Goal: Task Accomplishment & Management: Manage account settings

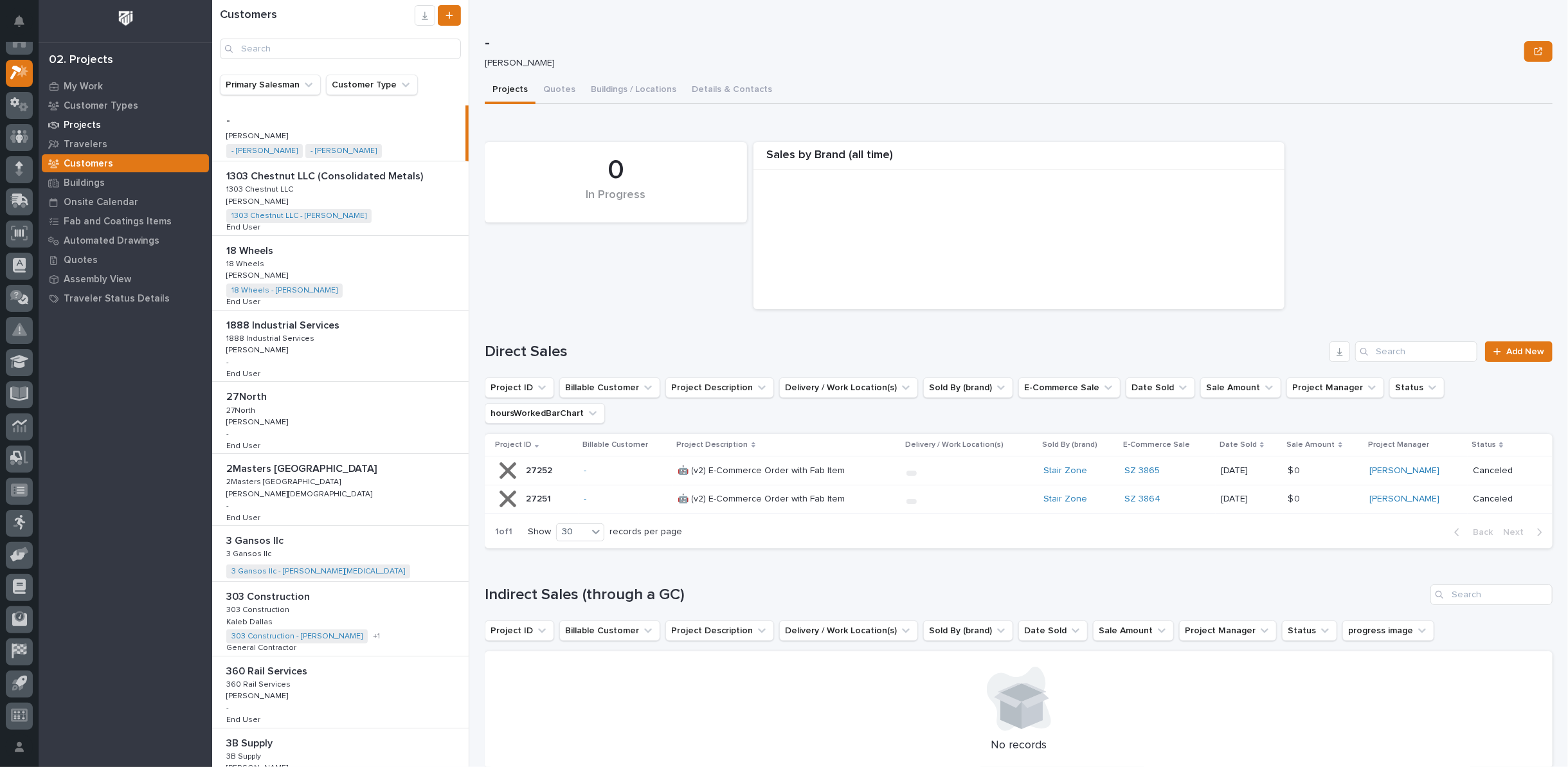
click at [77, 123] on p "Projects" at bounding box center [82, 125] width 37 height 11
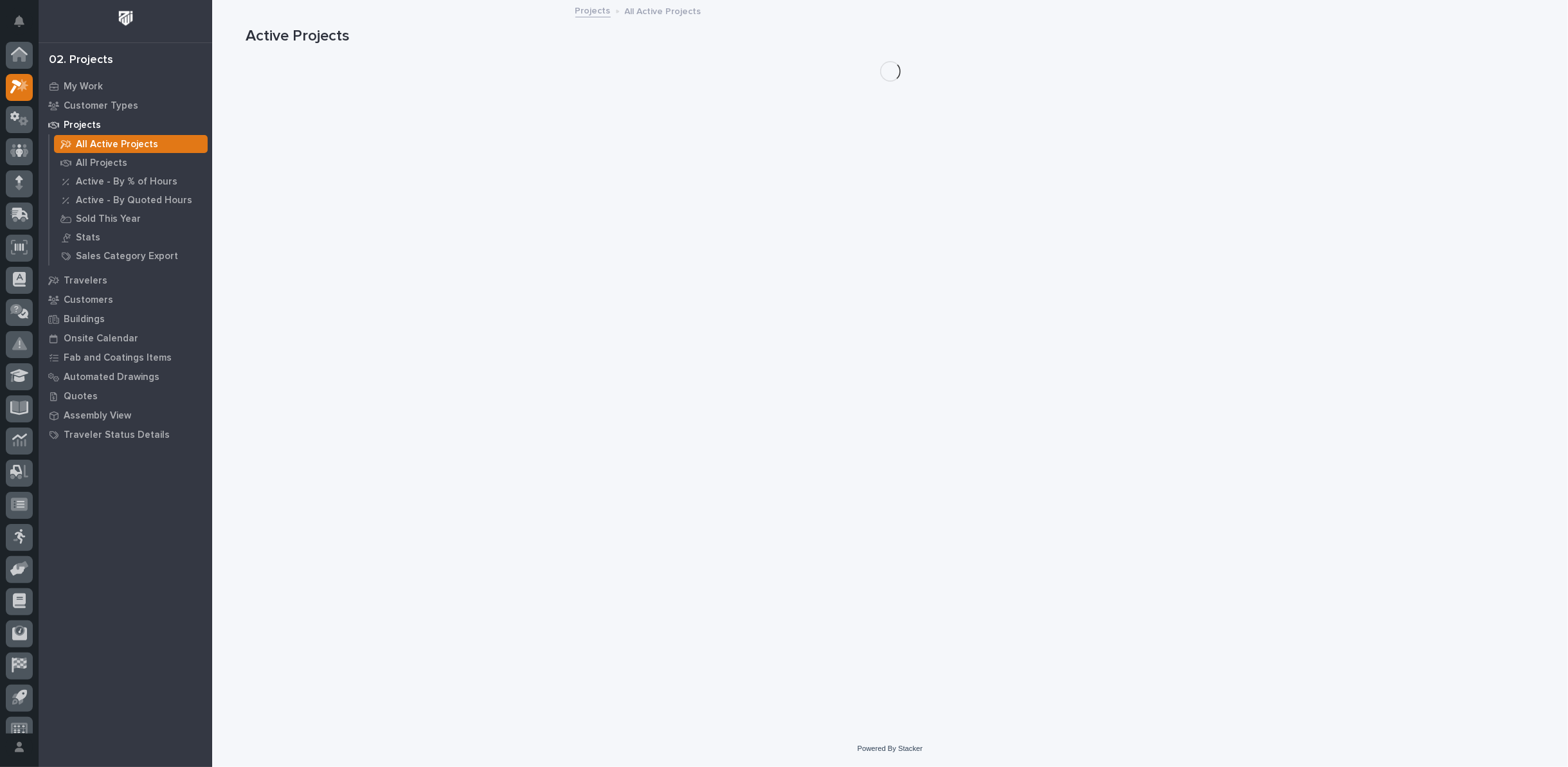
scroll to position [14, 0]
click at [91, 163] on p "All Projects" at bounding box center [101, 163] width 52 height 11
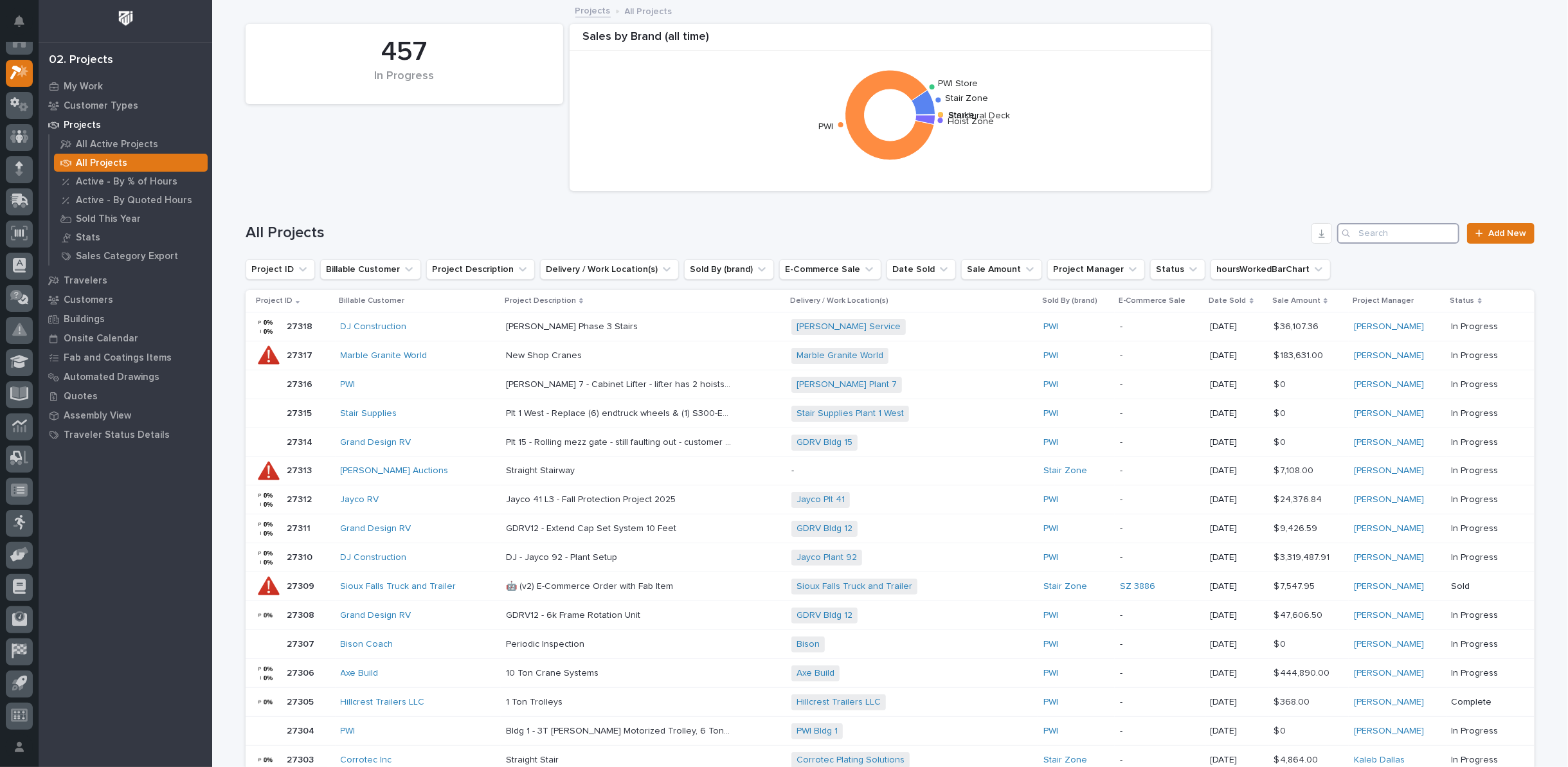
click at [1364, 227] on input "Search" at bounding box center [1398, 233] width 122 height 21
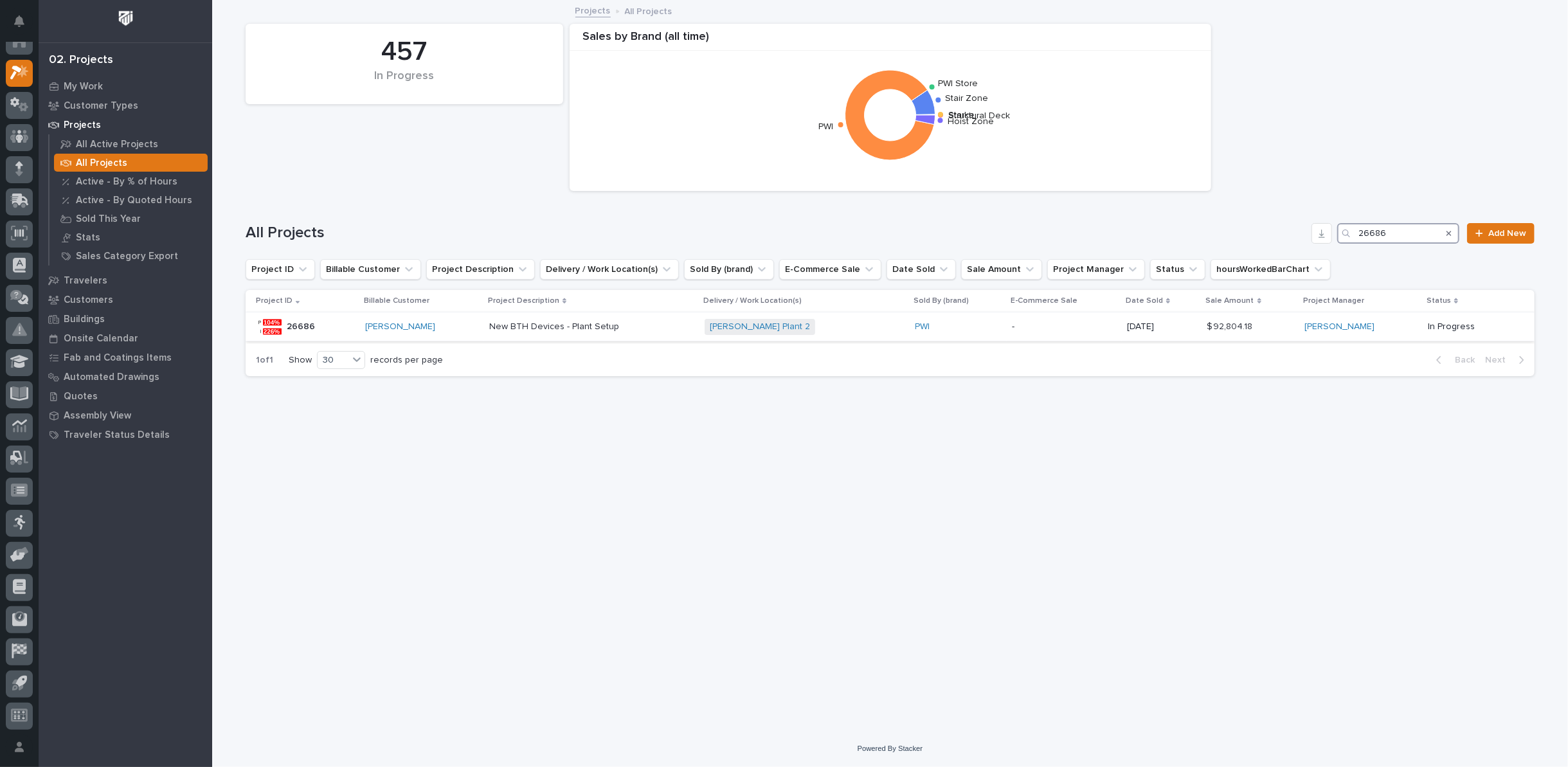
type input "26686"
click at [541, 327] on p "New BTH Devices - Plant Setup" at bounding box center [555, 325] width 132 height 13
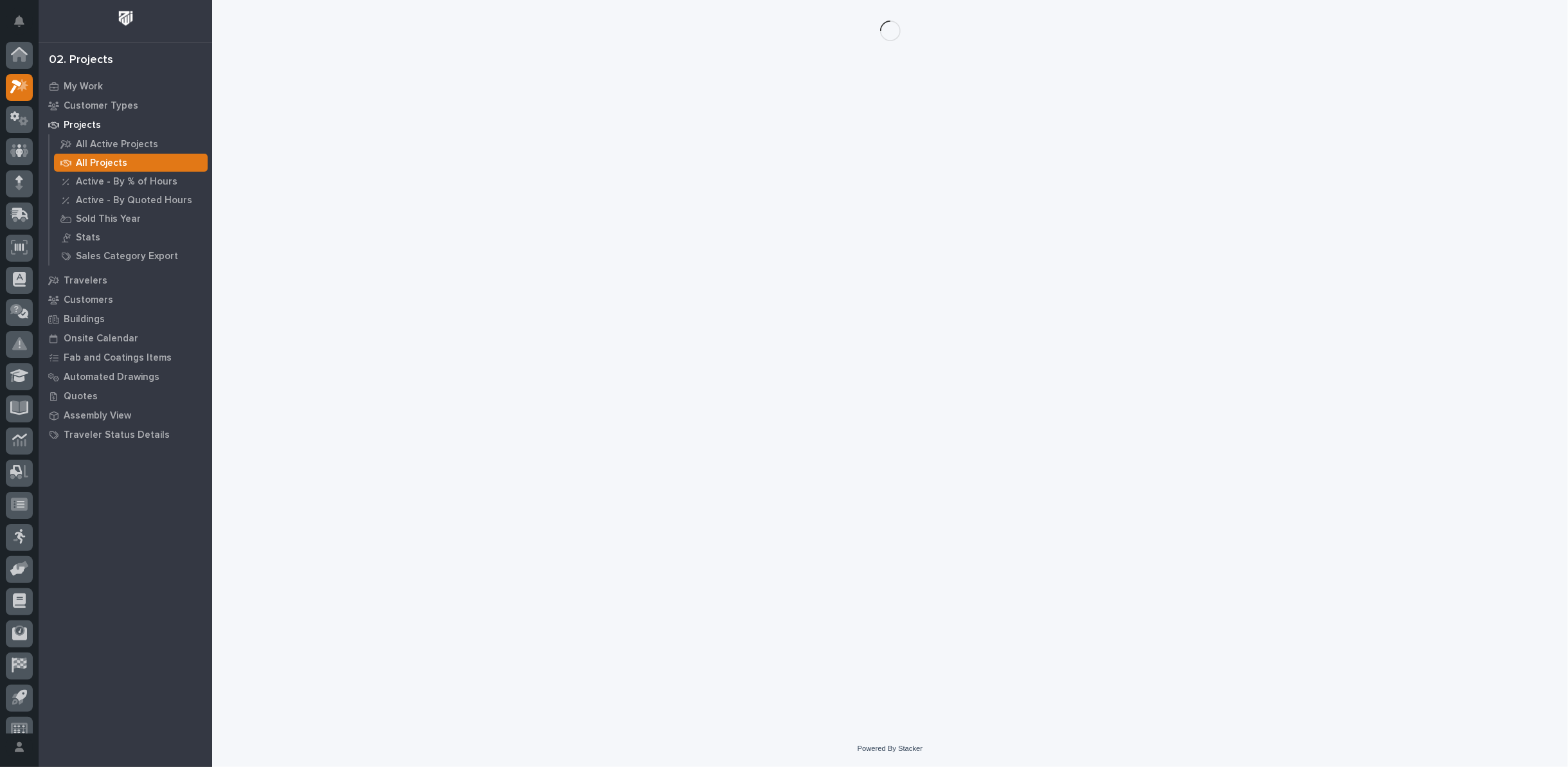
scroll to position [14, 0]
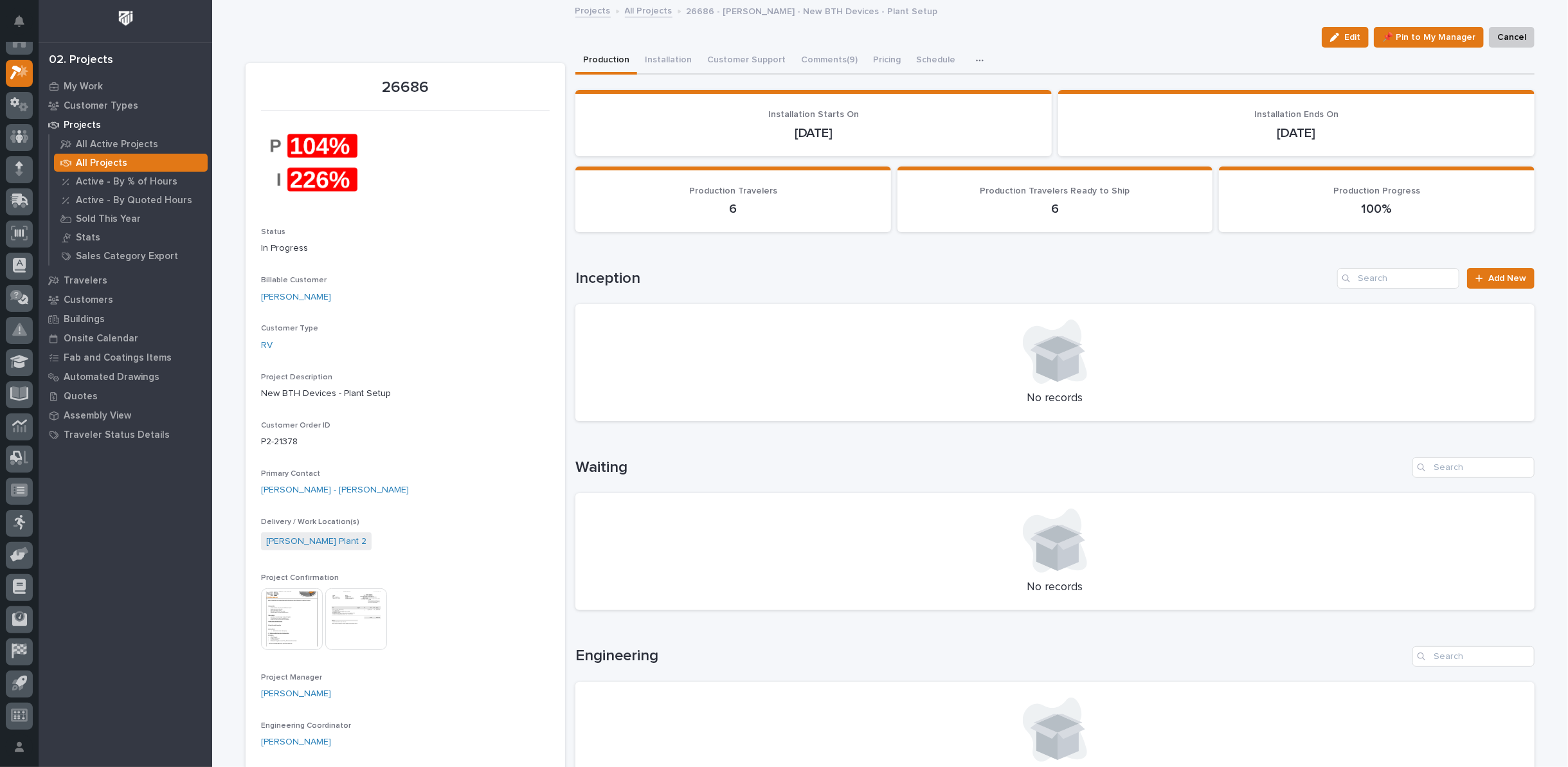
click at [277, 611] on img at bounding box center [292, 619] width 62 height 62
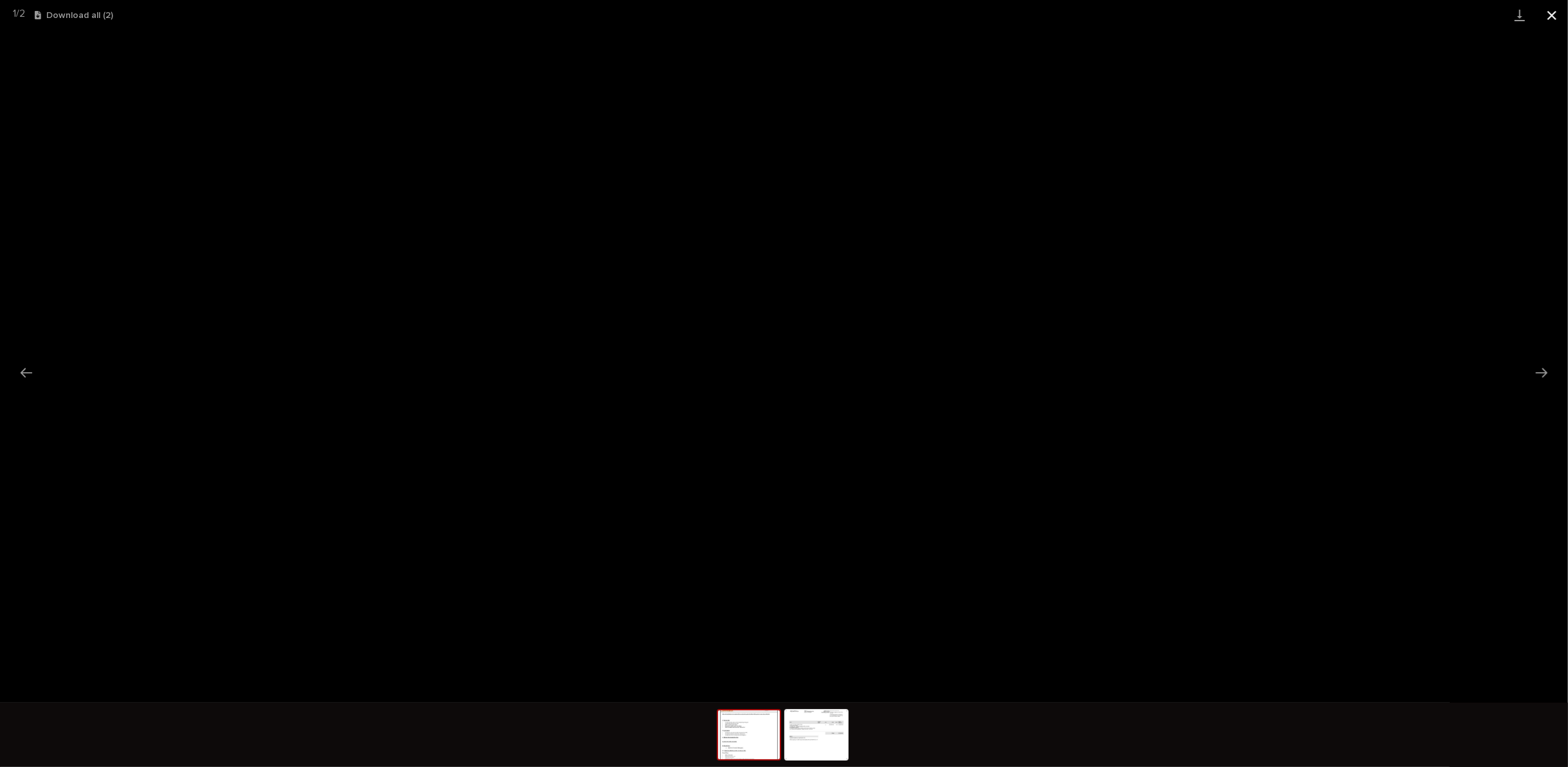
click at [1549, 15] on button "Close gallery" at bounding box center [1552, 15] width 32 height 30
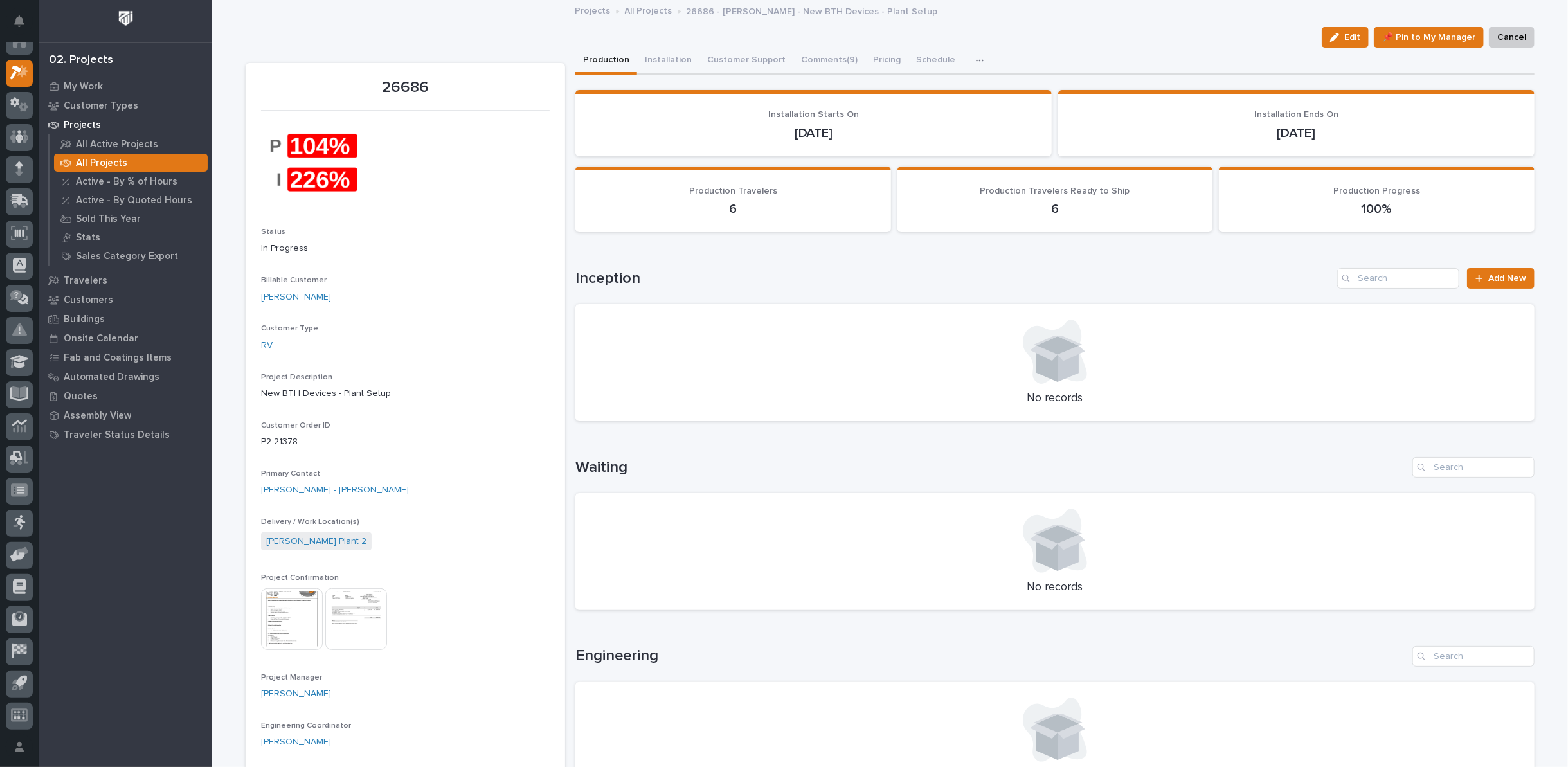
click at [638, 13] on link "All Projects" at bounding box center [648, 10] width 48 height 15
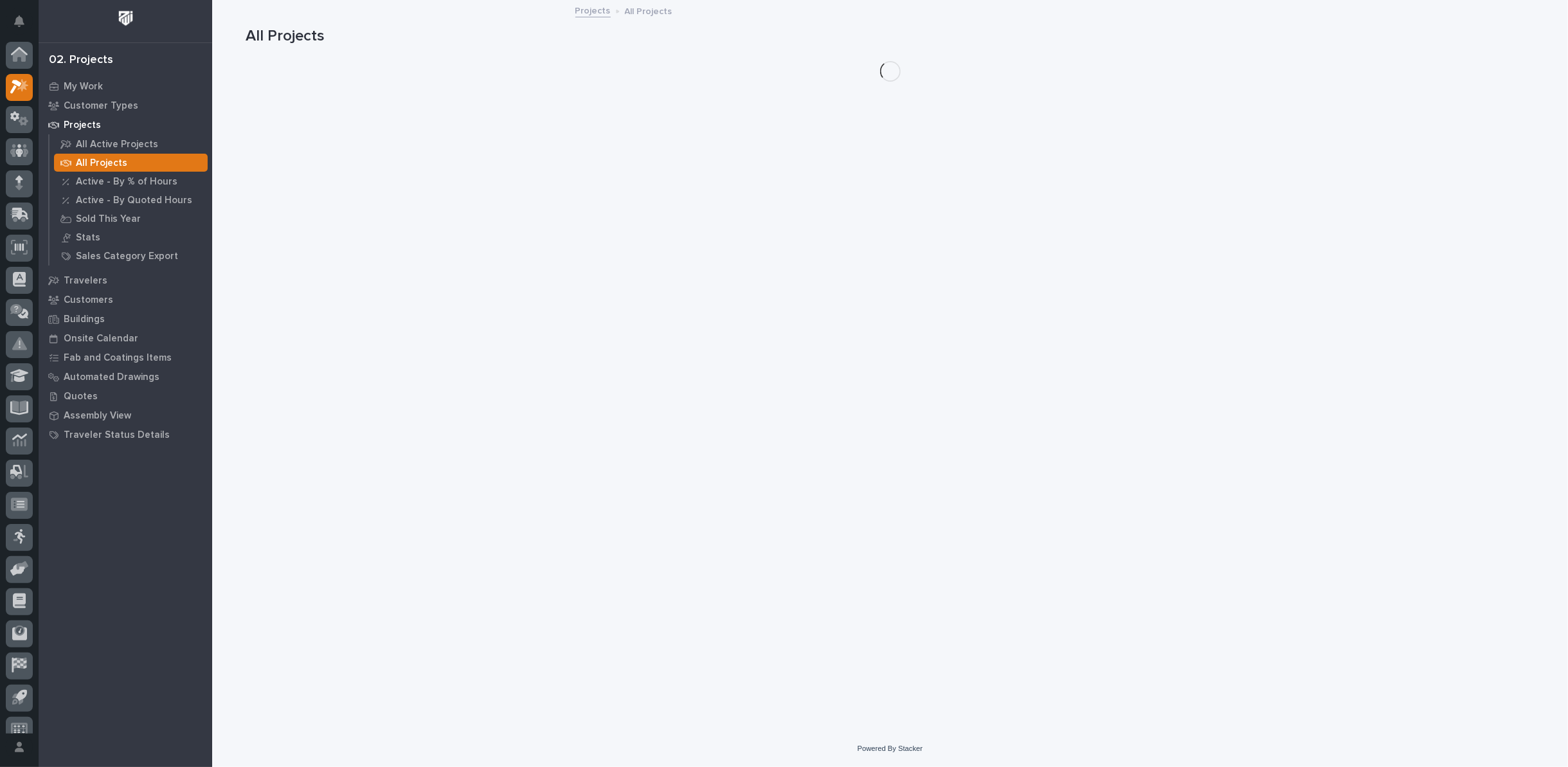
scroll to position [14, 0]
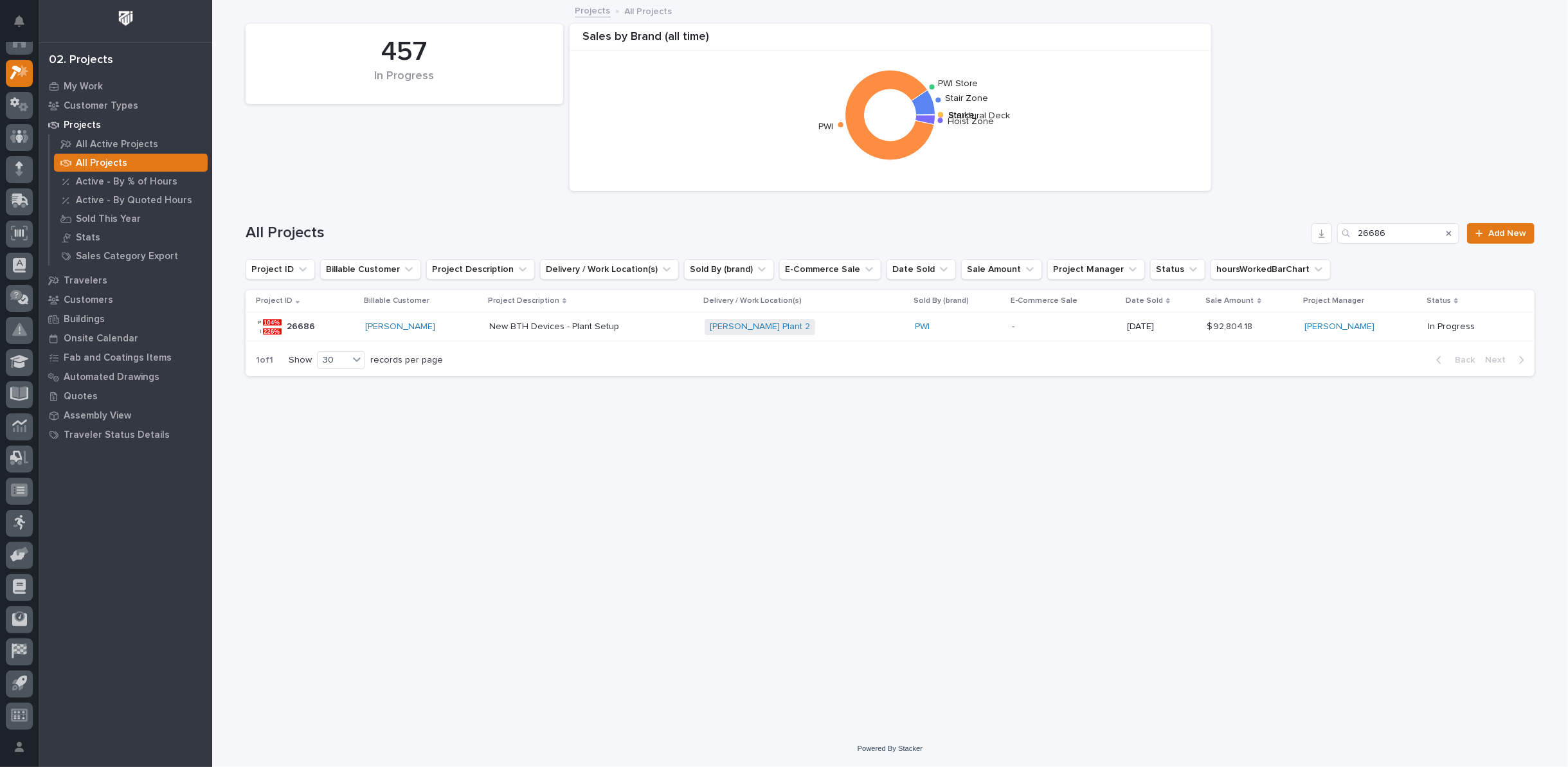
click at [1450, 234] on icon "Search" at bounding box center [1448, 233] width 5 height 7
click at [660, 266] on icon "Delivery / Work Location(s)" at bounding box center [667, 270] width 13 height 13
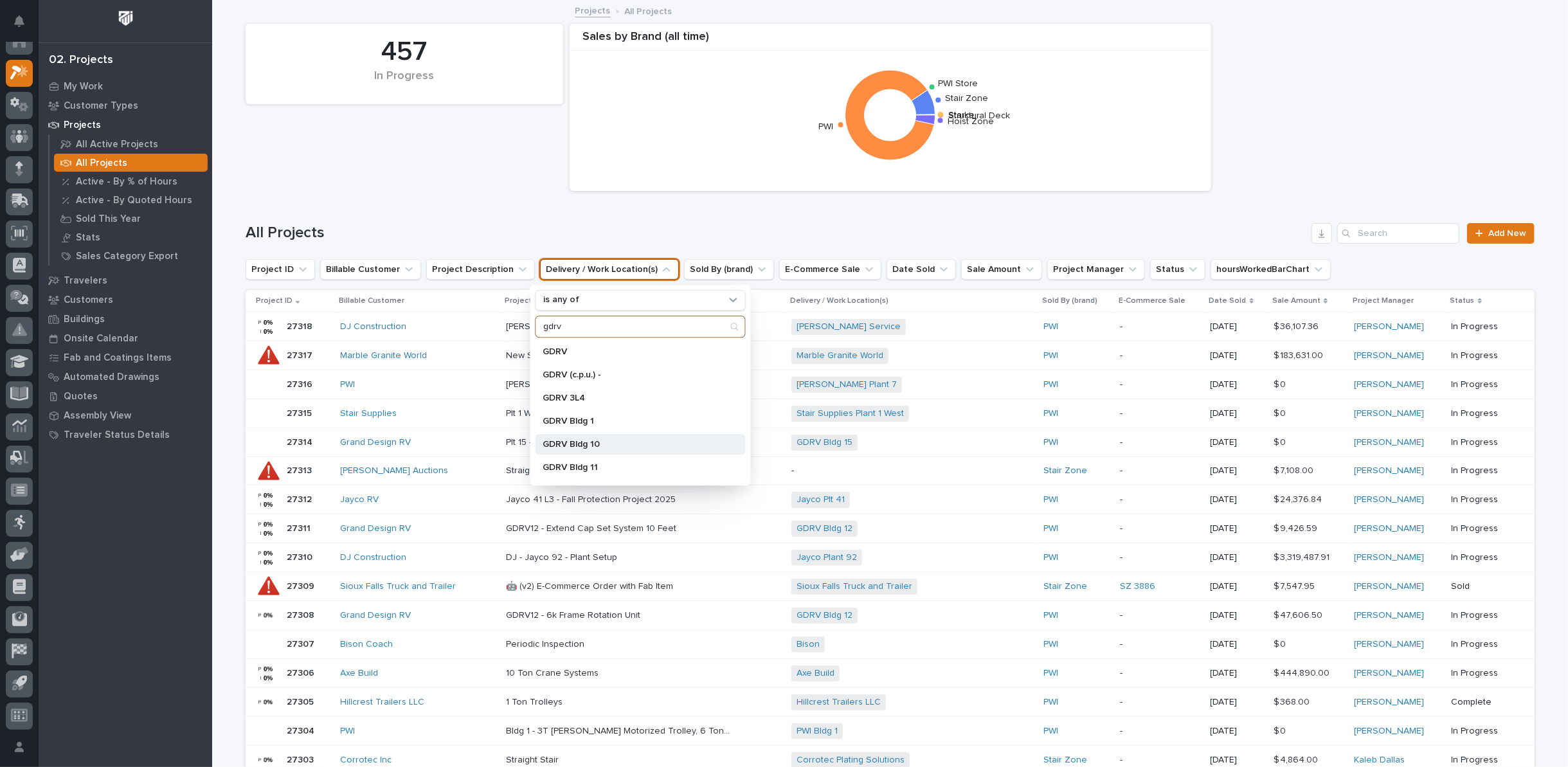
type input "gdrv"
click at [584, 328] on input "gdrv" at bounding box center [640, 327] width 209 height 21
click at [555, 353] on p "GDRV" at bounding box center [634, 352] width 182 height 9
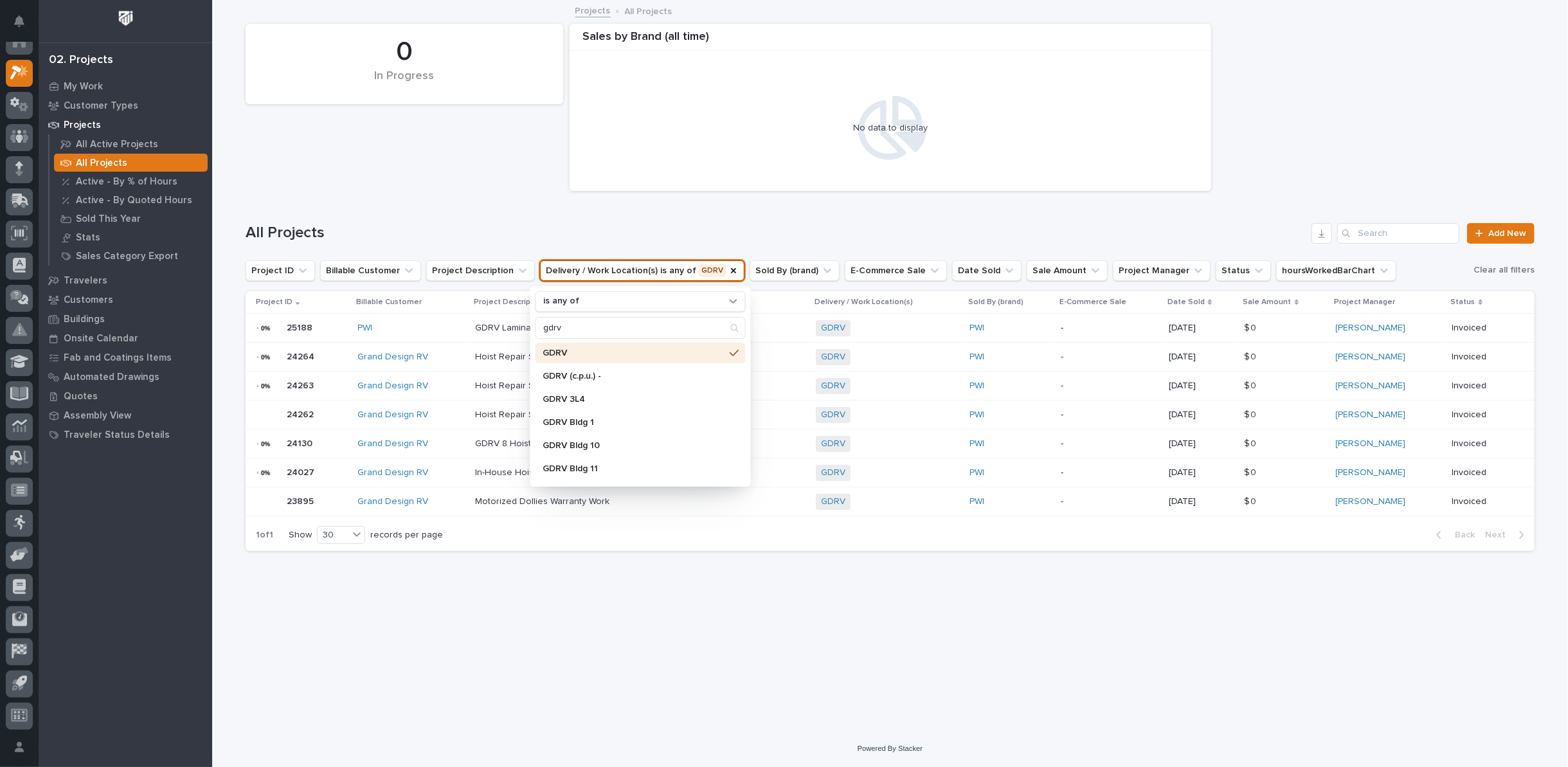
click at [510, 214] on div "All Projects Add New" at bounding box center [890, 229] width 1289 height 62
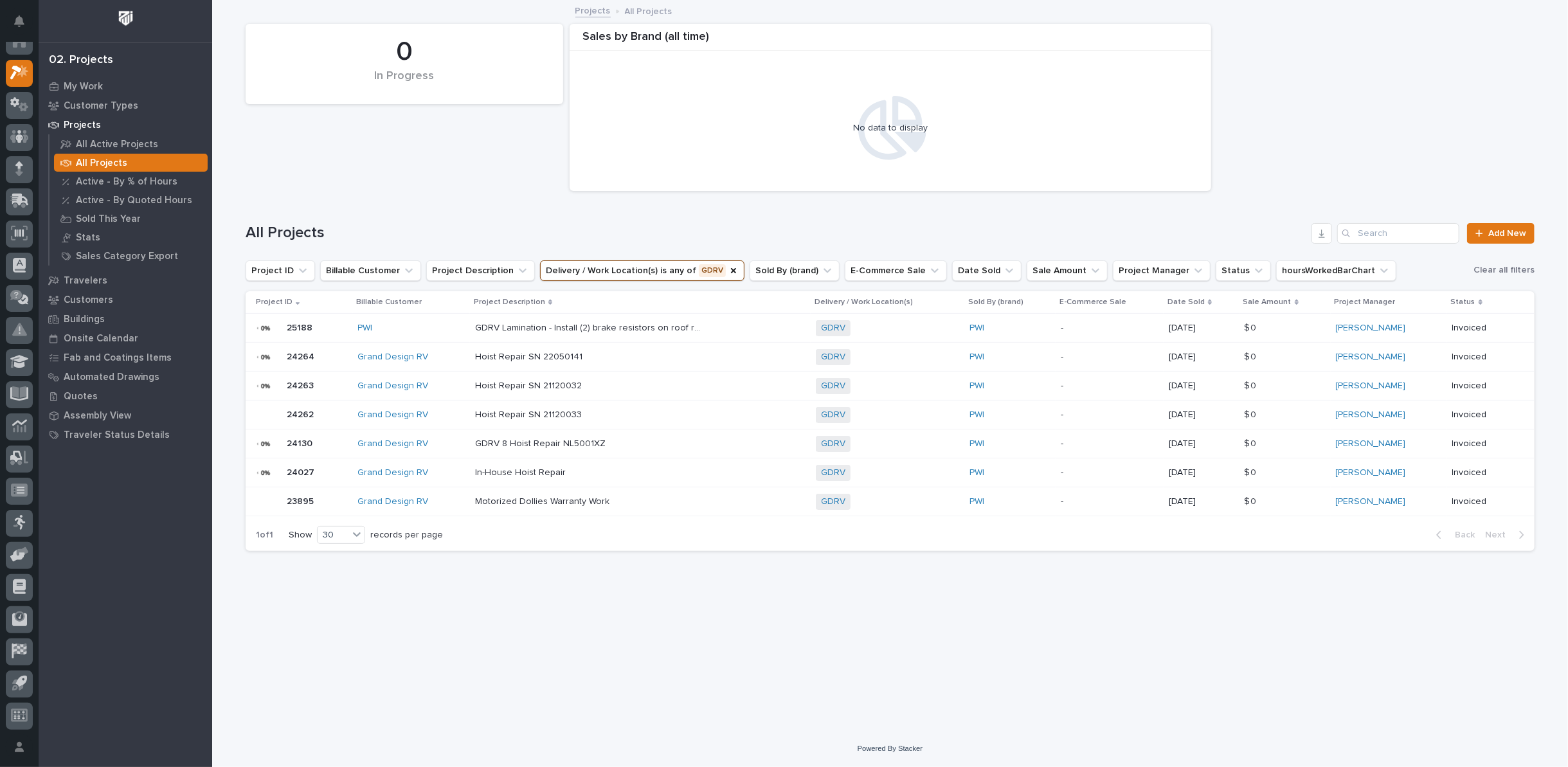
click at [697, 266] on button "Delivery / Work Location(s) is any of GDRV" at bounding box center [643, 271] width 204 height 21
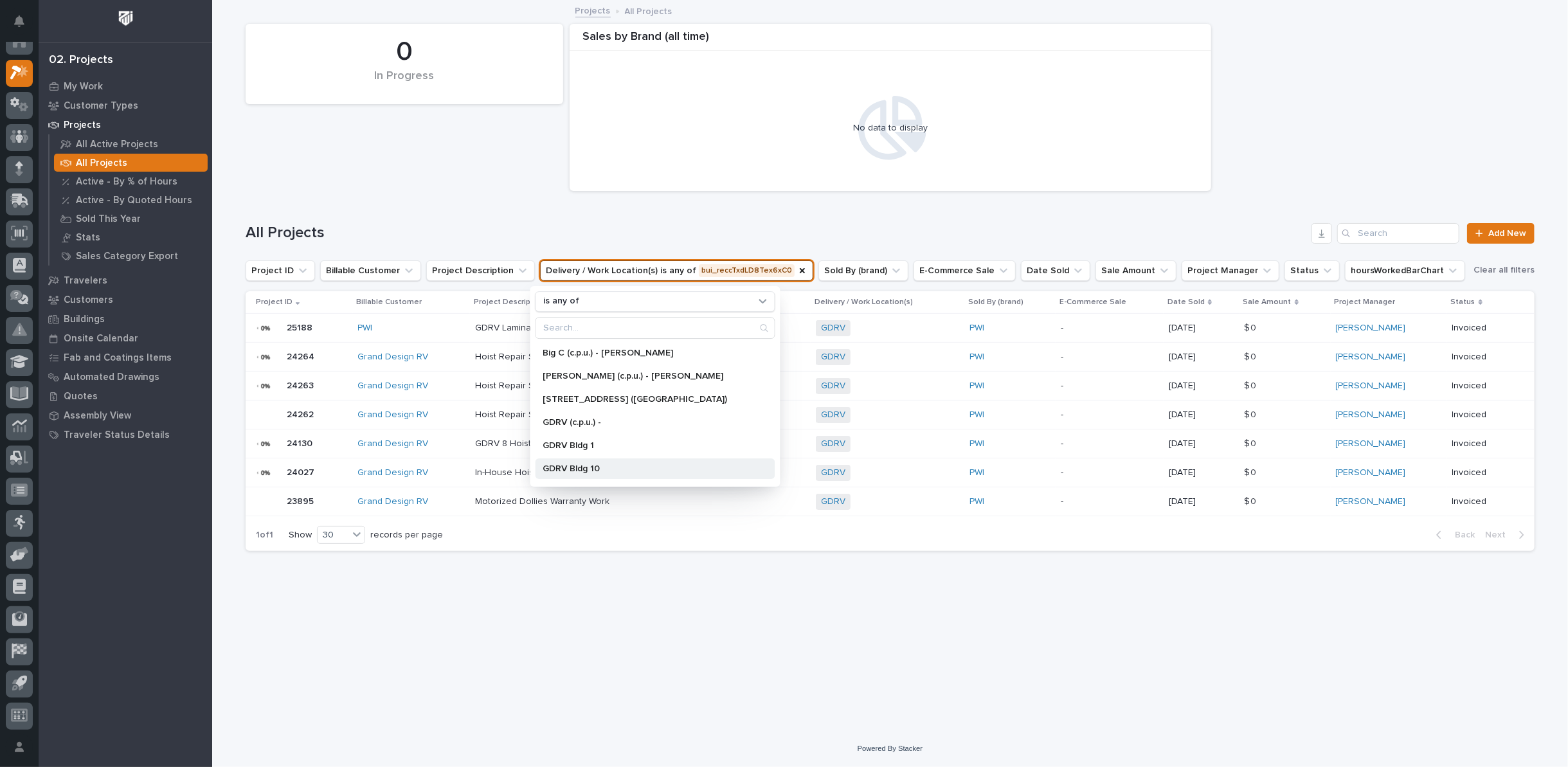
click at [587, 468] on p "GDRV Bldg 10" at bounding box center [649, 469] width 212 height 9
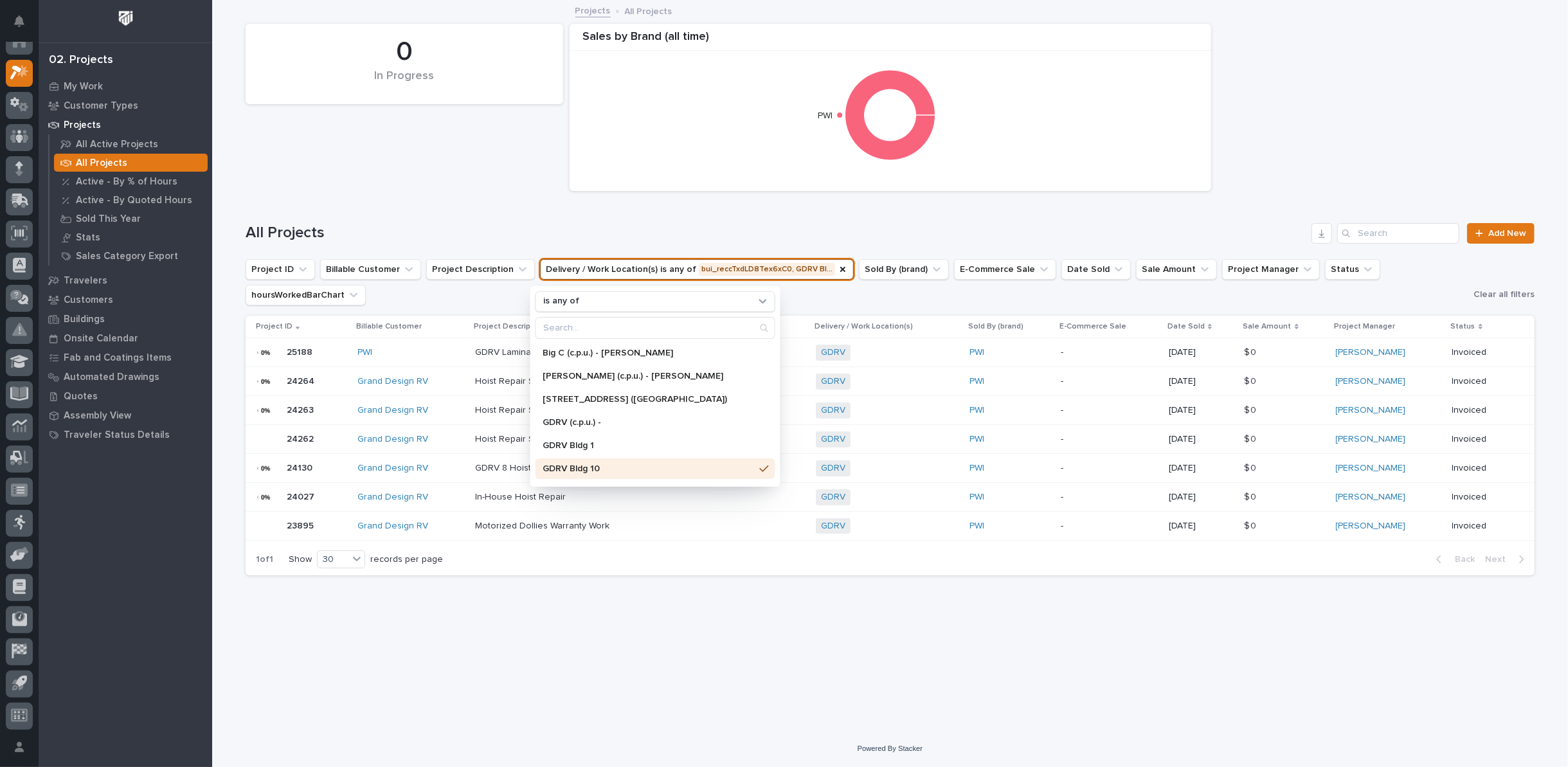
click at [821, 270] on button "Delivery / Work Location(s) is any of bui_reccTxdLD8Tex6xC0, GDRV Bl…" at bounding box center [697, 270] width 314 height 21
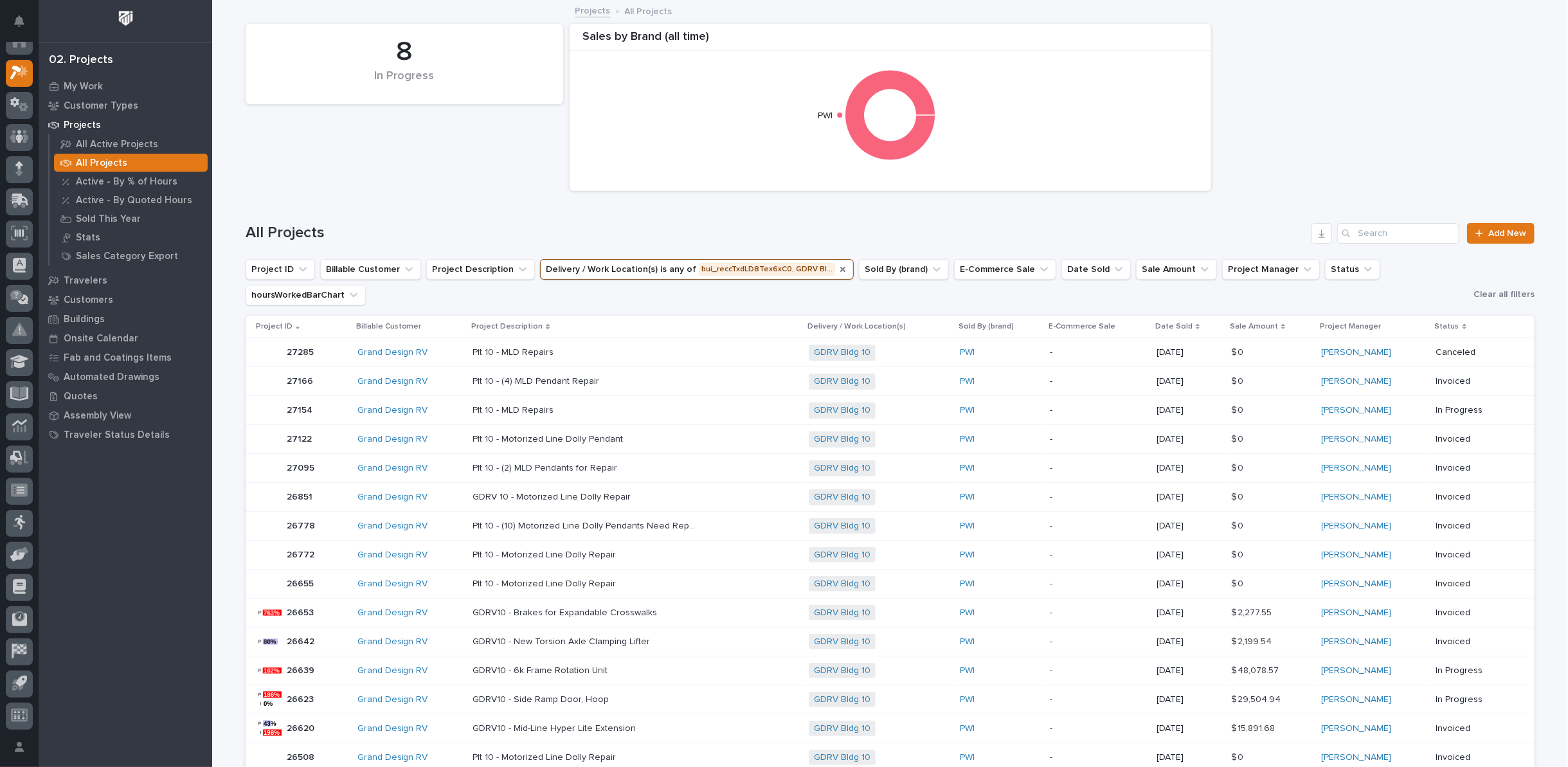
click at [840, 268] on icon "Delivery / Work Location(s)" at bounding box center [842, 269] width 5 height 5
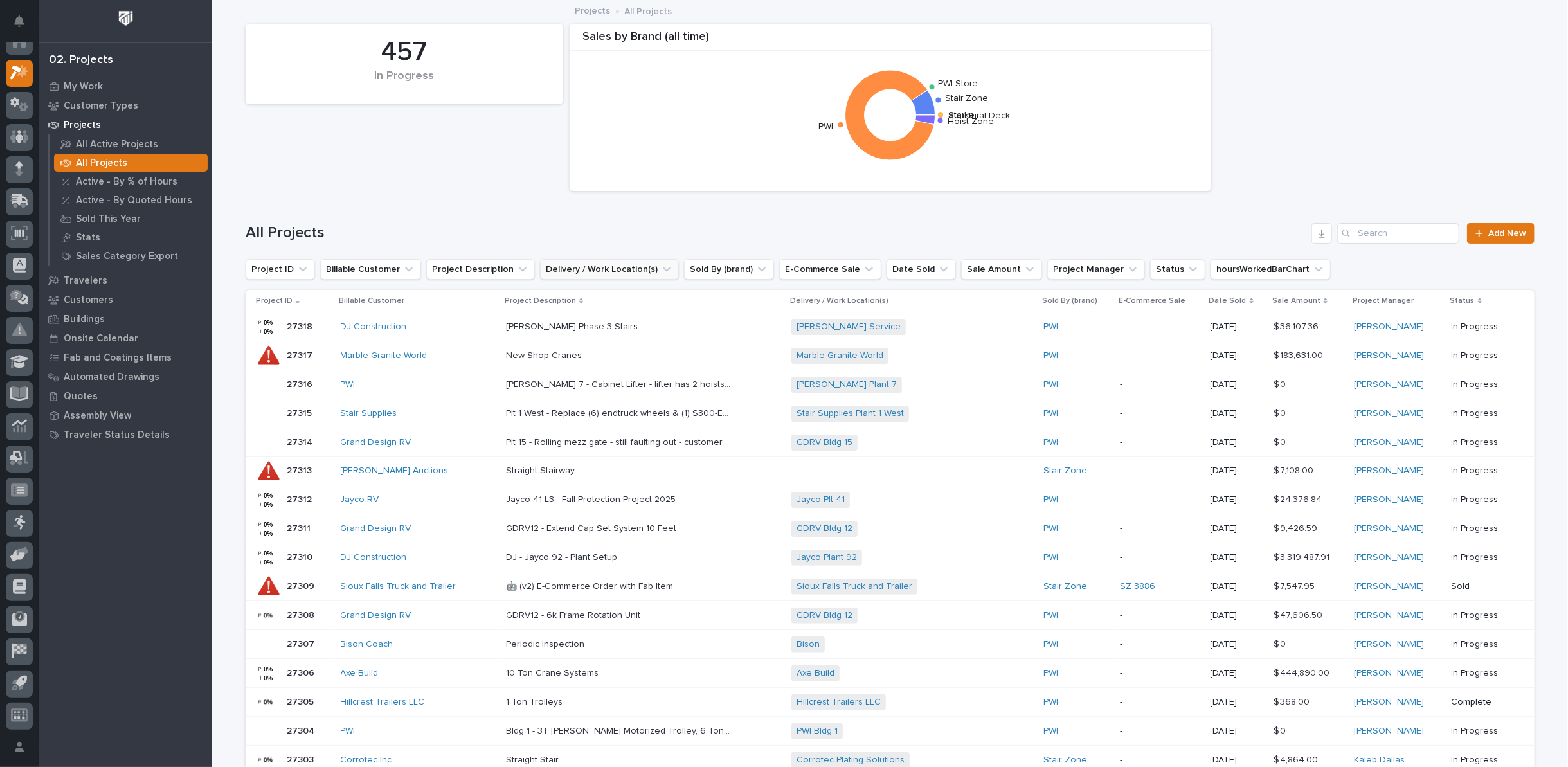
click at [660, 268] on icon "Delivery / Work Location(s)" at bounding box center [667, 270] width 13 height 13
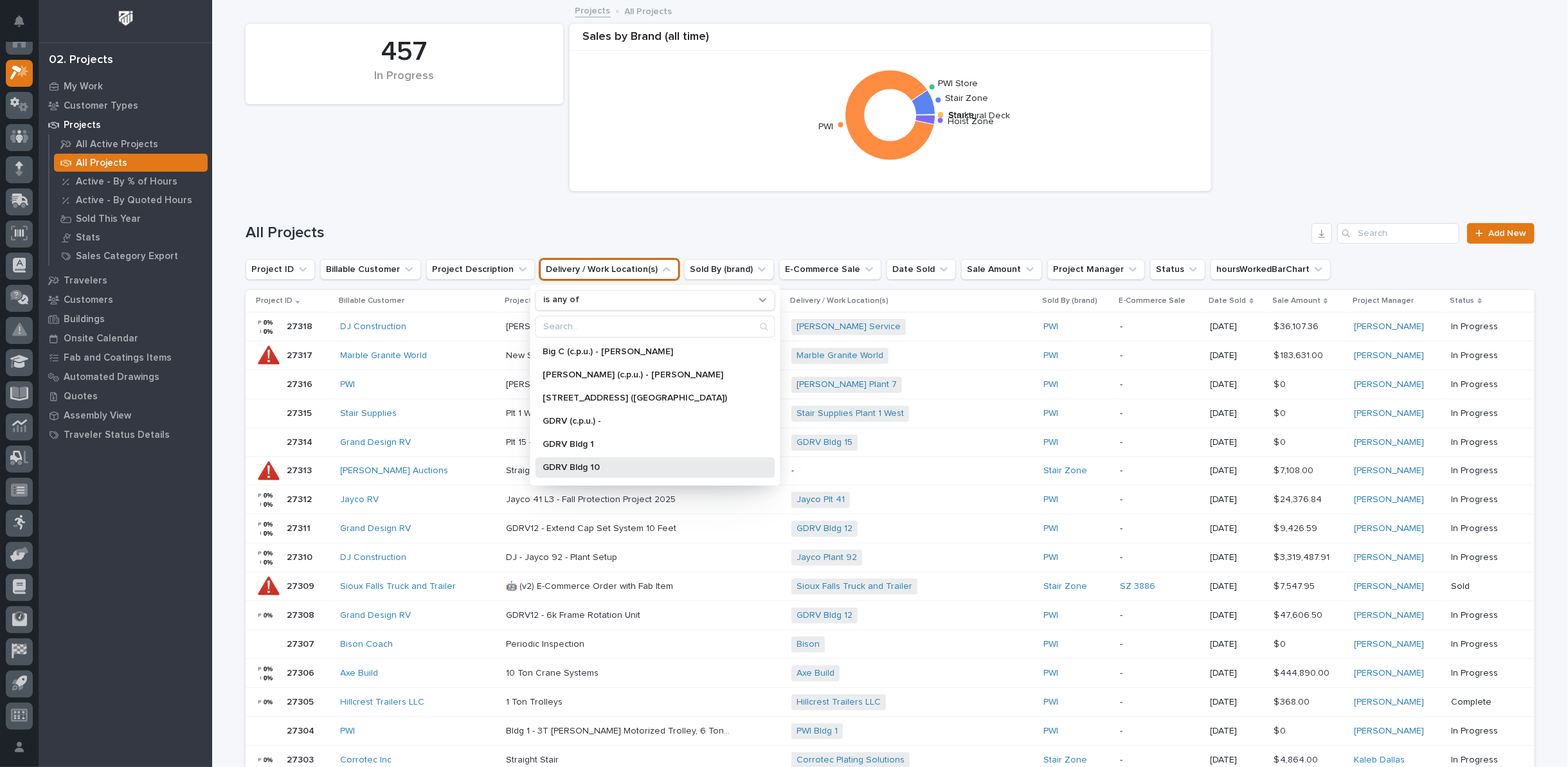
click at [570, 463] on p "GDRV Bldg 10" at bounding box center [649, 467] width 212 height 9
click at [634, 219] on div "All Projects Add New" at bounding box center [890, 229] width 1289 height 62
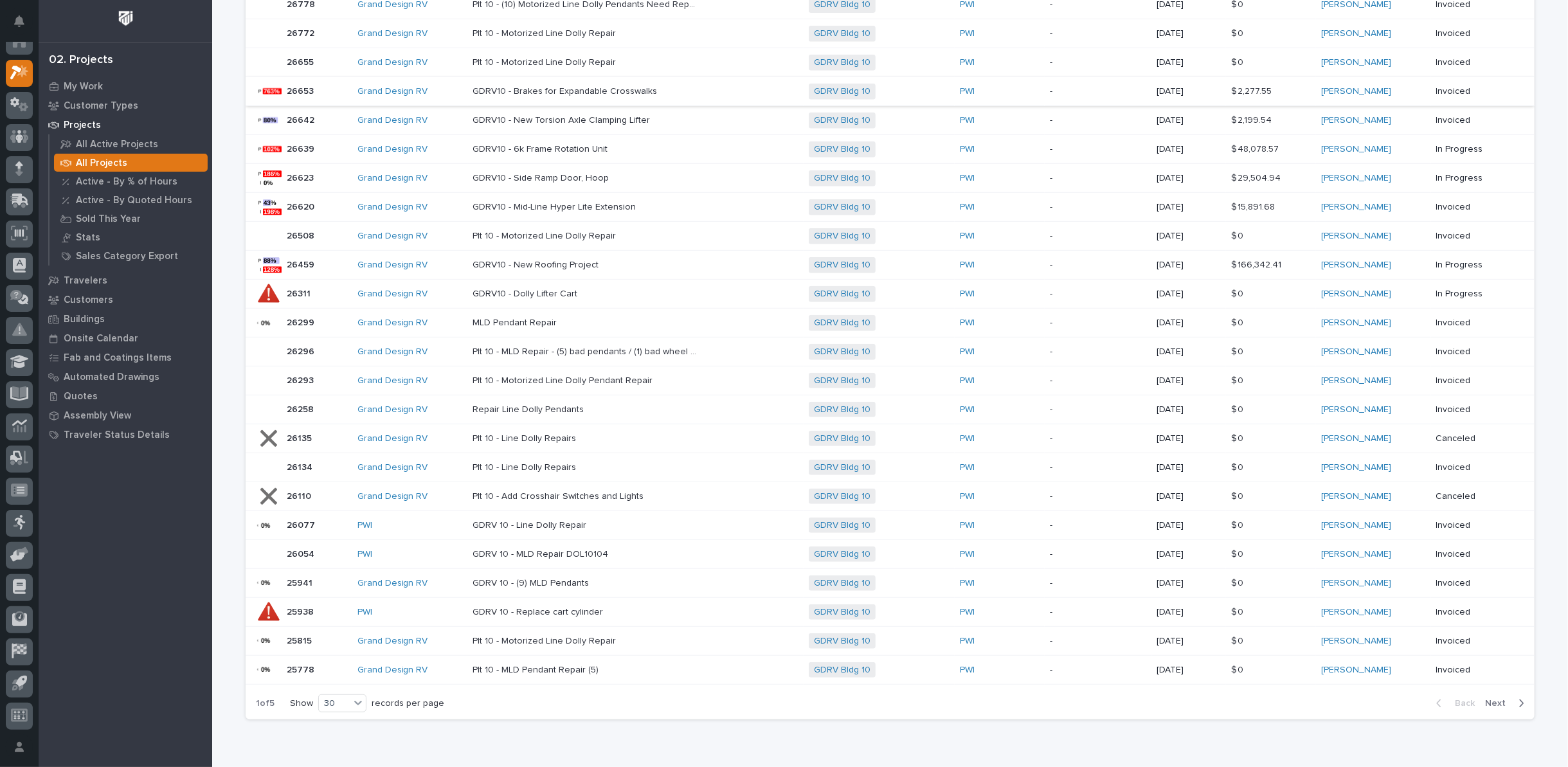
scroll to position [499, 0]
click at [1497, 695] on span "Next" at bounding box center [1499, 701] width 28 height 11
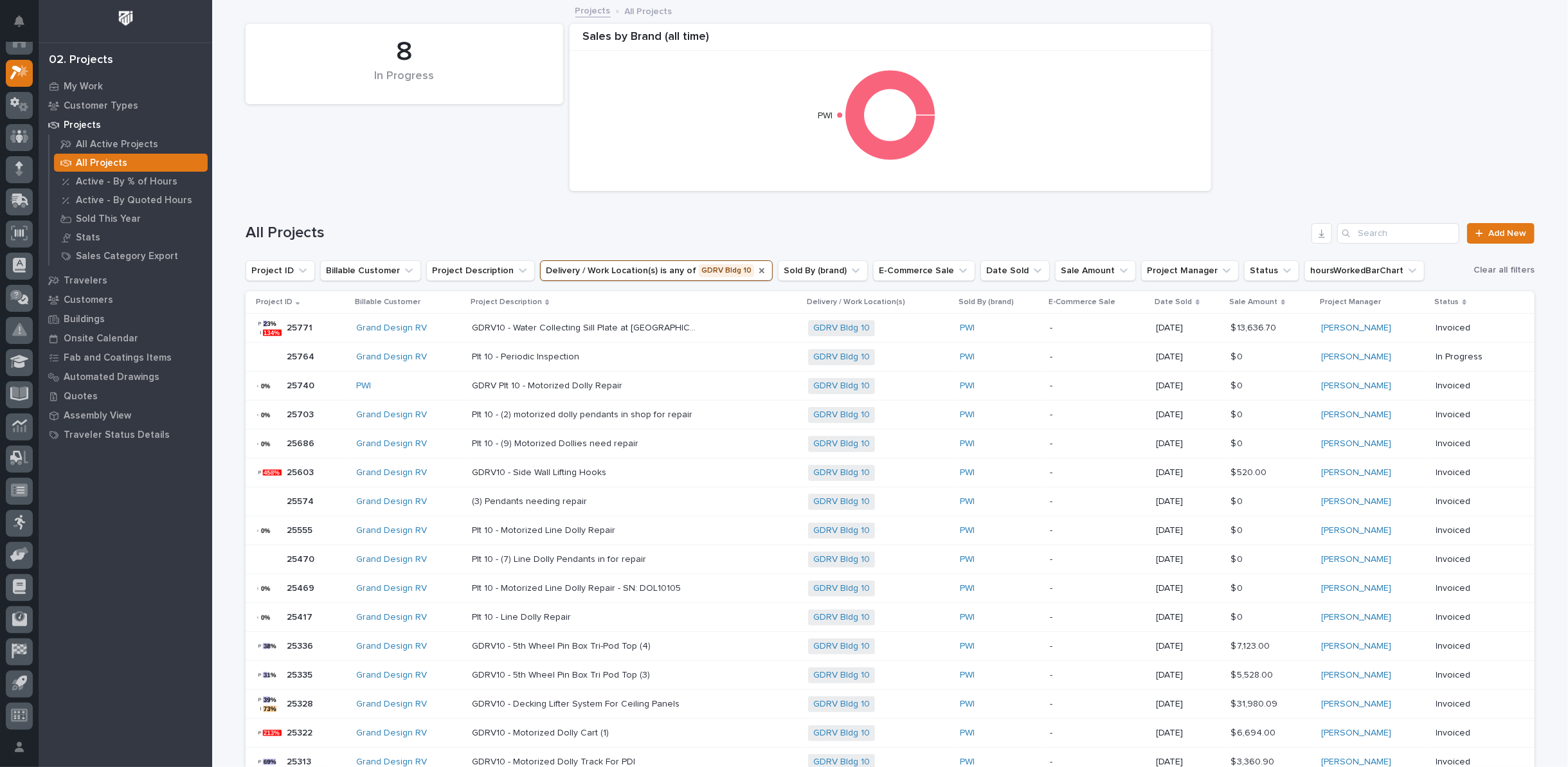
click at [757, 270] on icon "Delivery / Work Location(s)" at bounding box center [762, 270] width 10 height 10
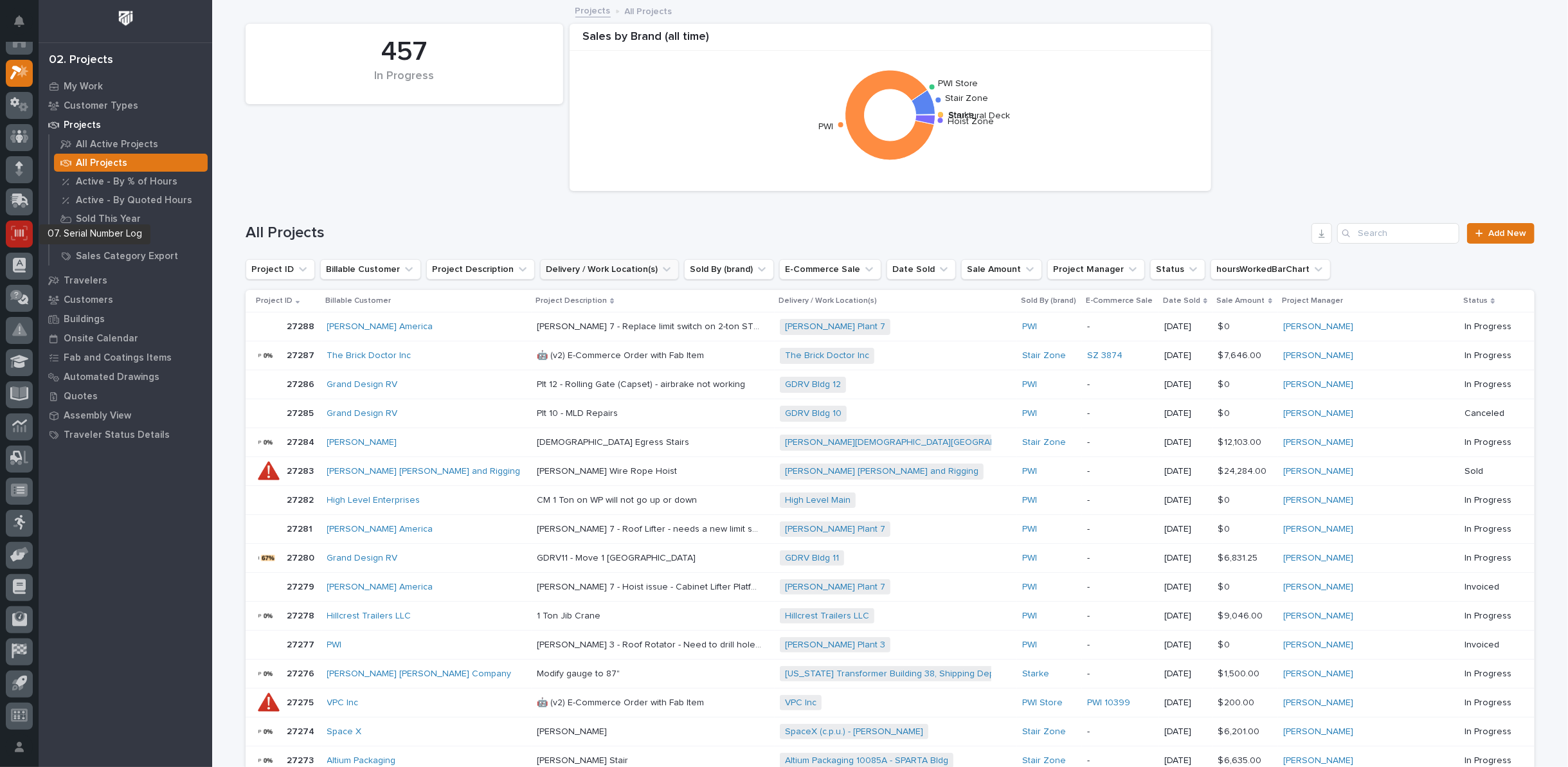
click at [22, 231] on icon at bounding box center [20, 233] width 17 height 15
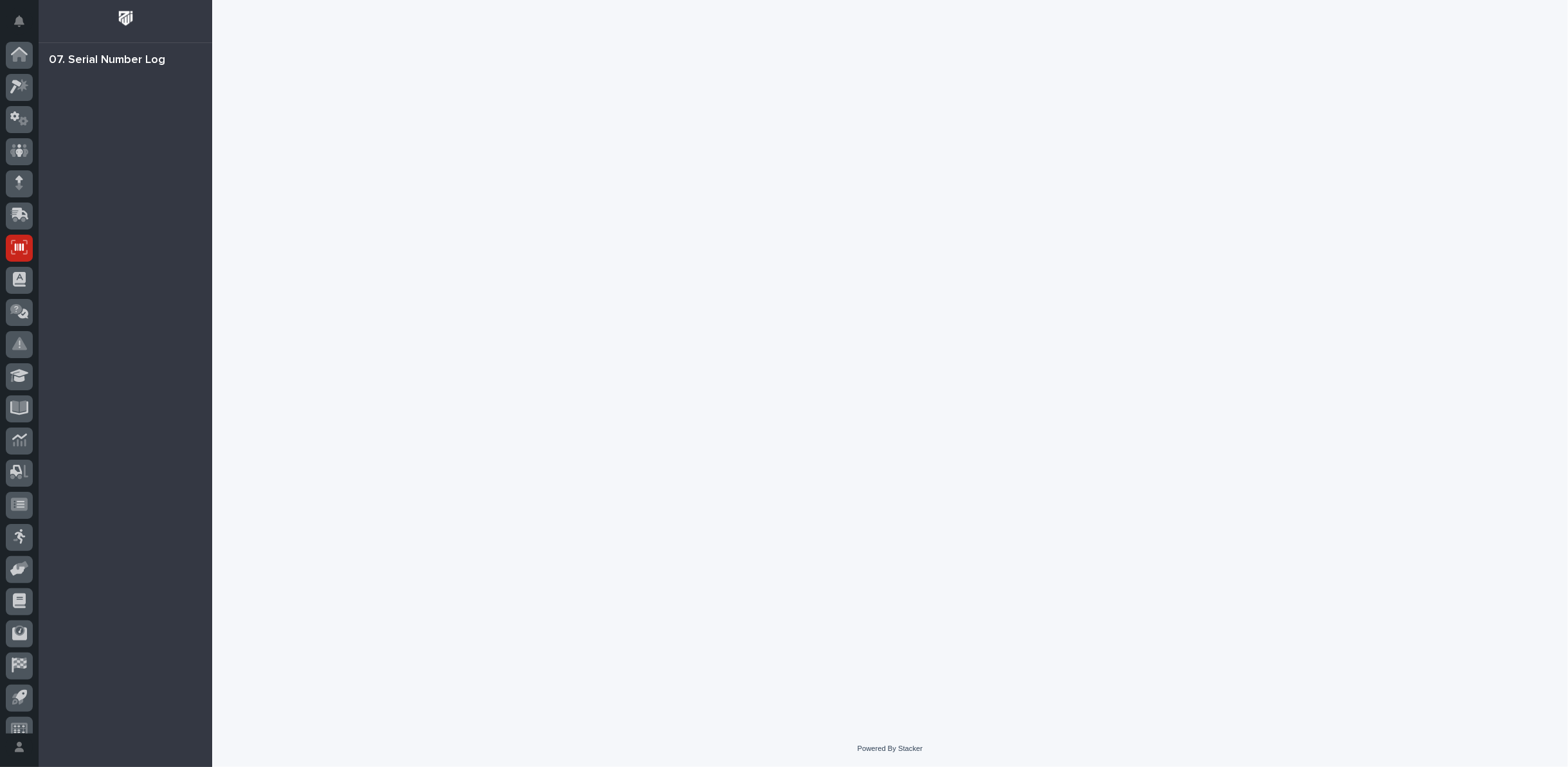
scroll to position [14, 0]
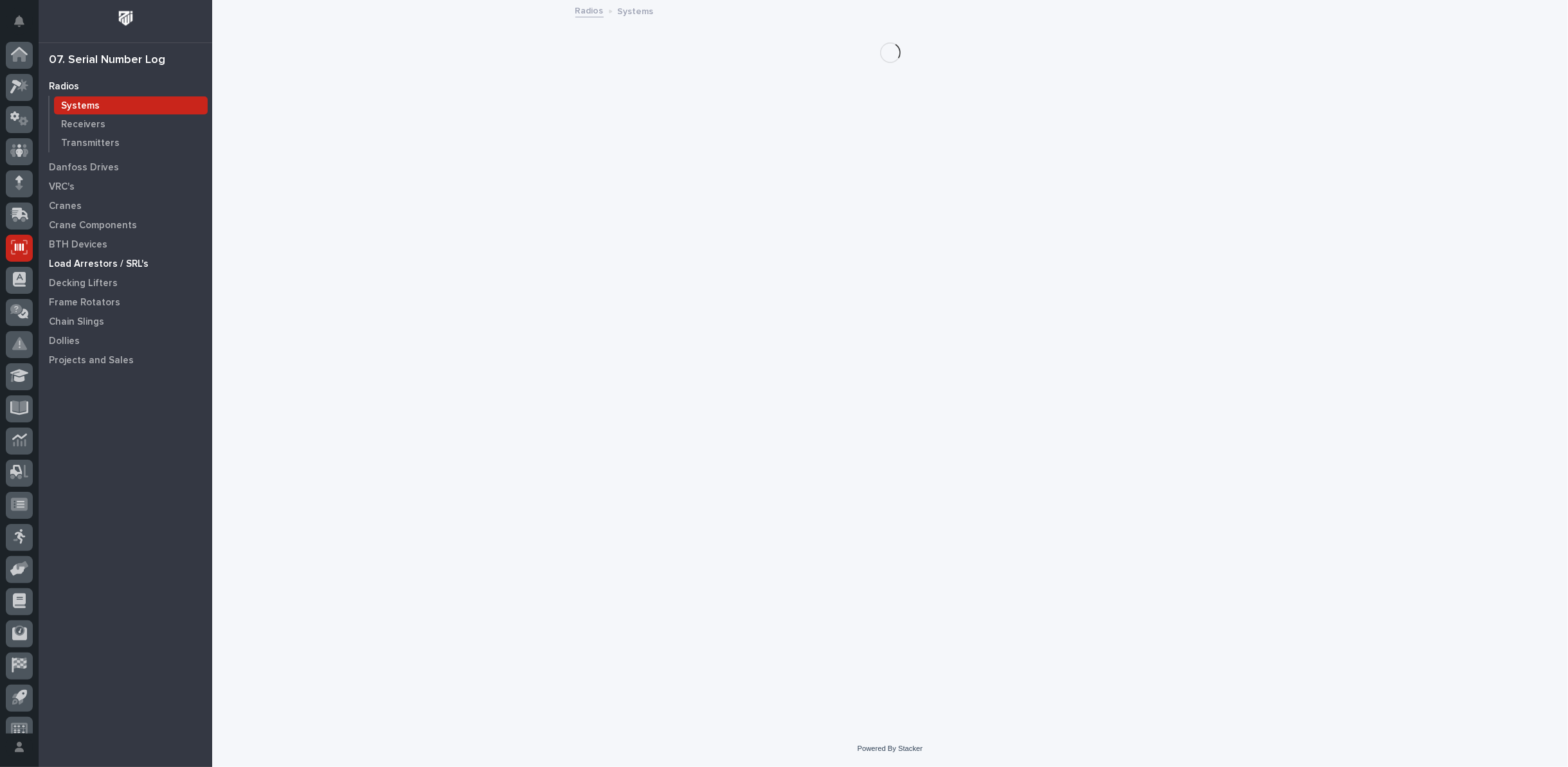
scroll to position [14, 0]
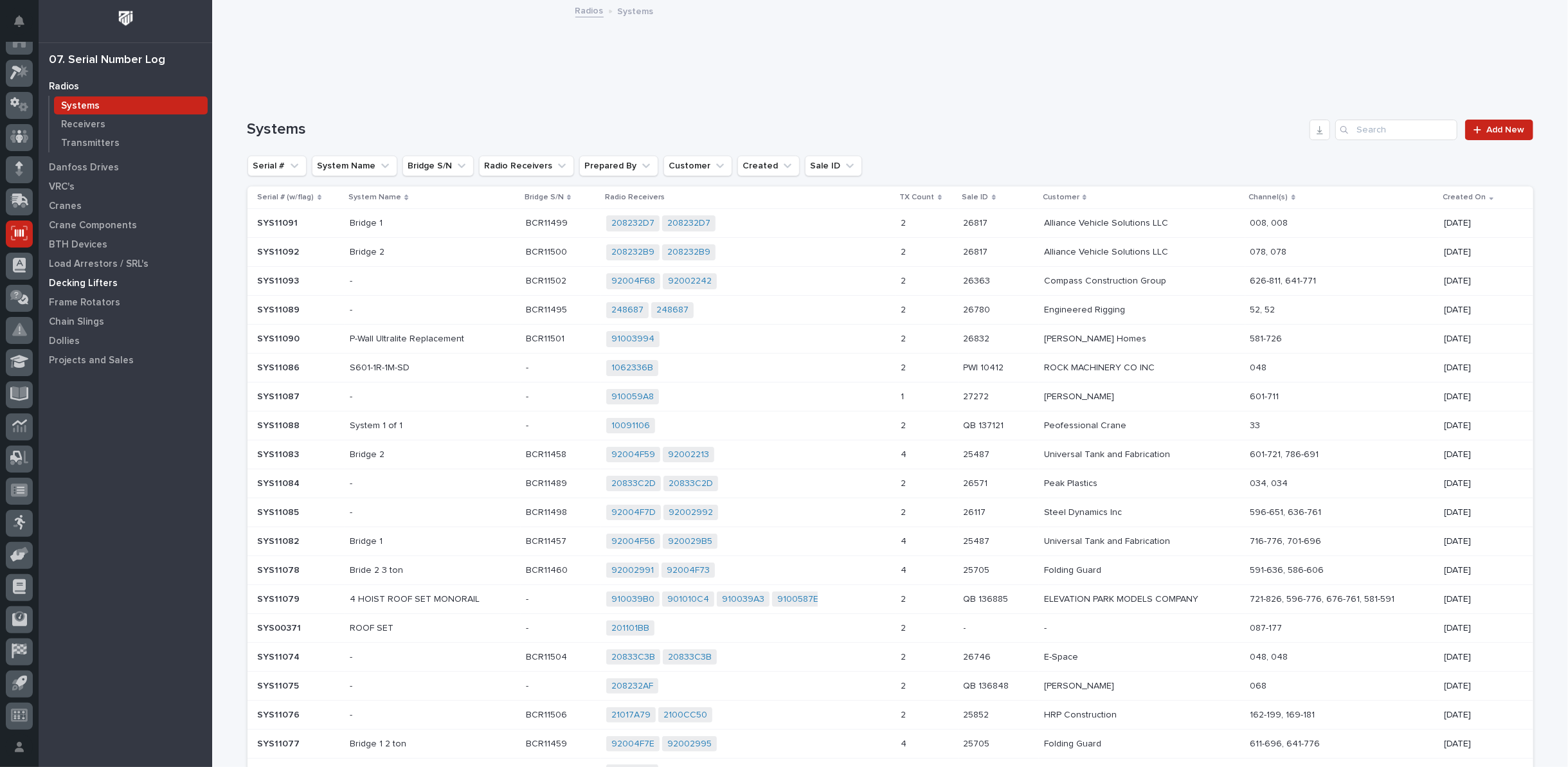
click at [73, 280] on p "Decking Lifters" at bounding box center [82, 283] width 68 height 11
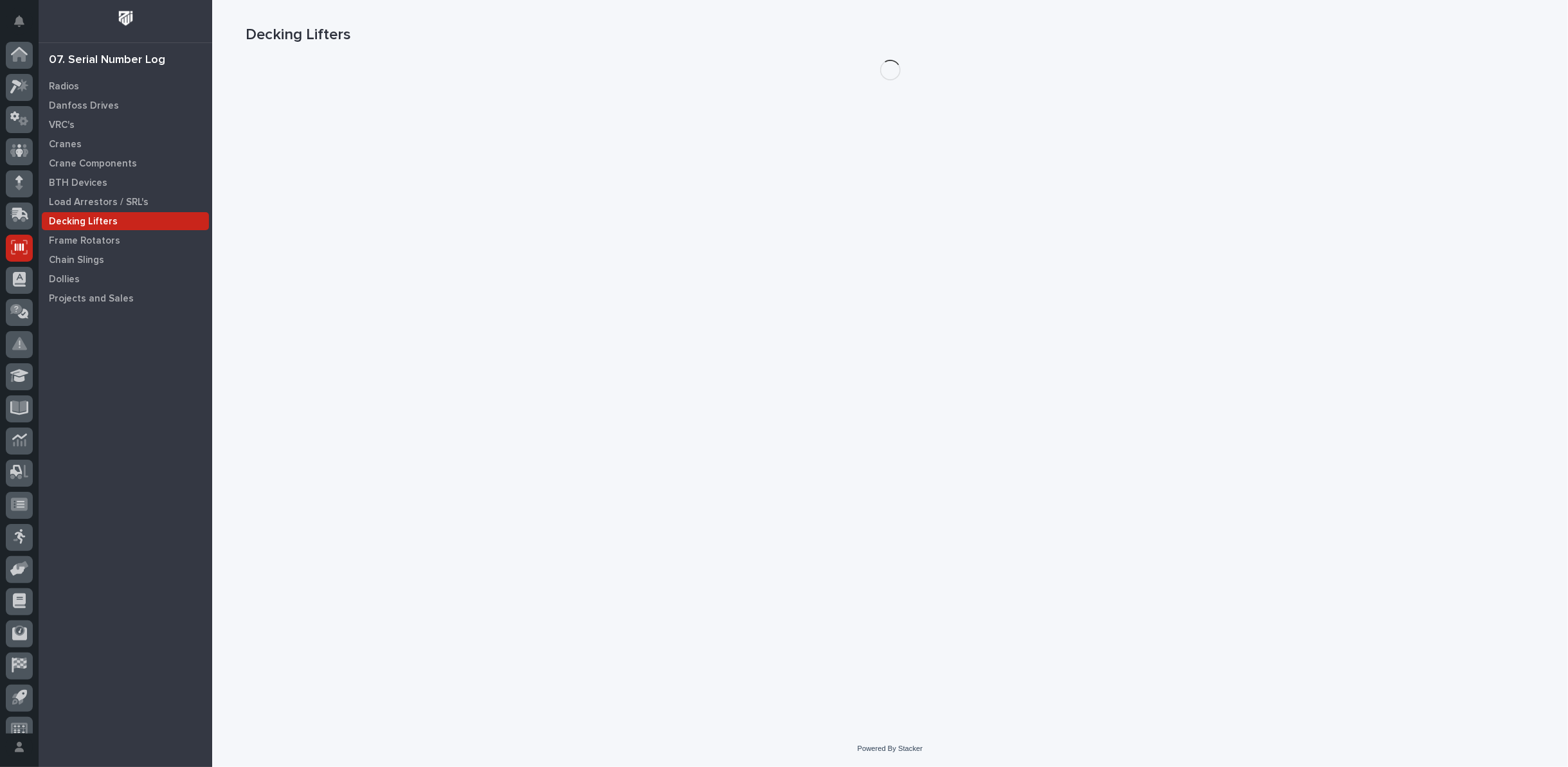
scroll to position [14, 0]
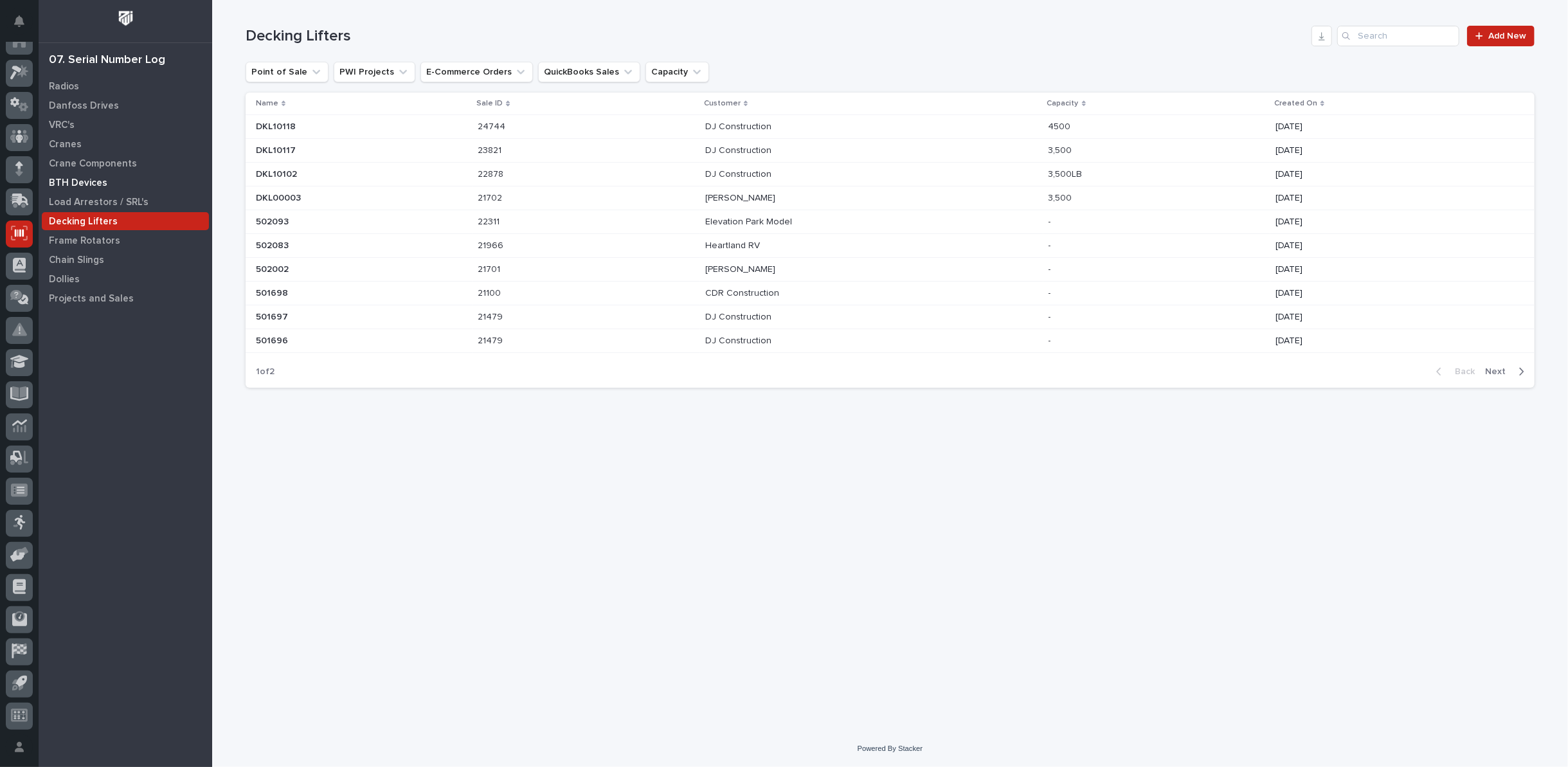
click at [67, 179] on p "BTH Devices" at bounding box center [78, 183] width 58 height 11
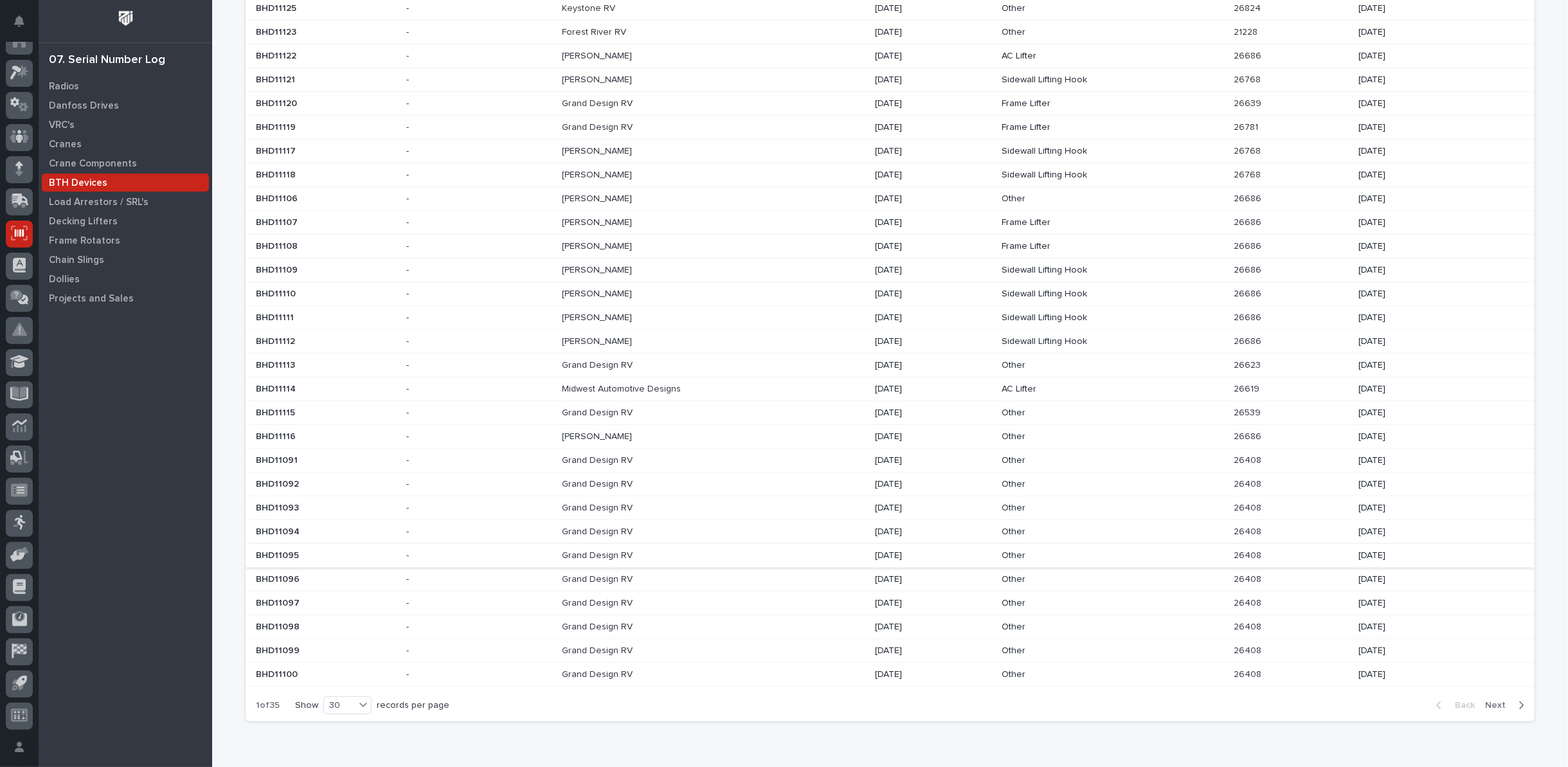
scroll to position [199, 0]
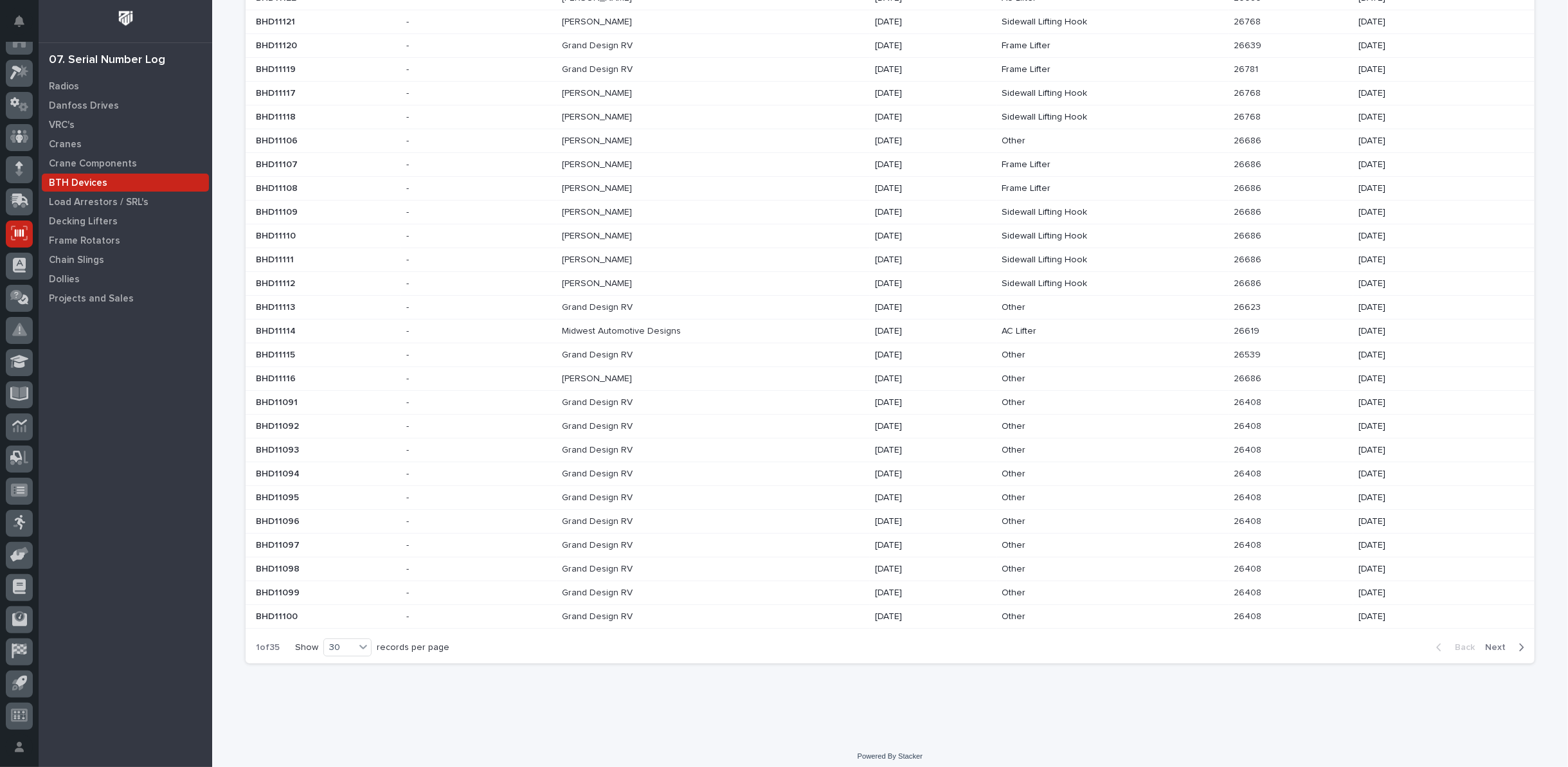
click at [1518, 642] on icon "button" at bounding box center [1521, 647] width 6 height 11
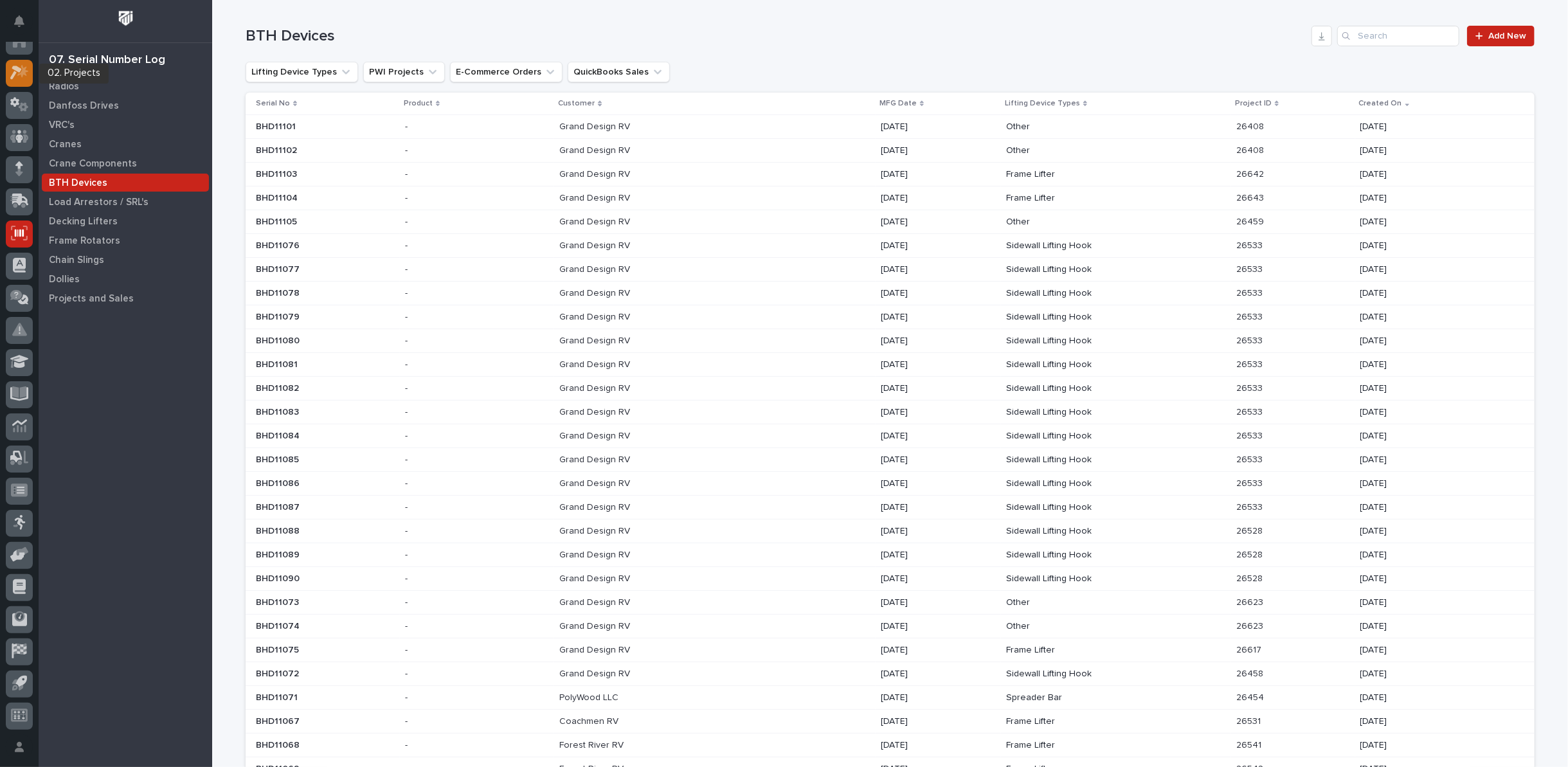
click at [12, 73] on icon at bounding box center [20, 72] width 19 height 15
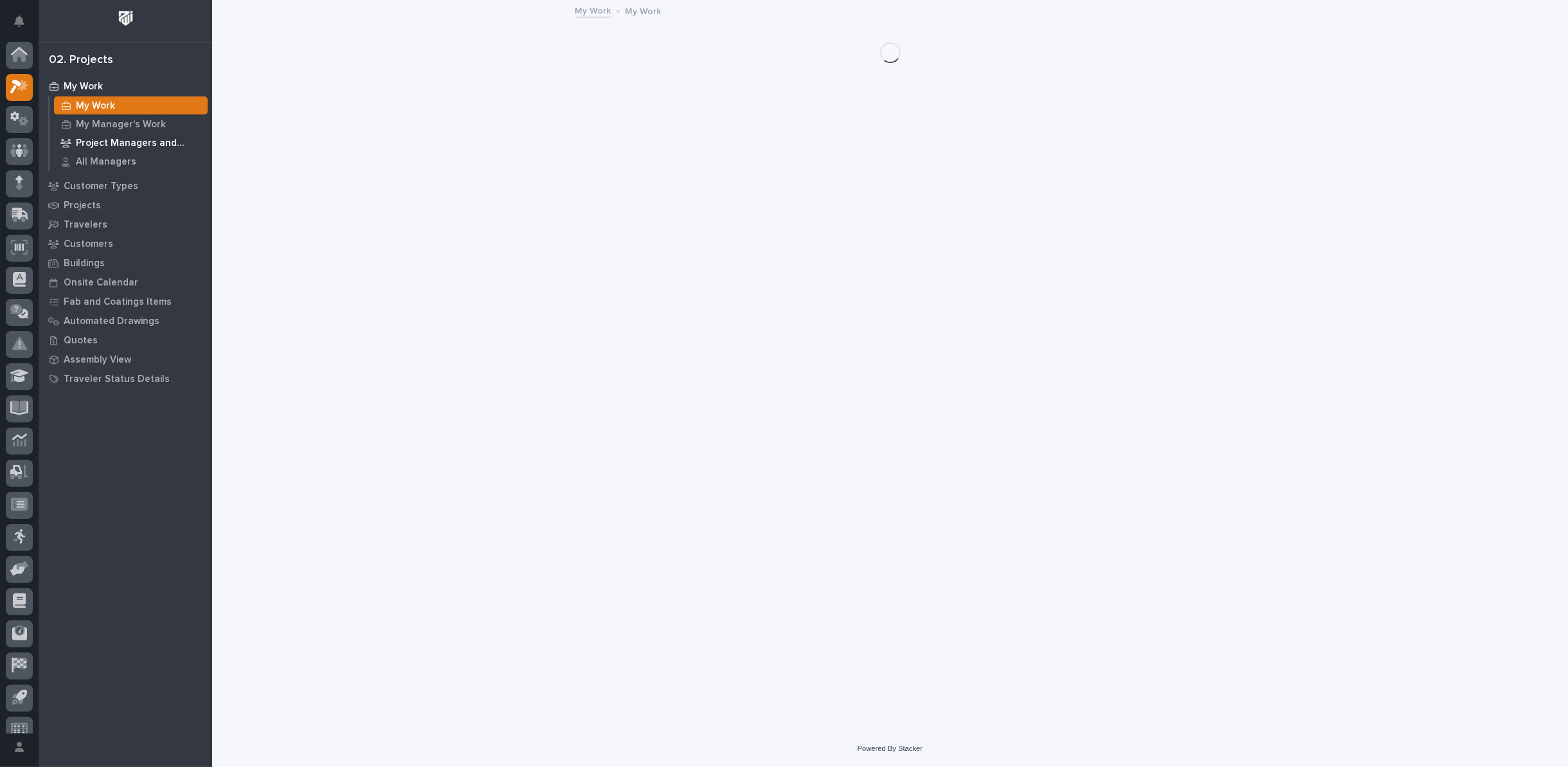
scroll to position [14, 0]
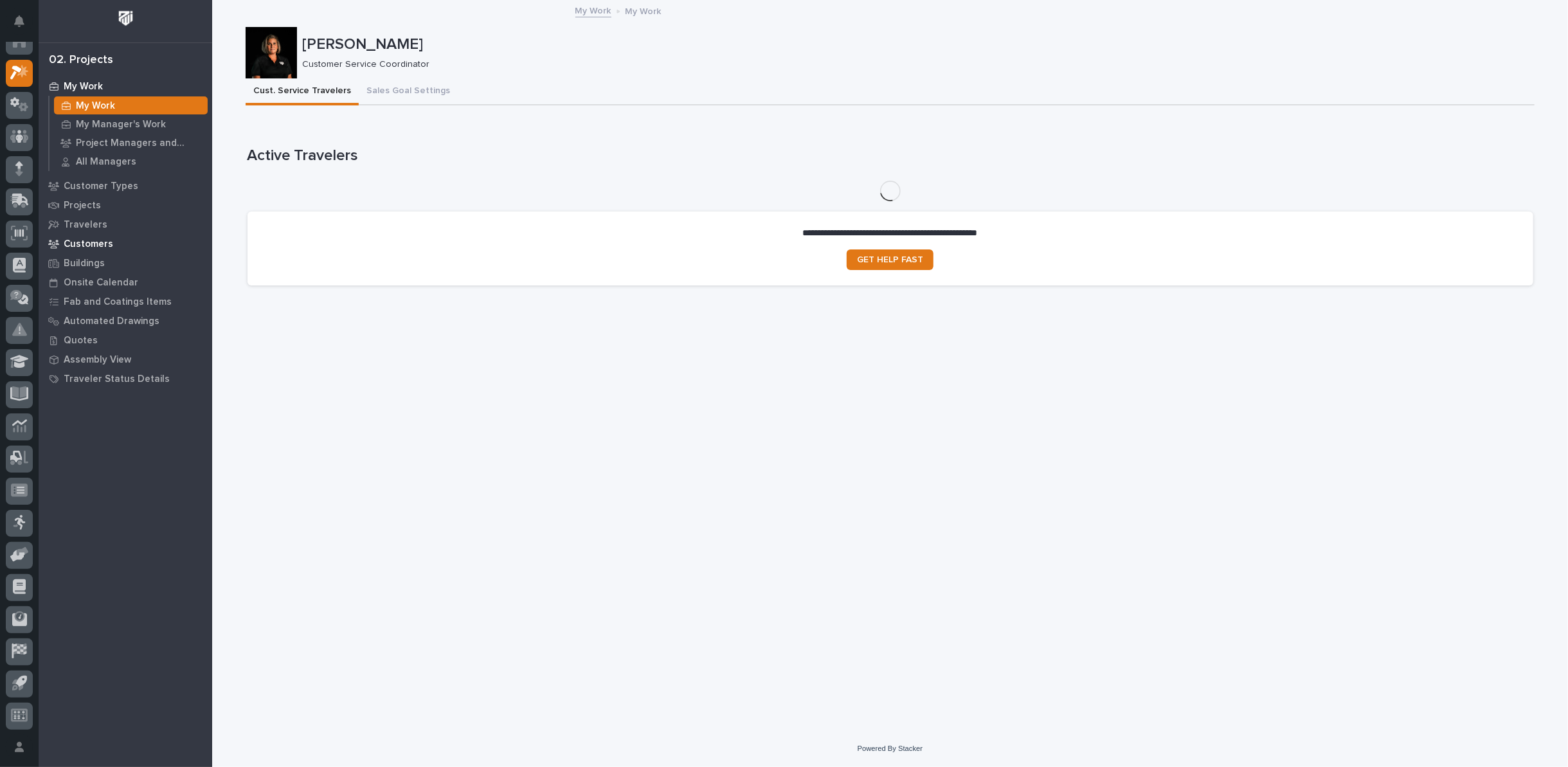
click at [96, 237] on div "Customers" at bounding box center [126, 243] width 167 height 18
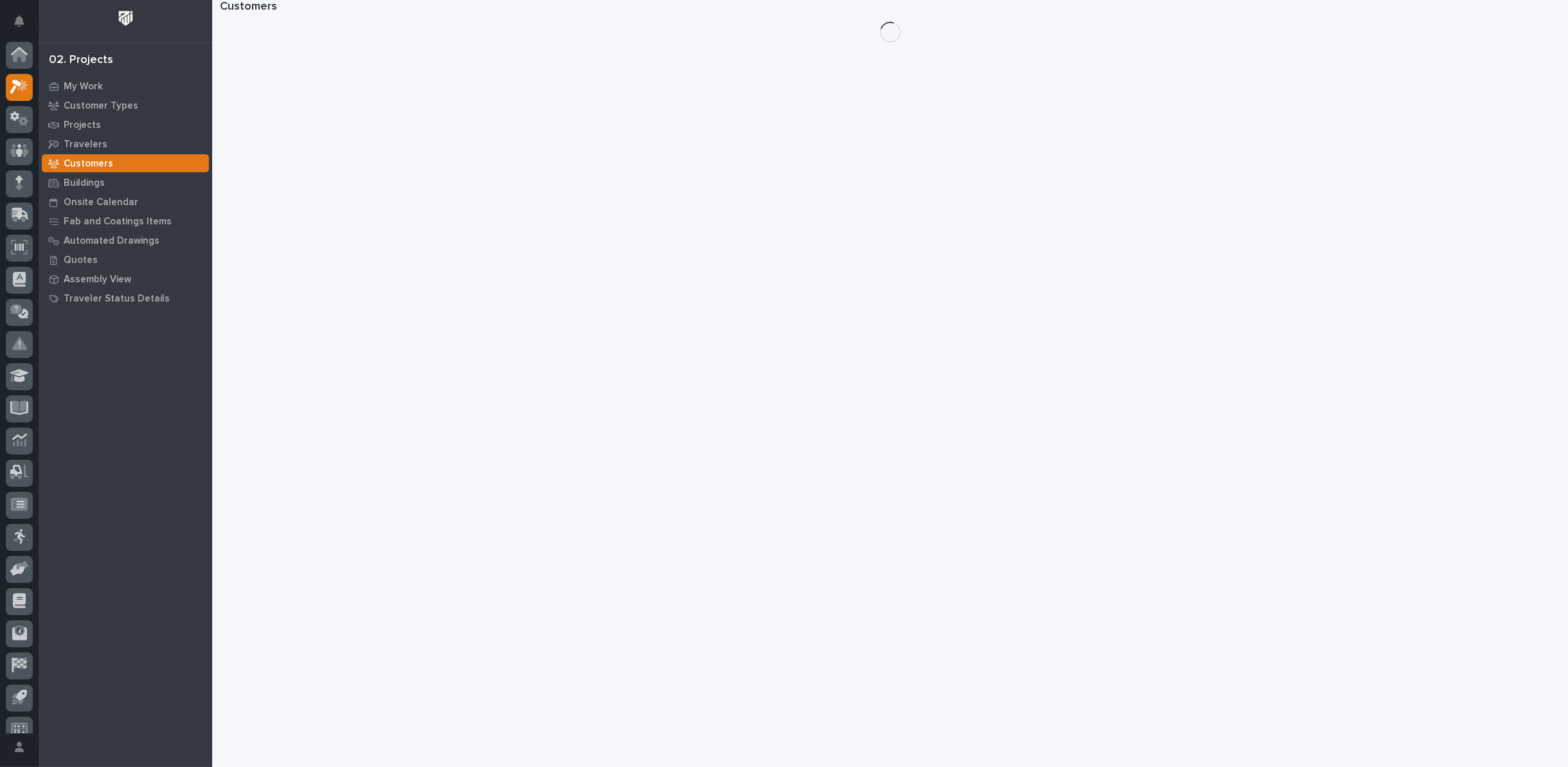
scroll to position [14, 0]
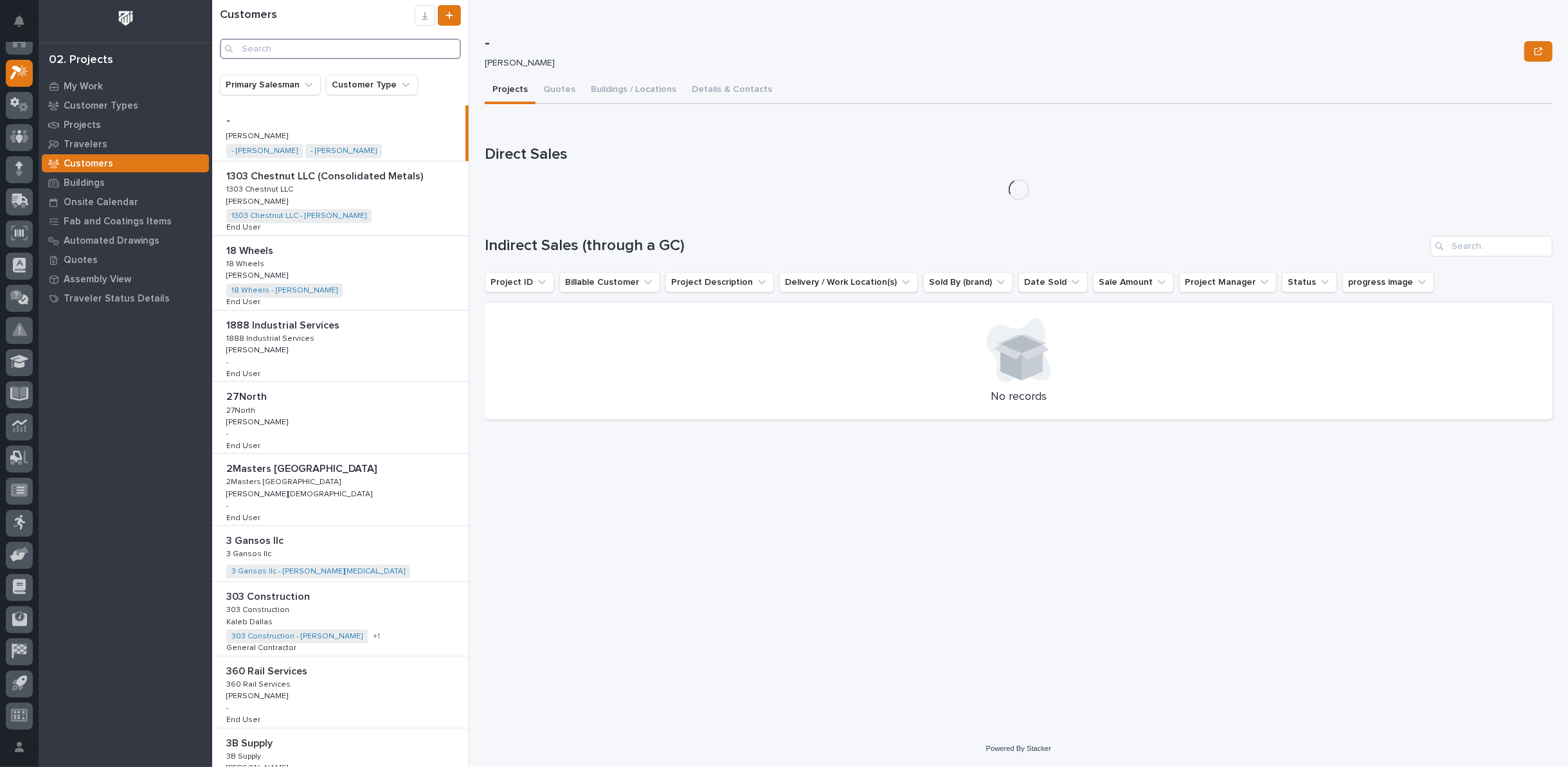
click at [377, 47] on input "Search" at bounding box center [340, 49] width 241 height 21
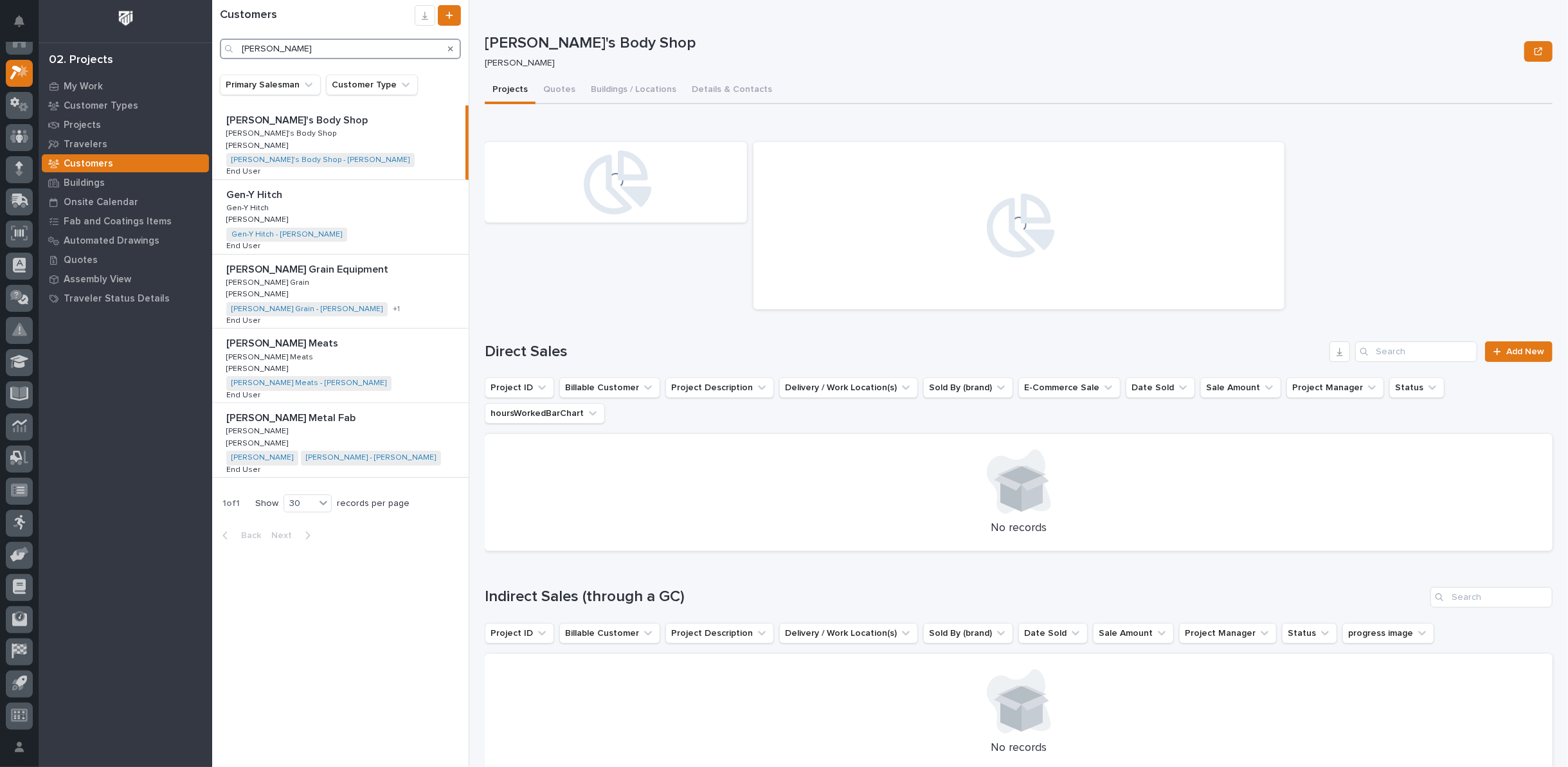
type input "slabaugh"
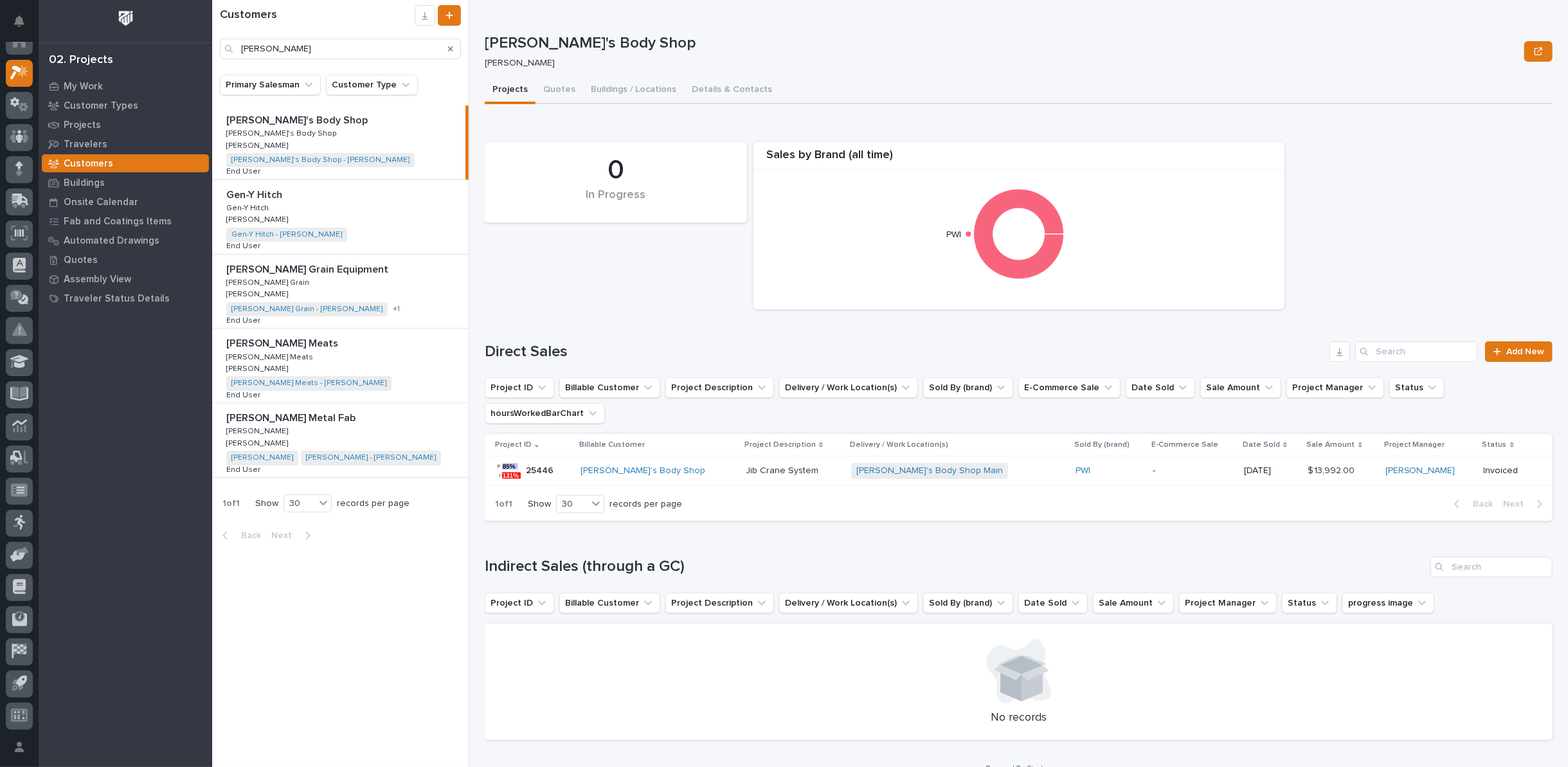
click at [451, 431] on div "Slabaugh Metal Fab Slabaugh Metal Fab Slabaugh Slabaugh Jim Hartung Jim Hartung…" at bounding box center [340, 439] width 257 height 74
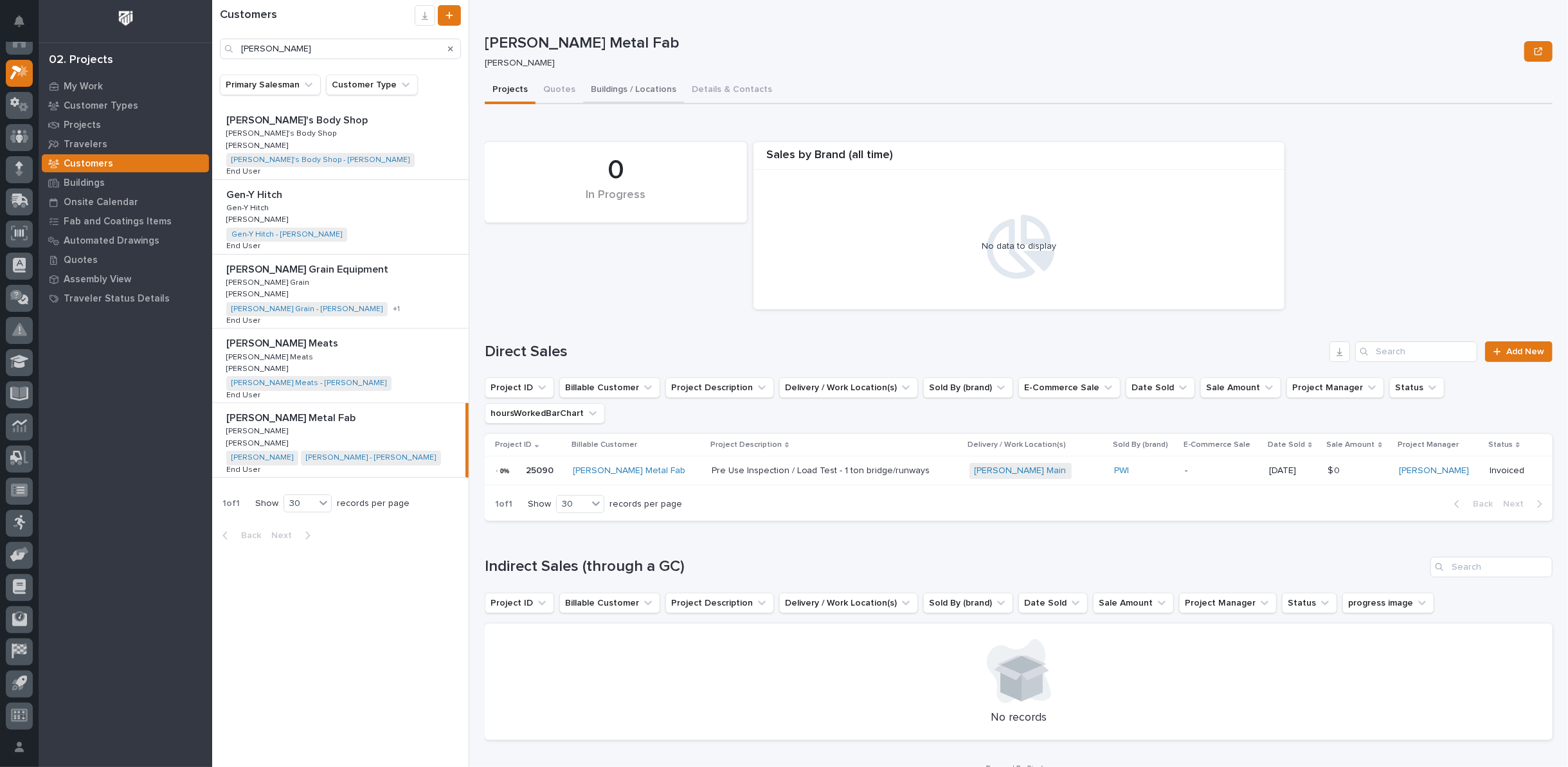
click at [632, 90] on button "Buildings / Locations" at bounding box center [634, 90] width 101 height 27
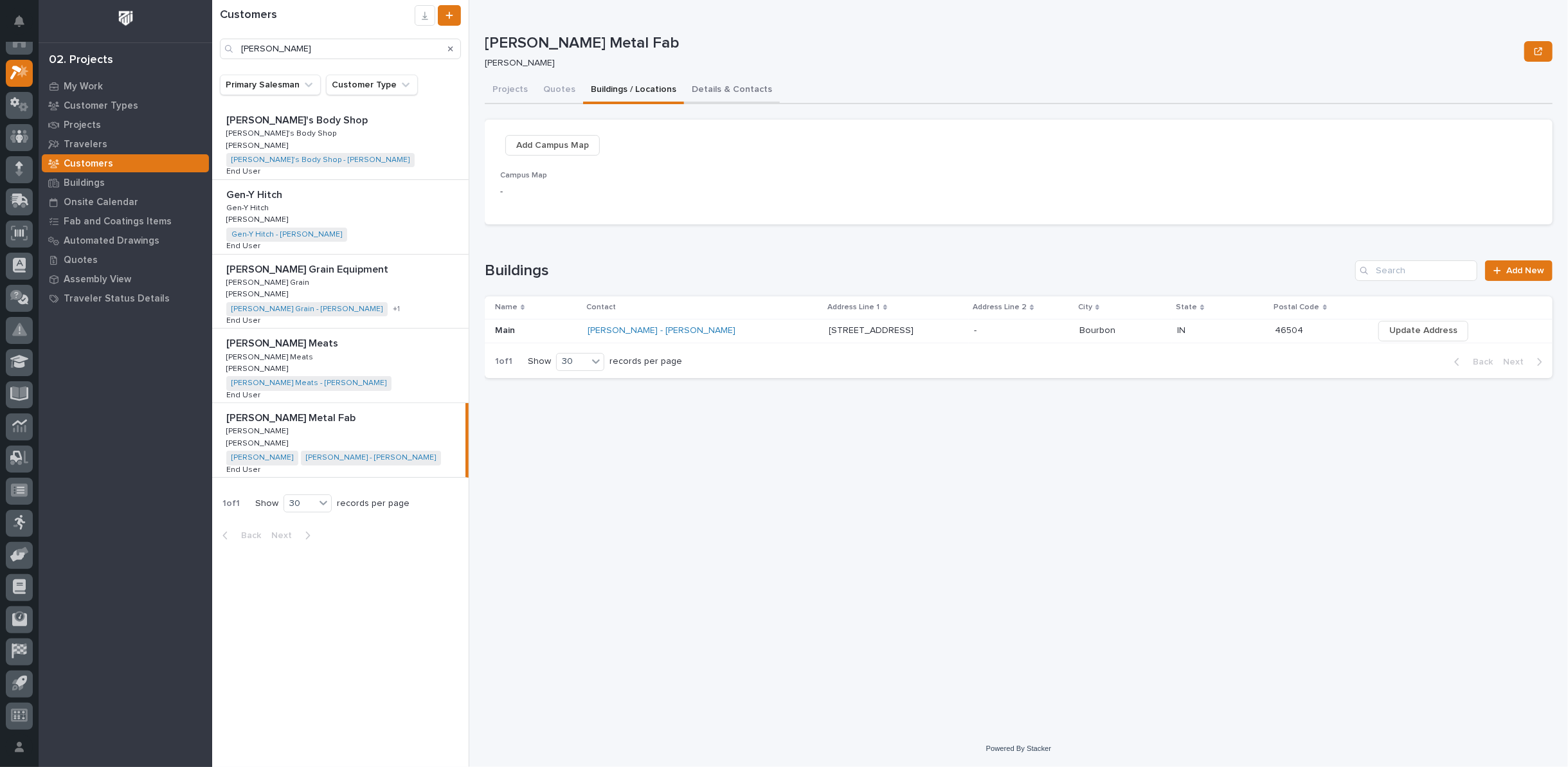
click at [730, 87] on button "Details & Contacts" at bounding box center [732, 90] width 96 height 27
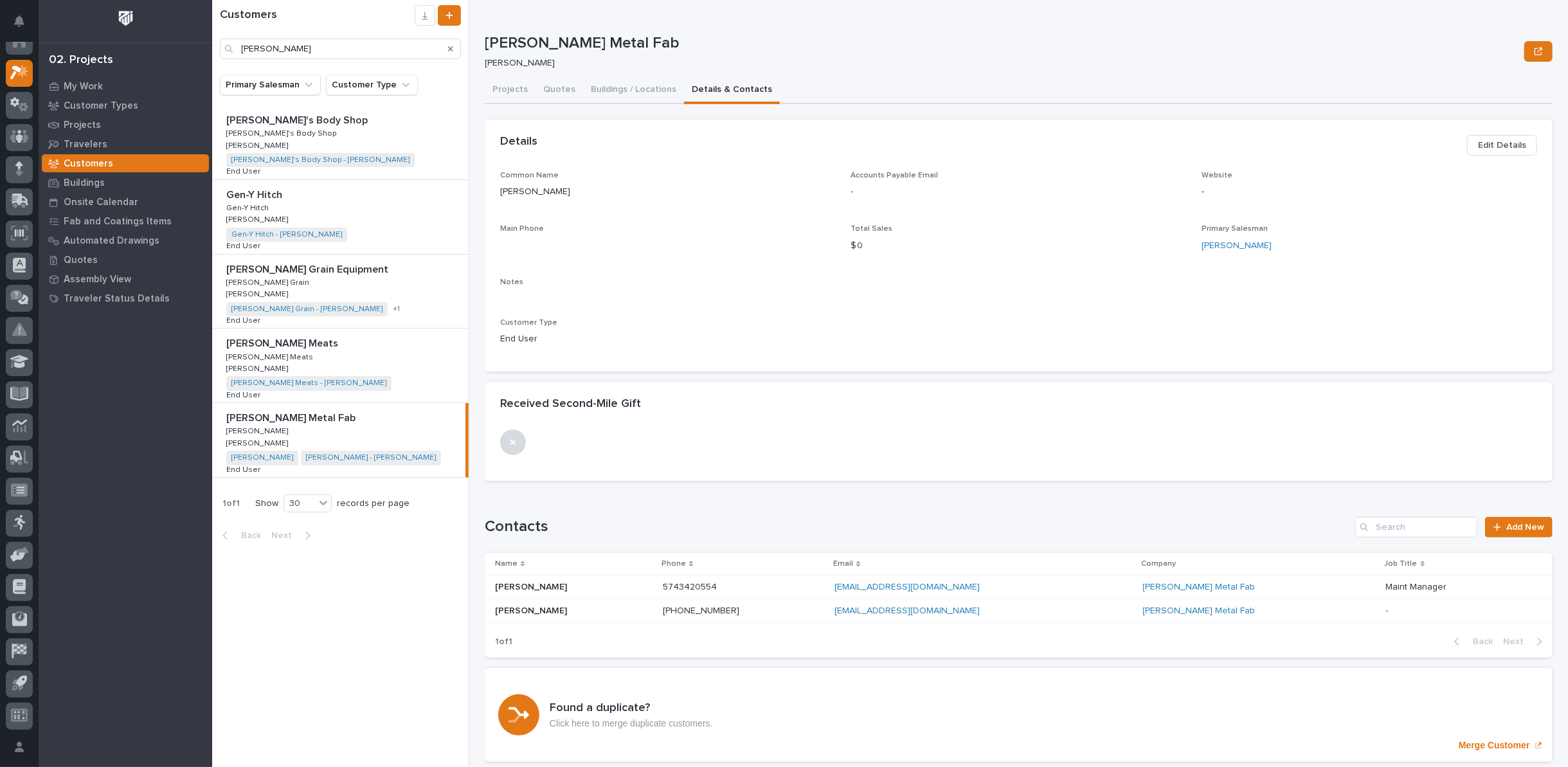
click at [1493, 142] on span "Edit Details" at bounding box center [1501, 145] width 48 height 15
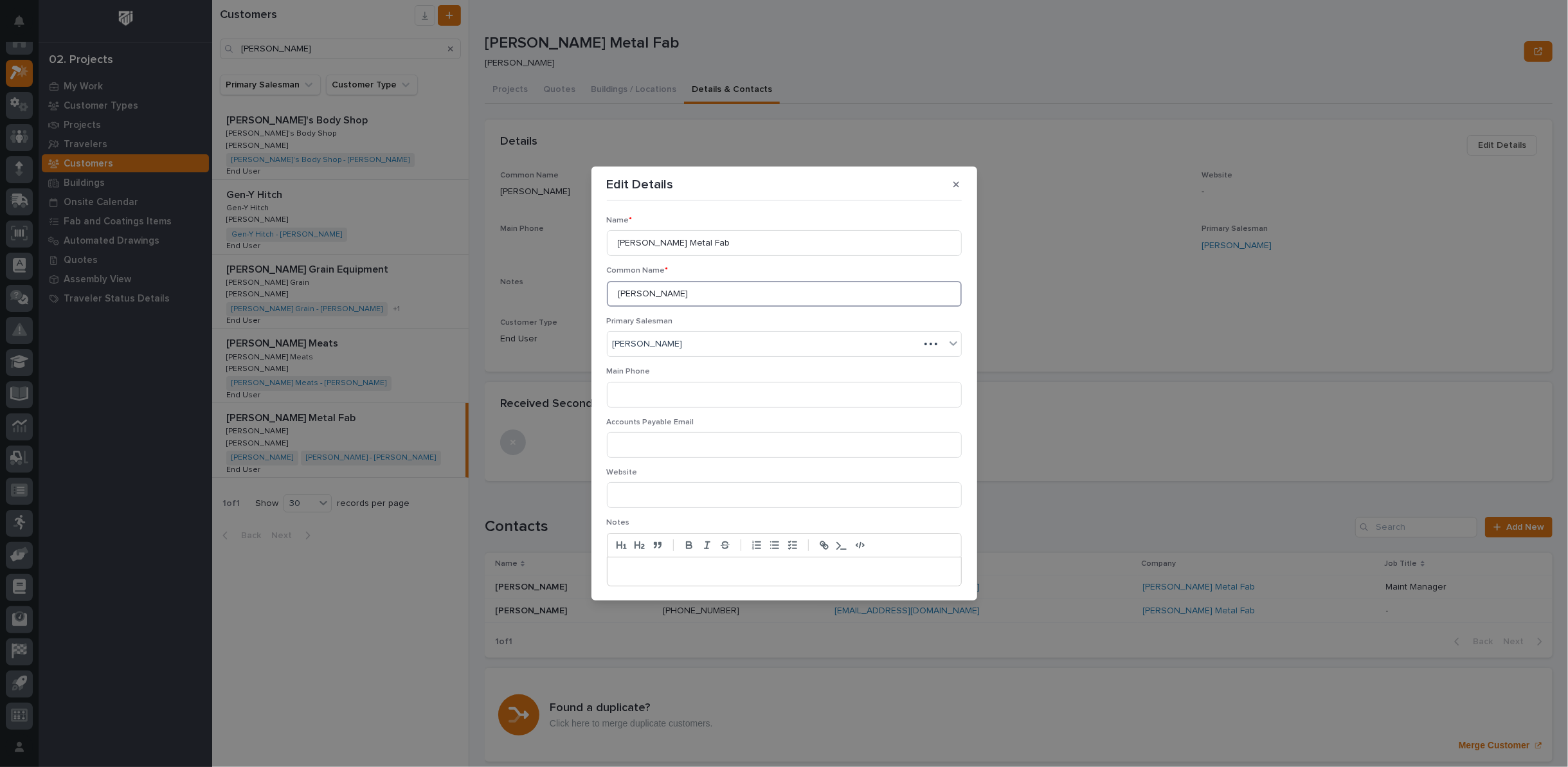
click at [665, 290] on input "Slabaugh" at bounding box center [784, 293] width 355 height 25
type input "Slabaugh Metal"
click at [930, 581] on span "Save" at bounding box center [940, 580] width 22 height 11
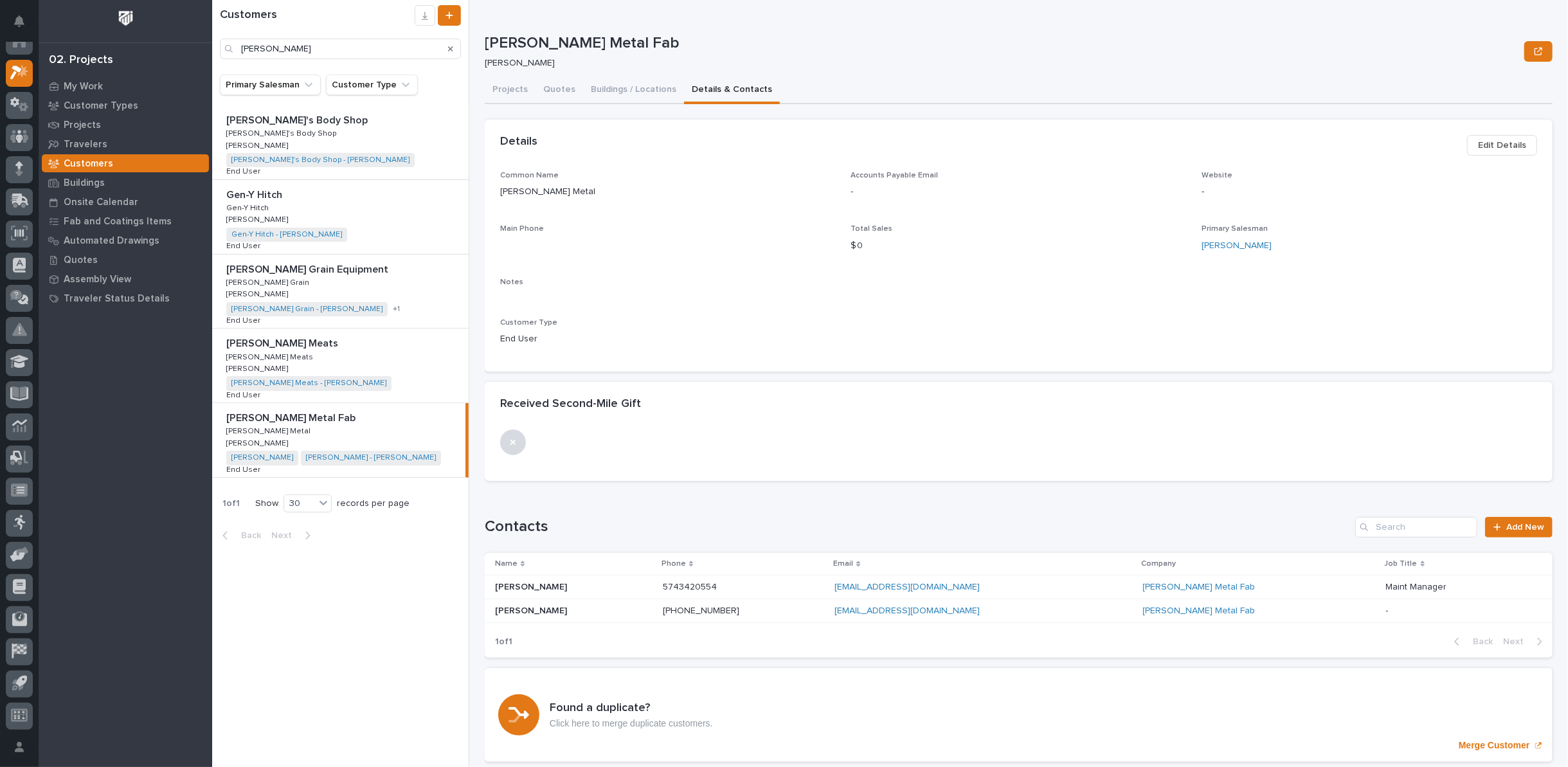
click at [1487, 145] on span "Edit Details" at bounding box center [1501, 145] width 48 height 15
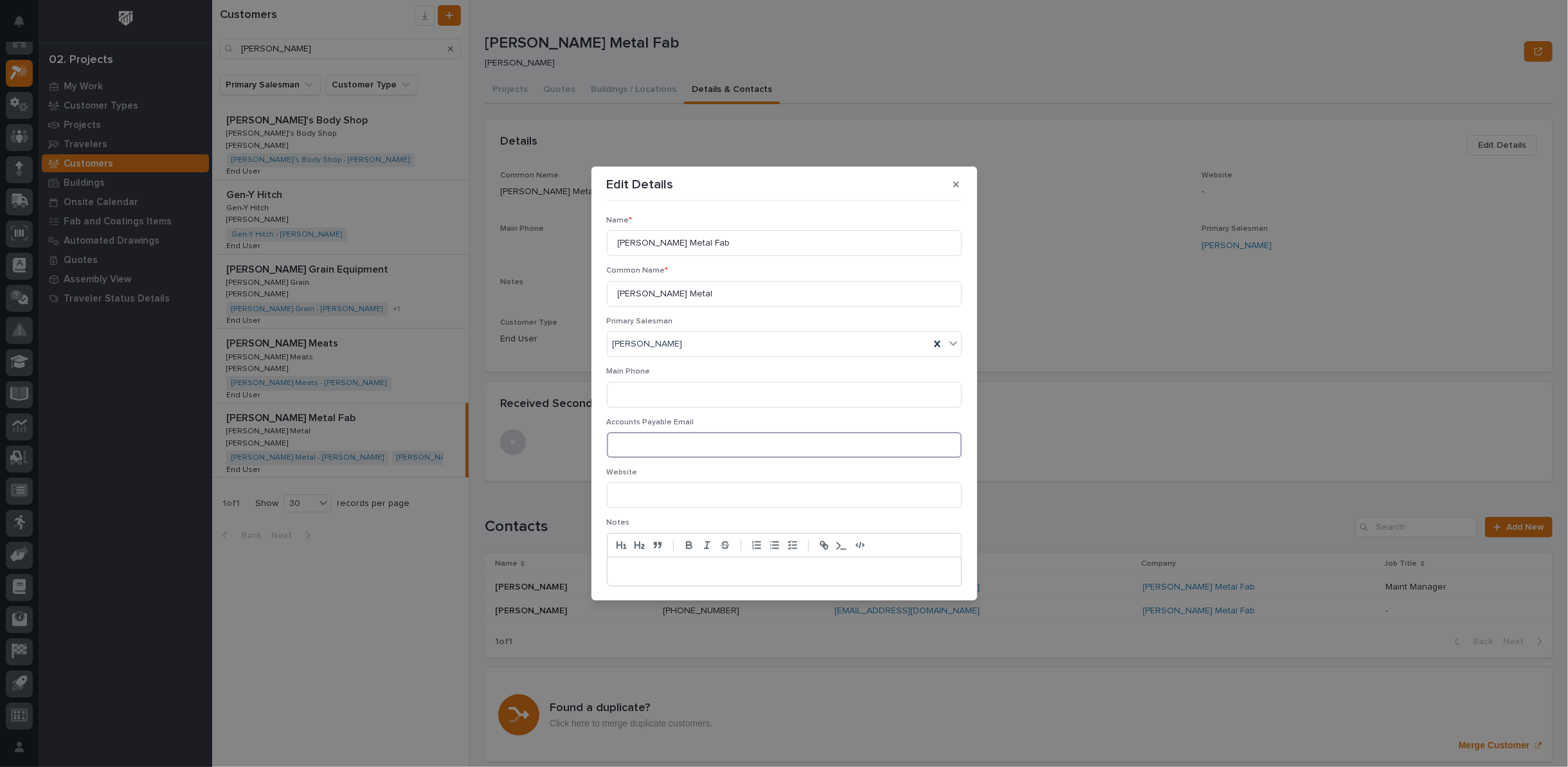
click at [658, 443] on input at bounding box center [784, 444] width 355 height 25
paste input "accounting@slabaughmetal.com"
type input "accounting@slabaughmetal.com"
click at [654, 389] on input at bounding box center [784, 394] width 355 height 25
paste input "574-342-0554"
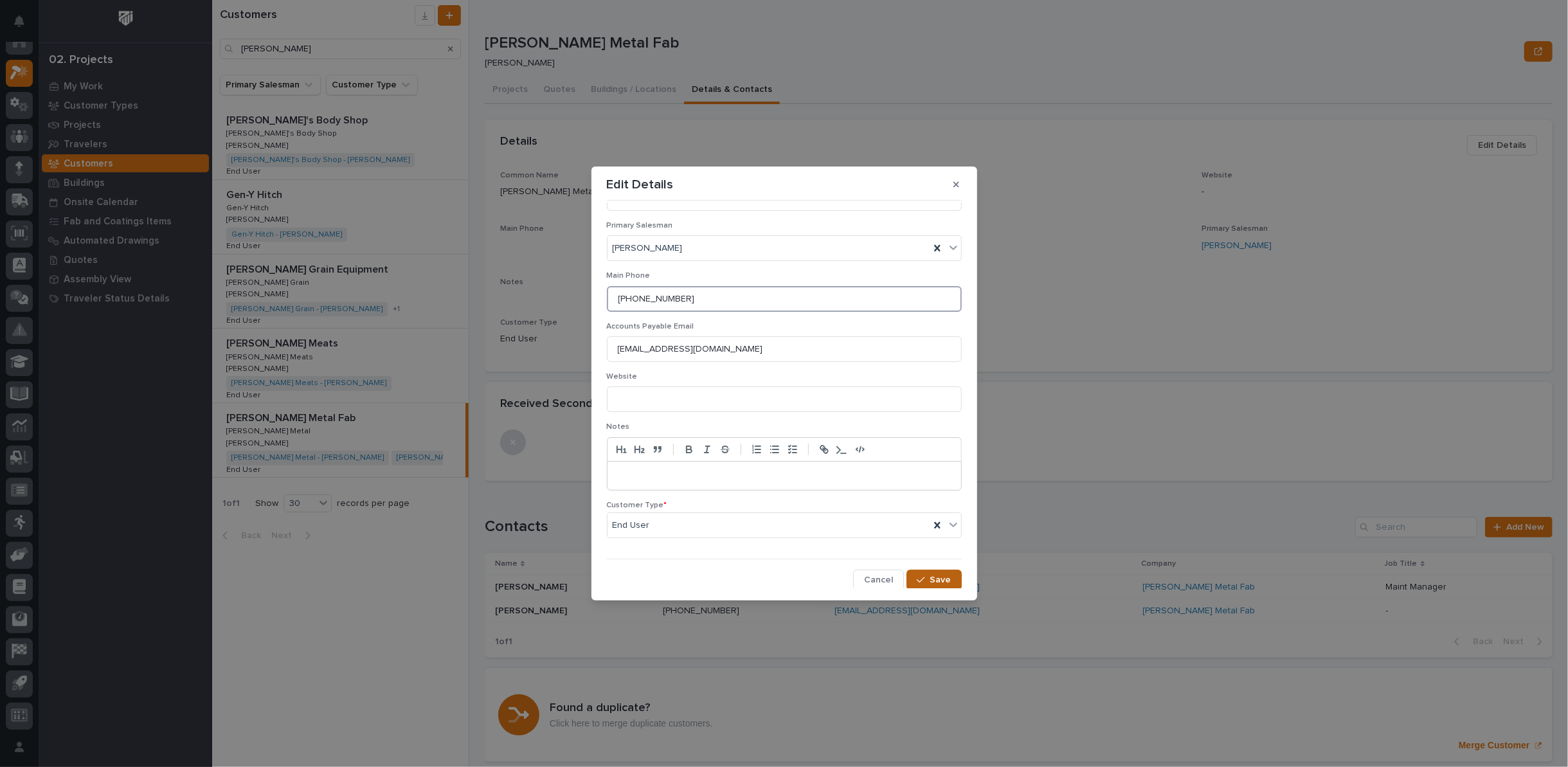
type input "574-342-0554"
click at [937, 577] on span "Save" at bounding box center [940, 580] width 22 height 11
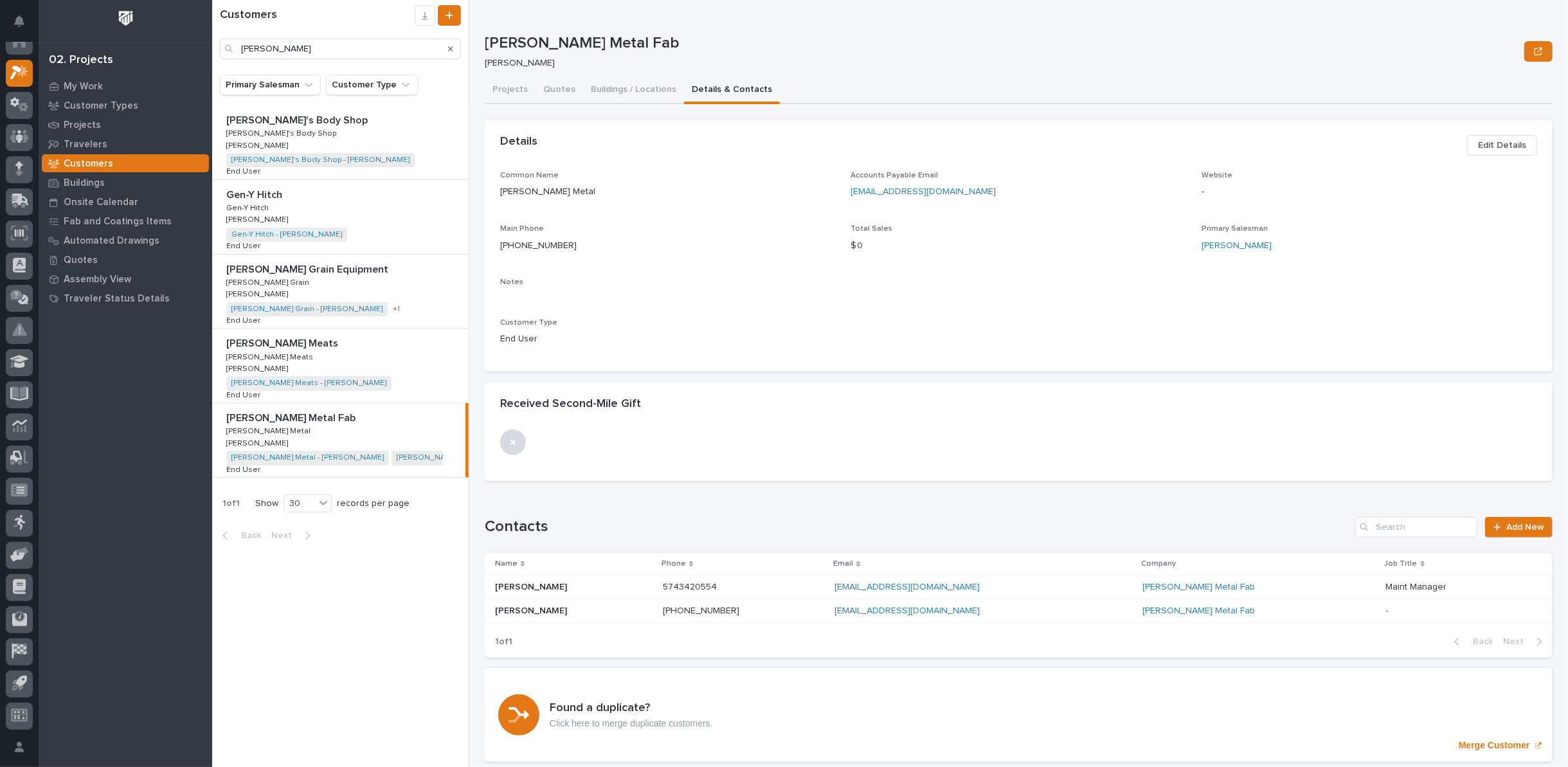
click at [524, 606] on p at bounding box center [573, 612] width 157 height 11
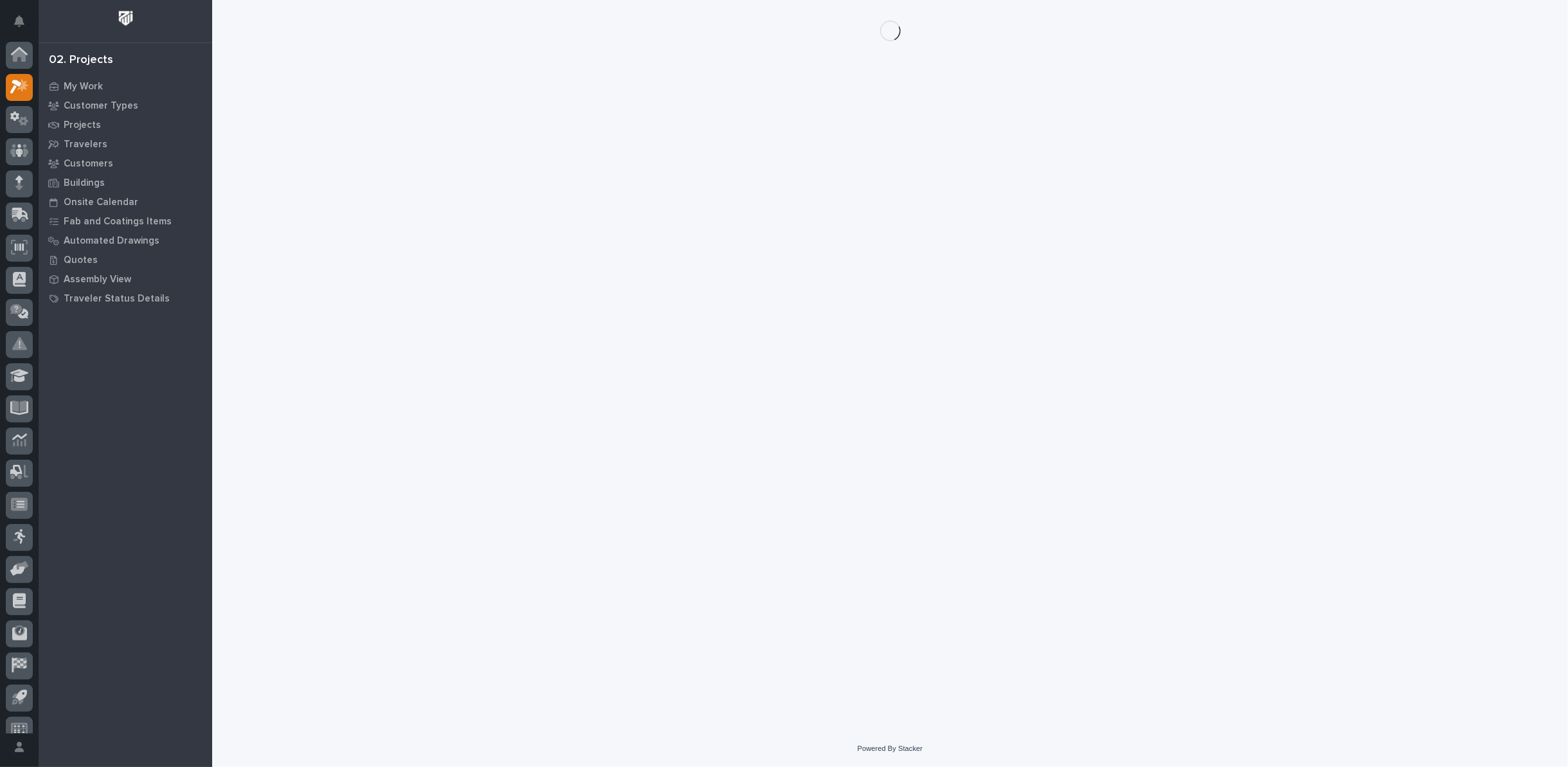
scroll to position [14, 0]
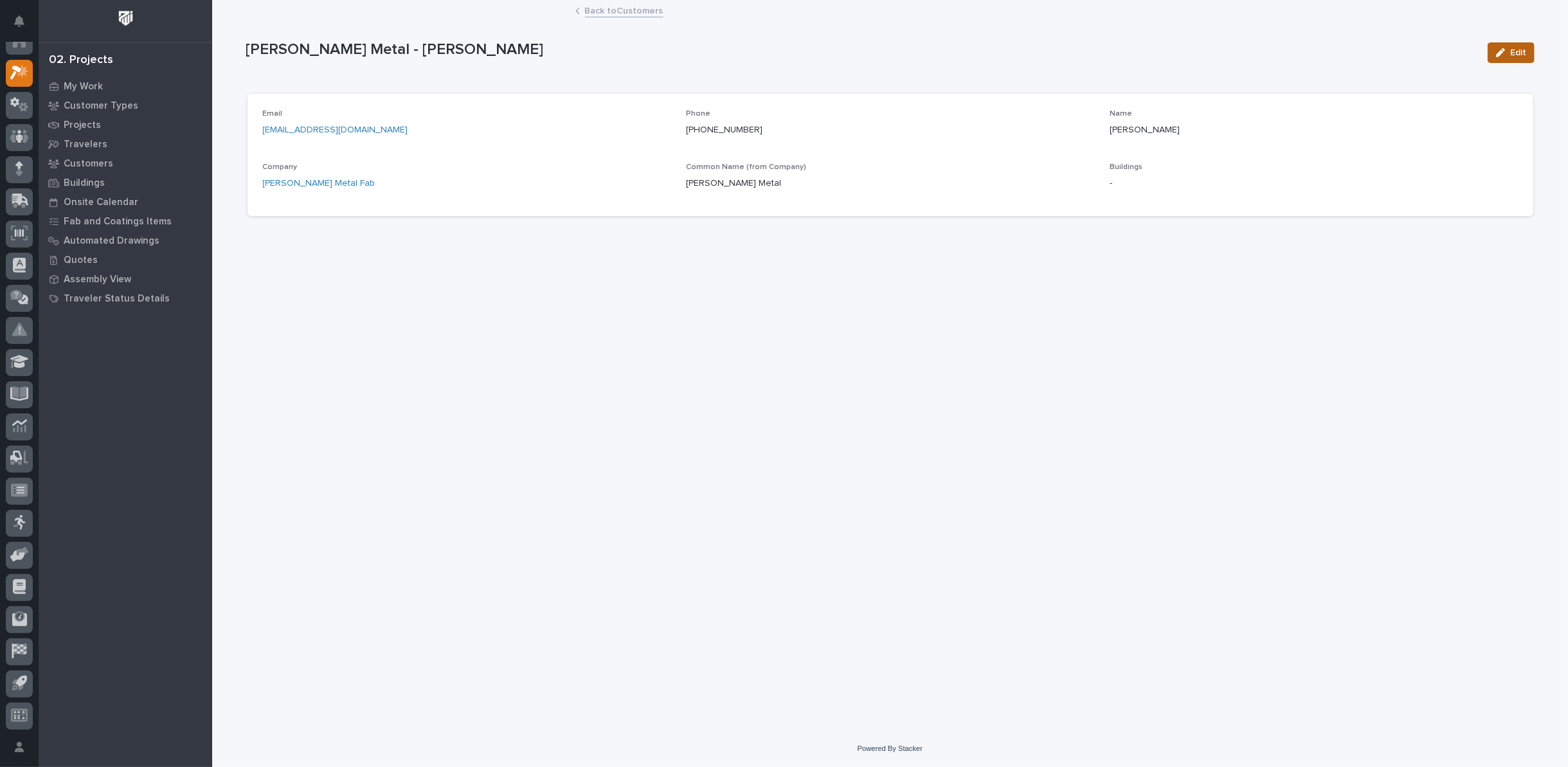
click at [1510, 47] on button "Edit" at bounding box center [1511, 52] width 47 height 21
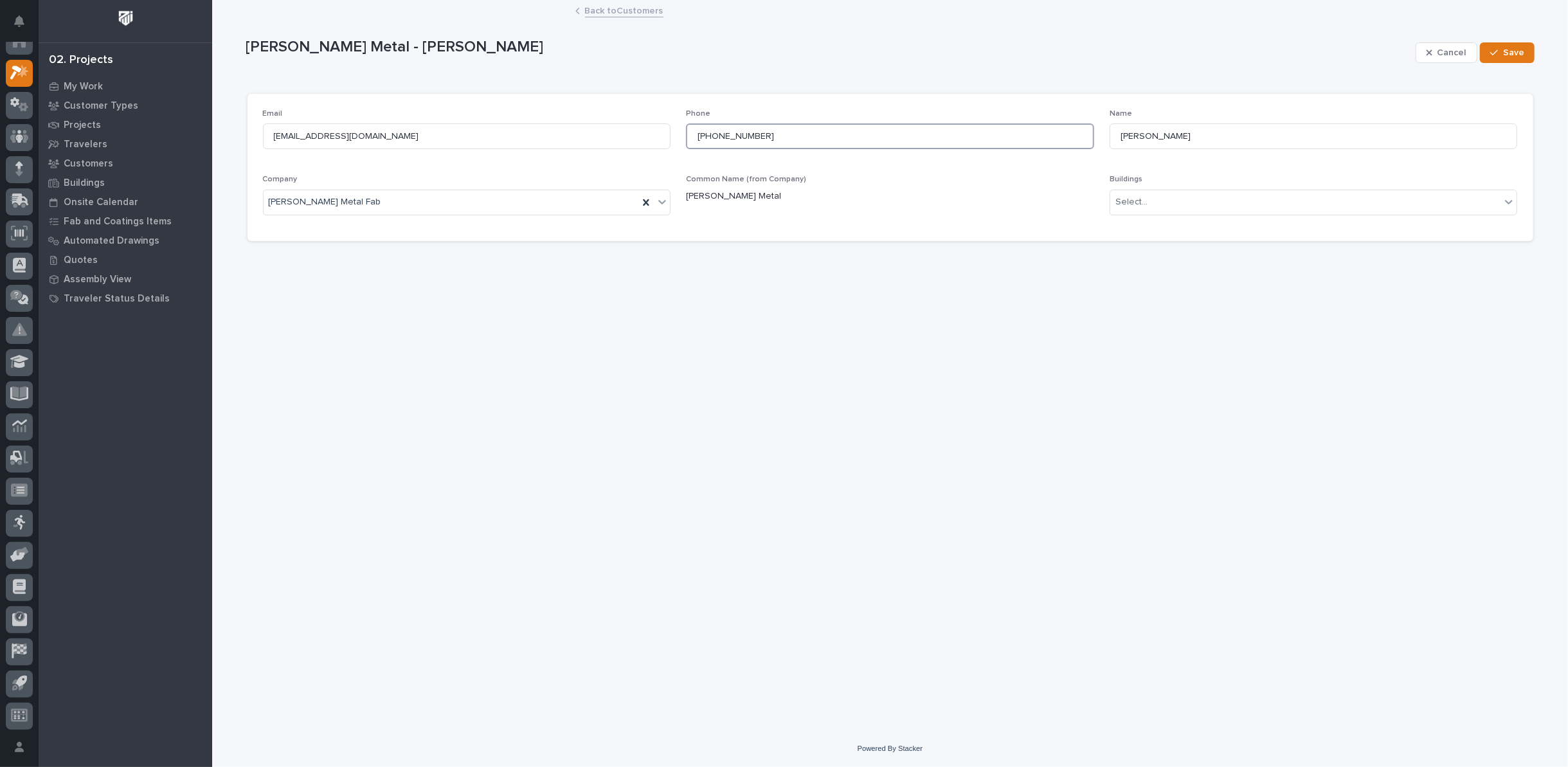
click at [706, 134] on input "+15743420554" at bounding box center [890, 136] width 408 height 25
click at [715, 134] on input "5743420554" at bounding box center [890, 136] width 408 height 25
click at [731, 137] on input "574-3420554" at bounding box center [890, 136] width 408 height 25
type input "574-342-0554"
click at [1517, 47] on span "Save" at bounding box center [1514, 52] width 22 height 11
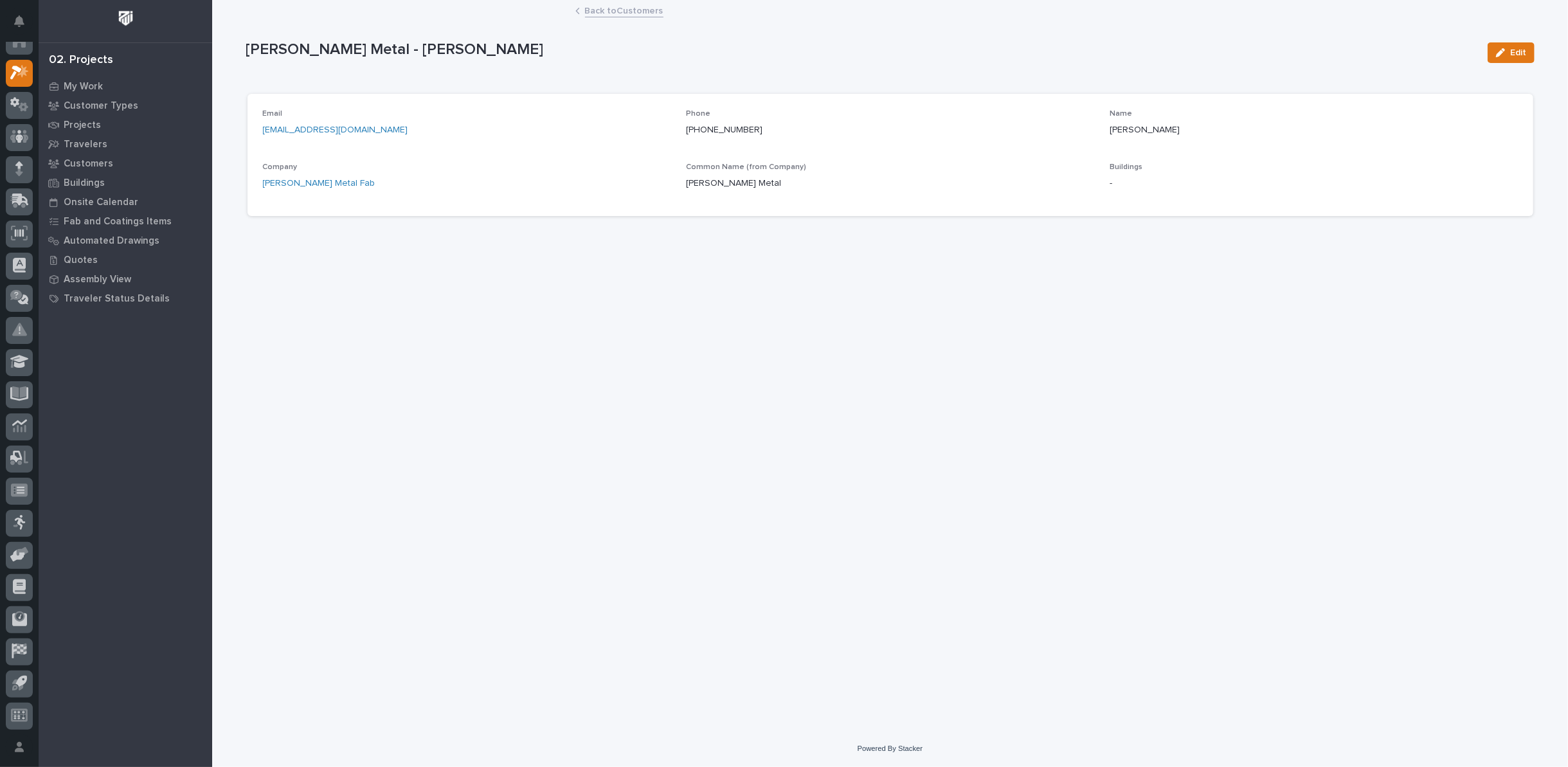
click at [604, 13] on link "Back to Customers" at bounding box center [625, 10] width 79 height 15
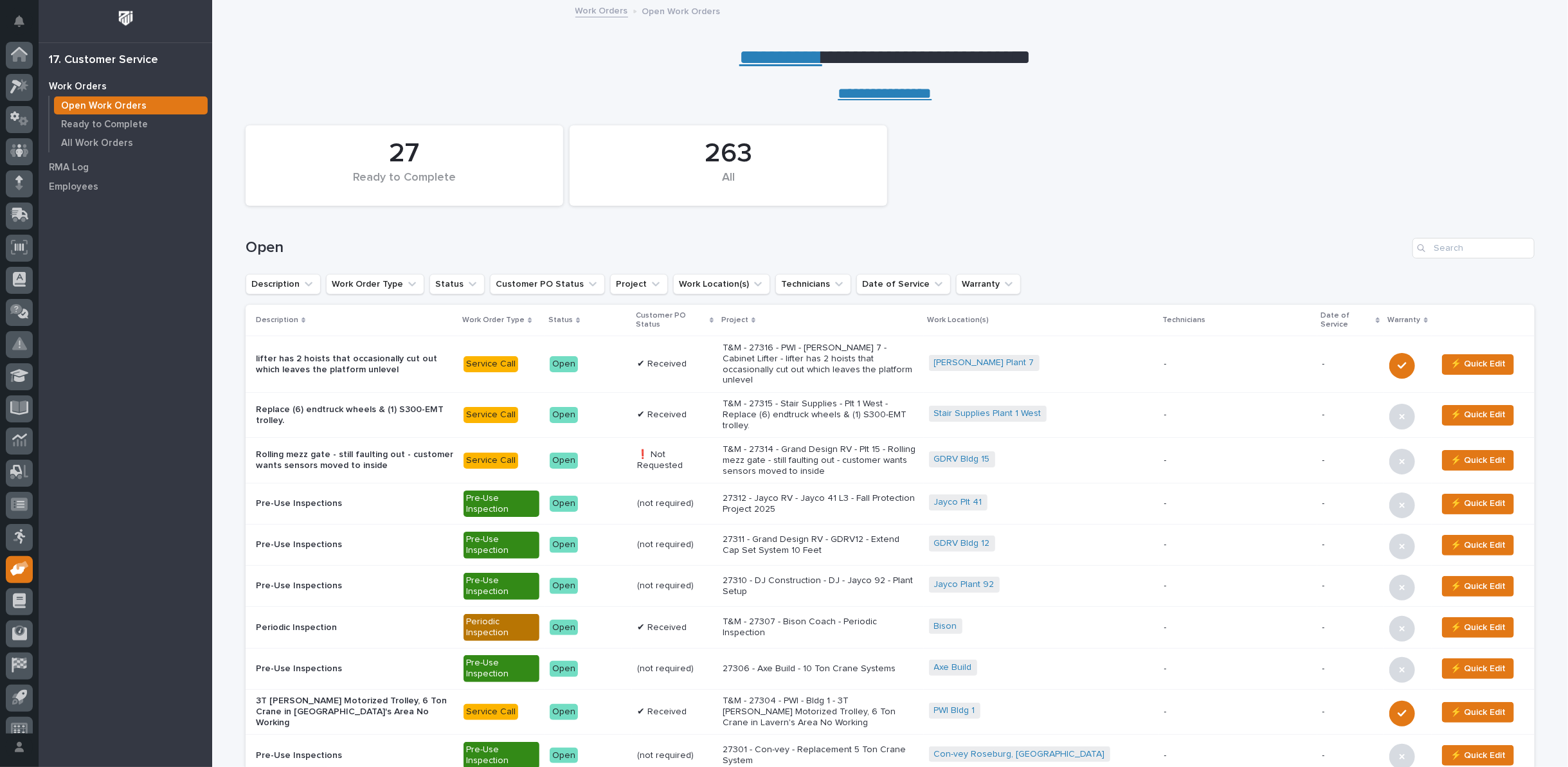
scroll to position [14, 0]
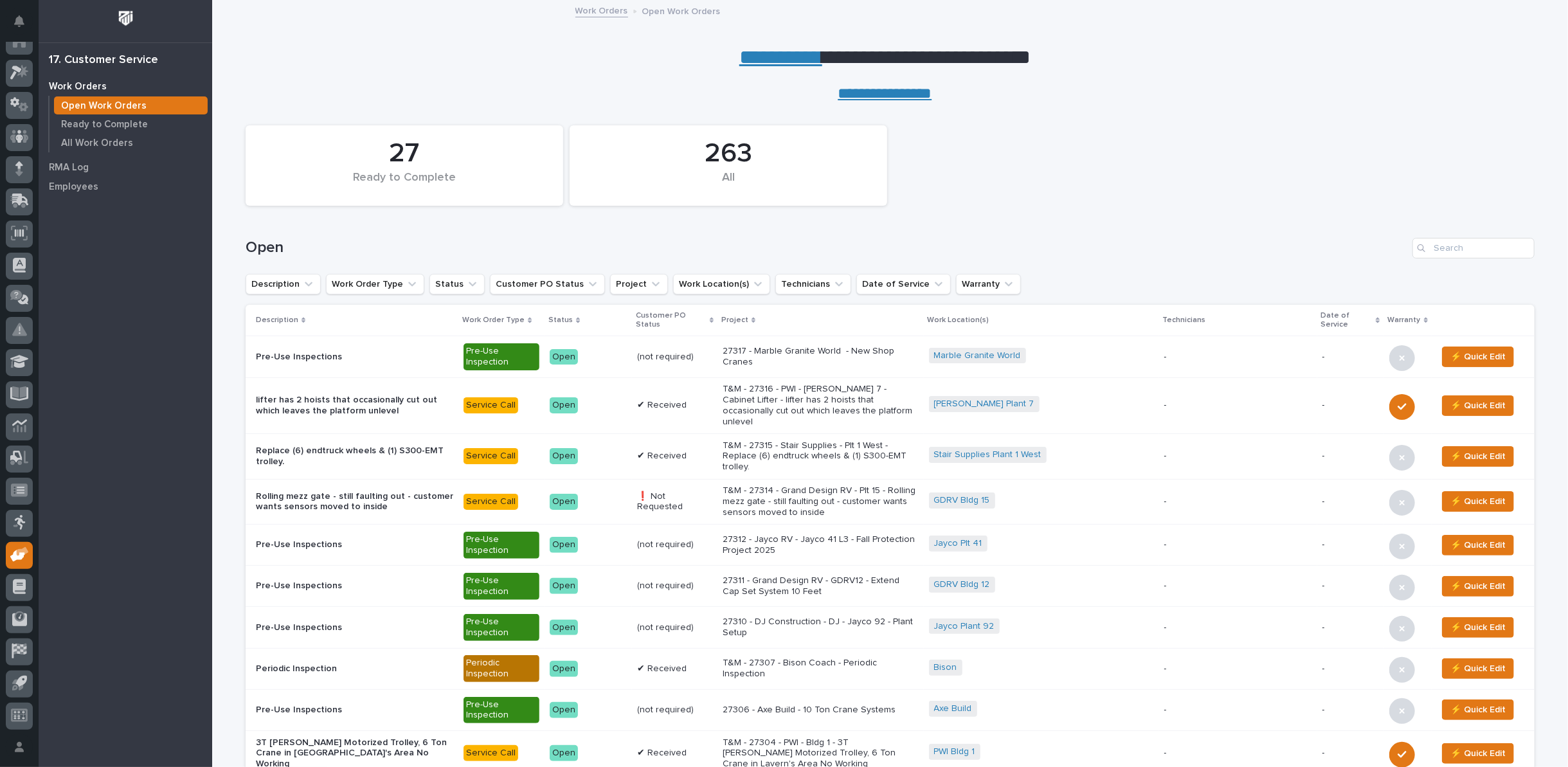
click at [739, 59] on link "**********" at bounding box center [780, 57] width 83 height 21
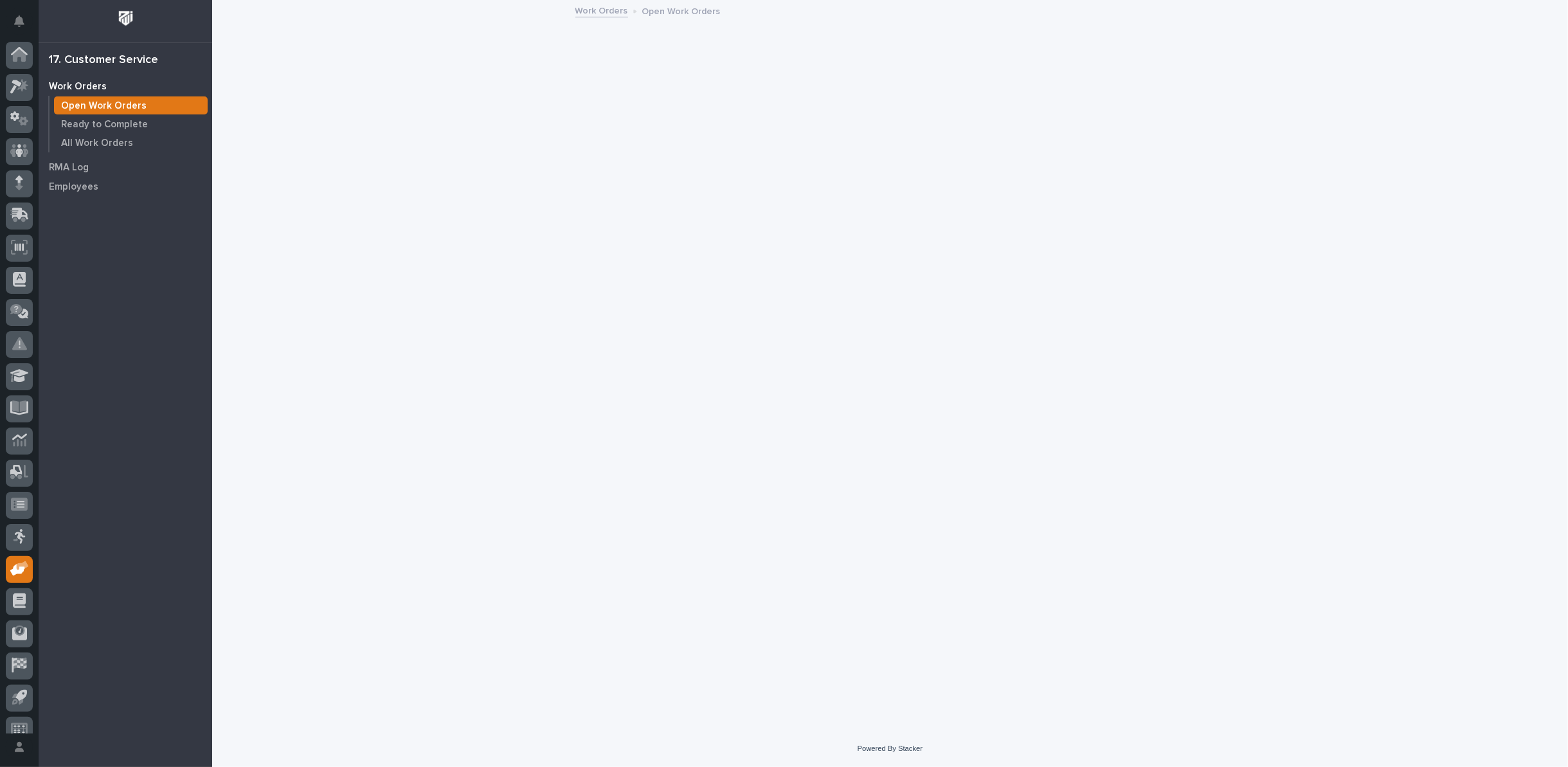
scroll to position [14, 0]
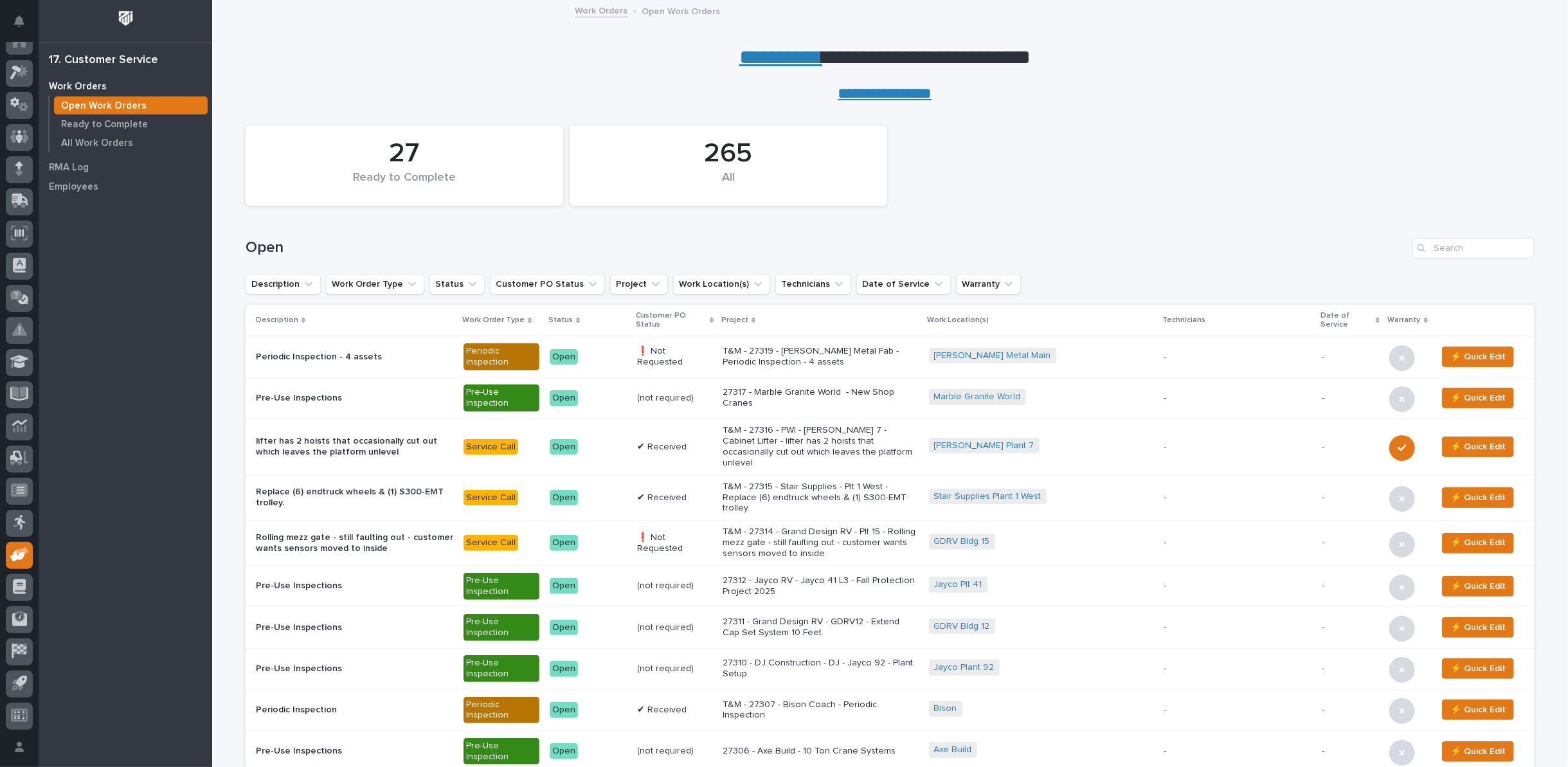
click at [819, 346] on p "T&M - 27319 - Slabaugh Metal Fab - Periodic Inspection - 4 assets" at bounding box center [820, 356] width 196 height 22
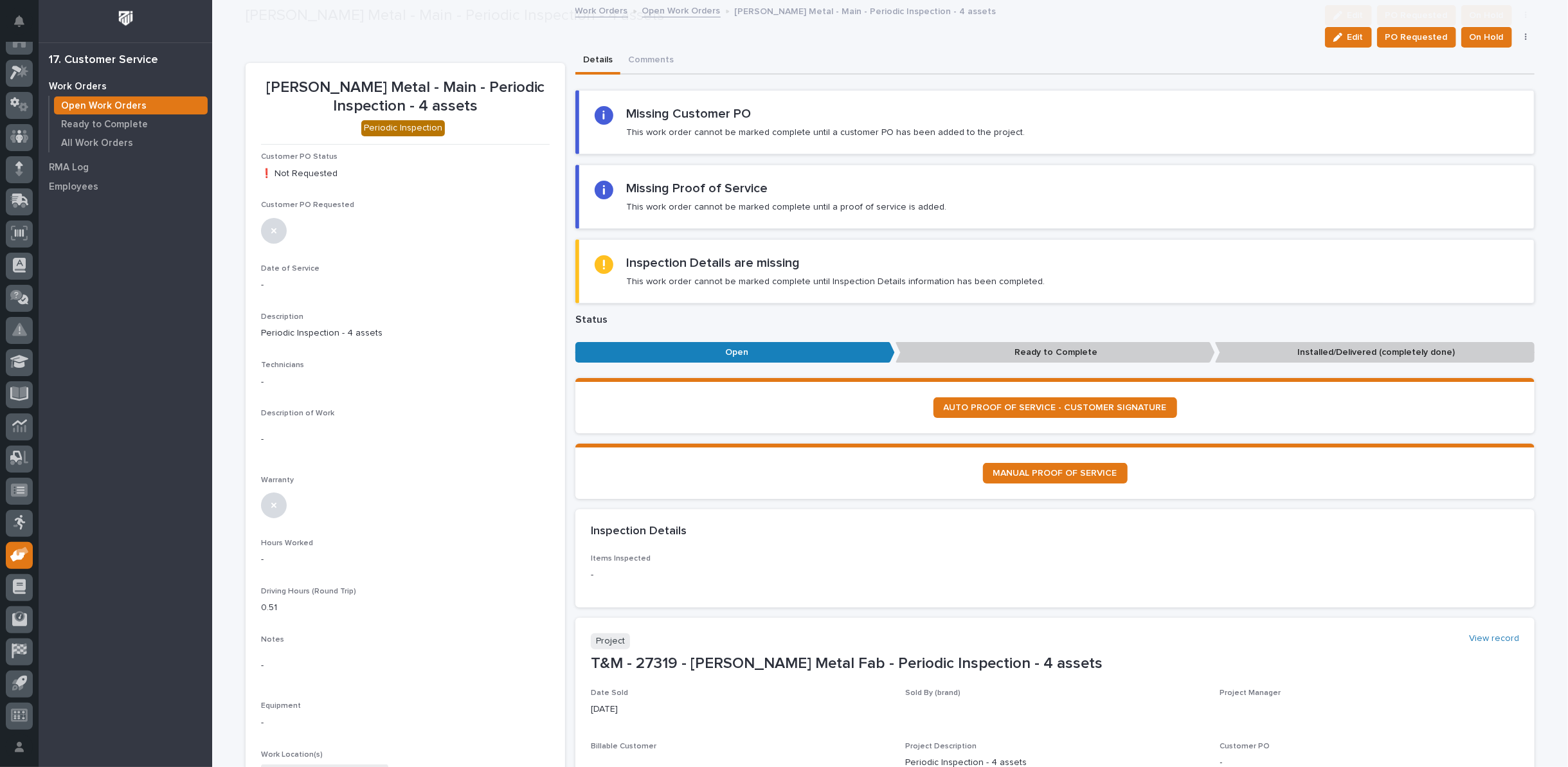
scroll to position [499, 0]
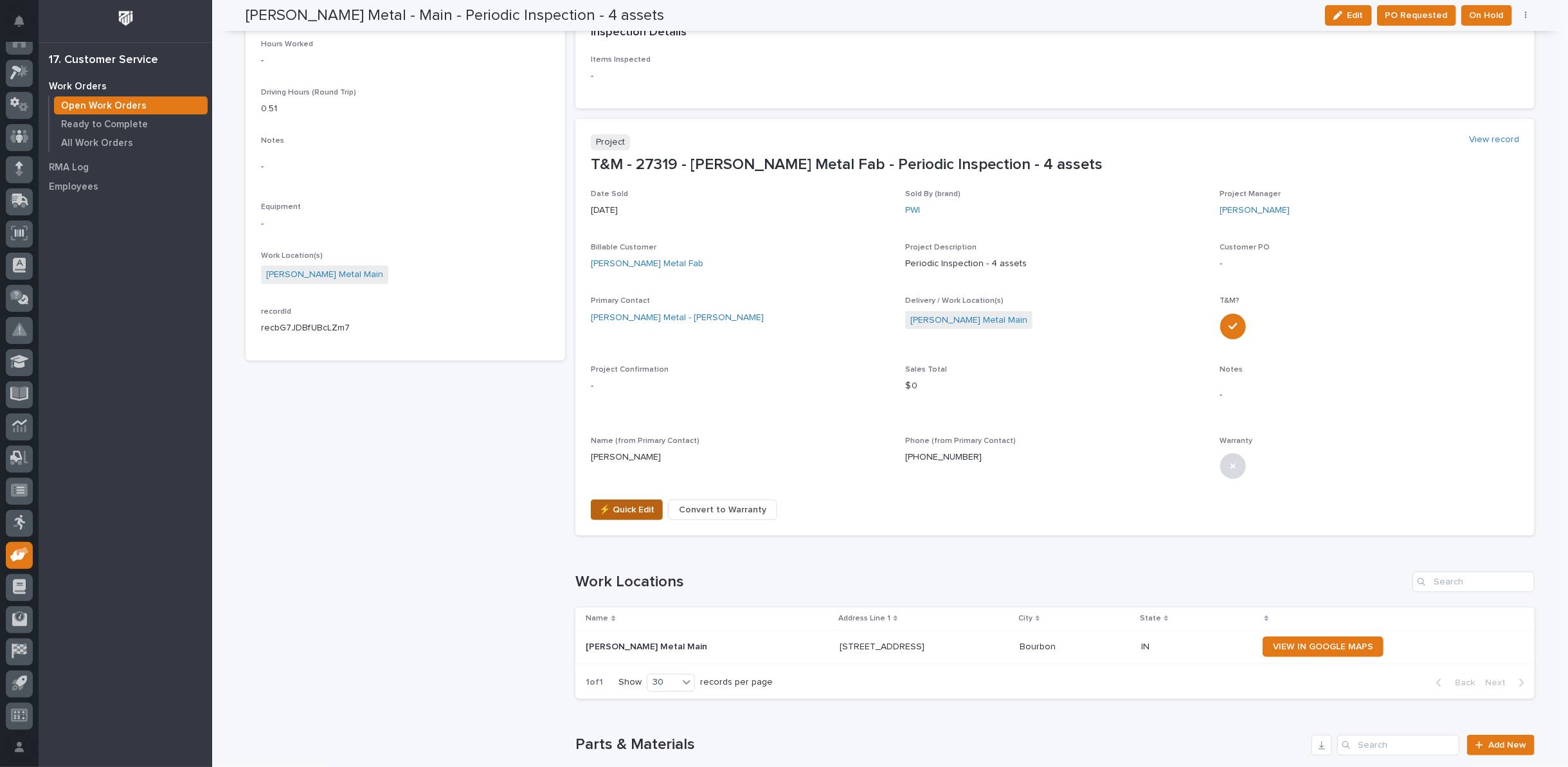
click at [614, 504] on span "⚡ Quick Edit" at bounding box center [627, 509] width 55 height 15
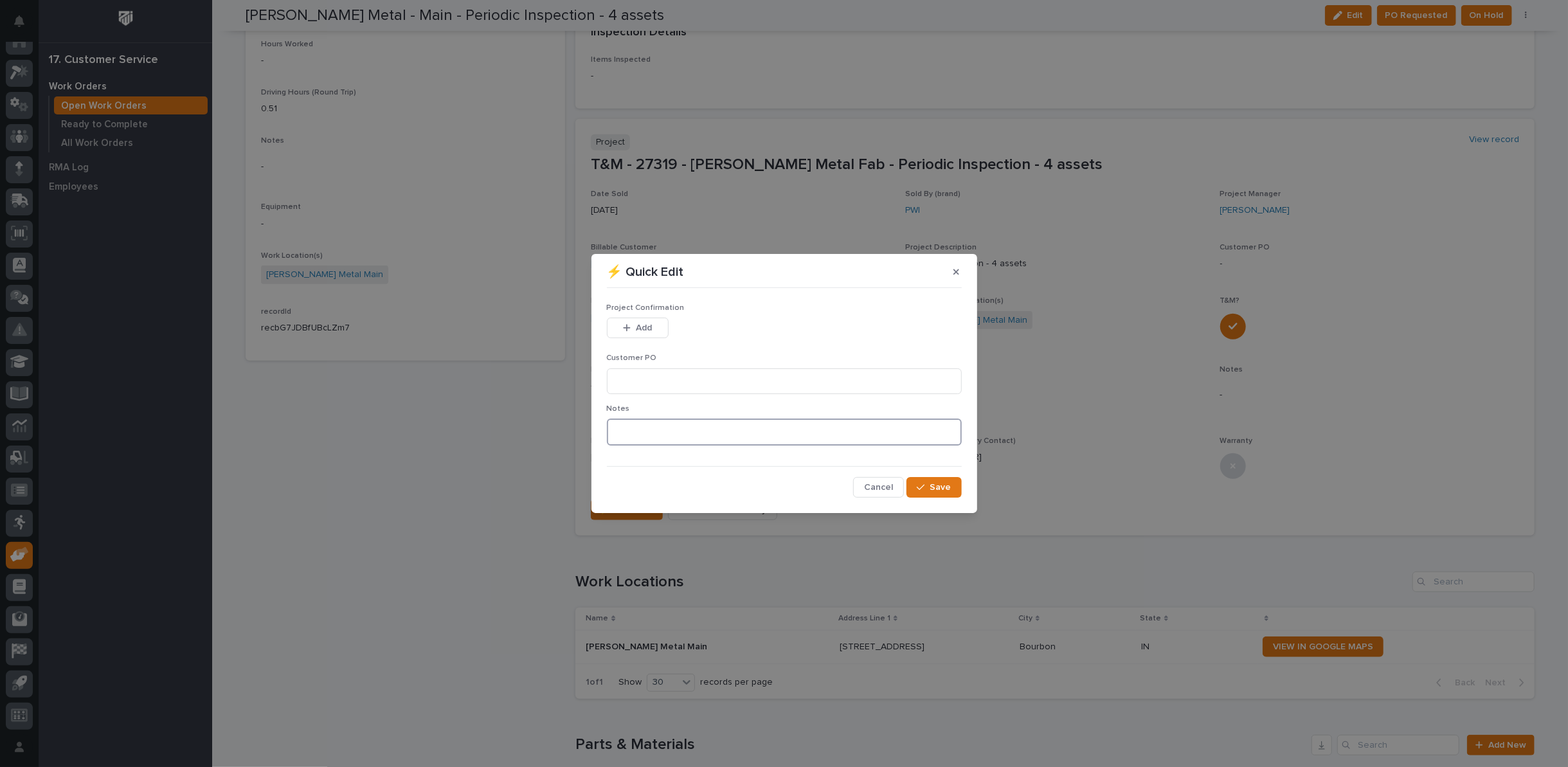
click at [638, 435] on textarea at bounding box center [784, 432] width 355 height 27
type textarea "*********"
click at [925, 493] on button "Save" at bounding box center [934, 487] width 54 height 21
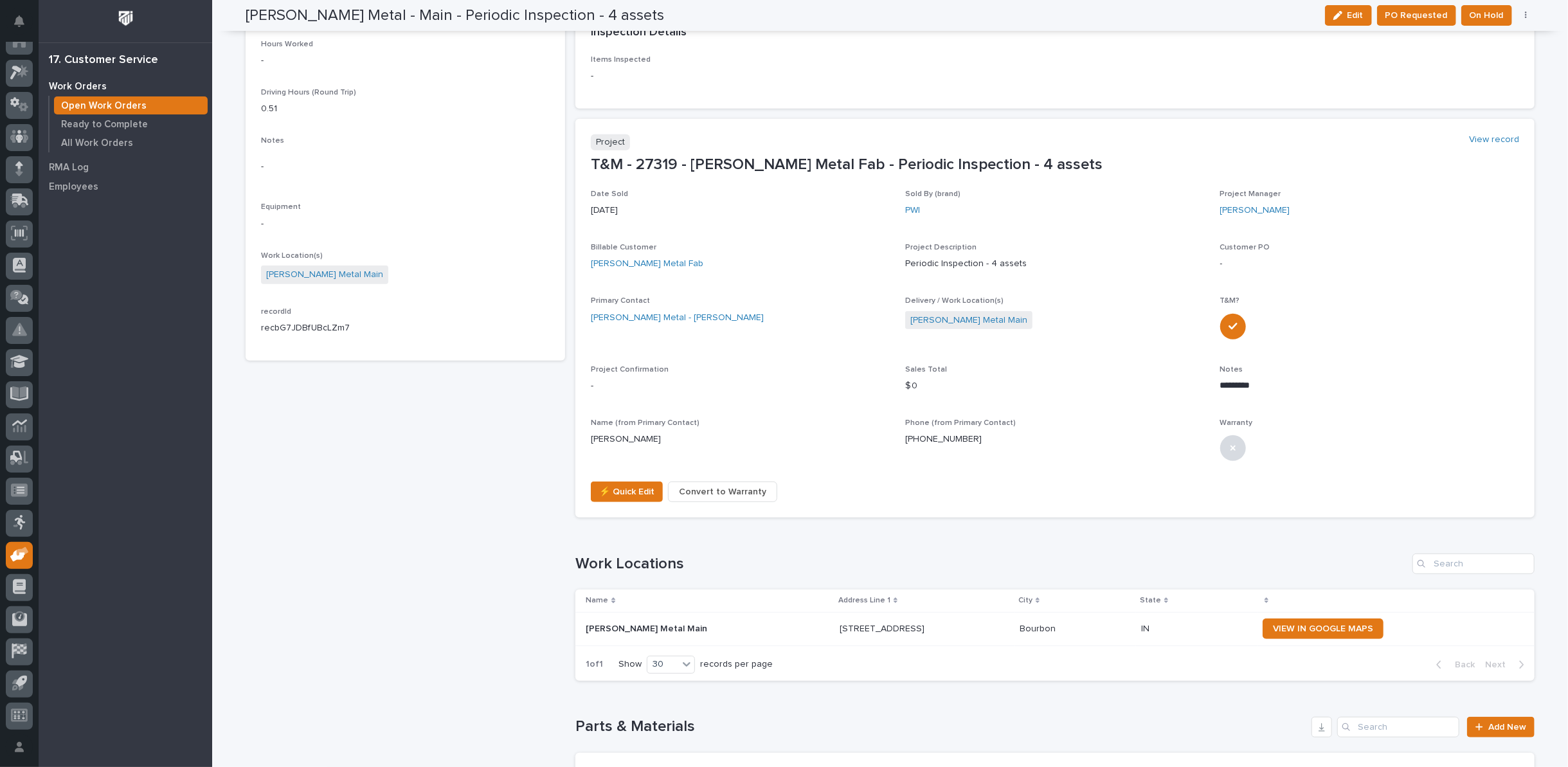
scroll to position [490, 0]
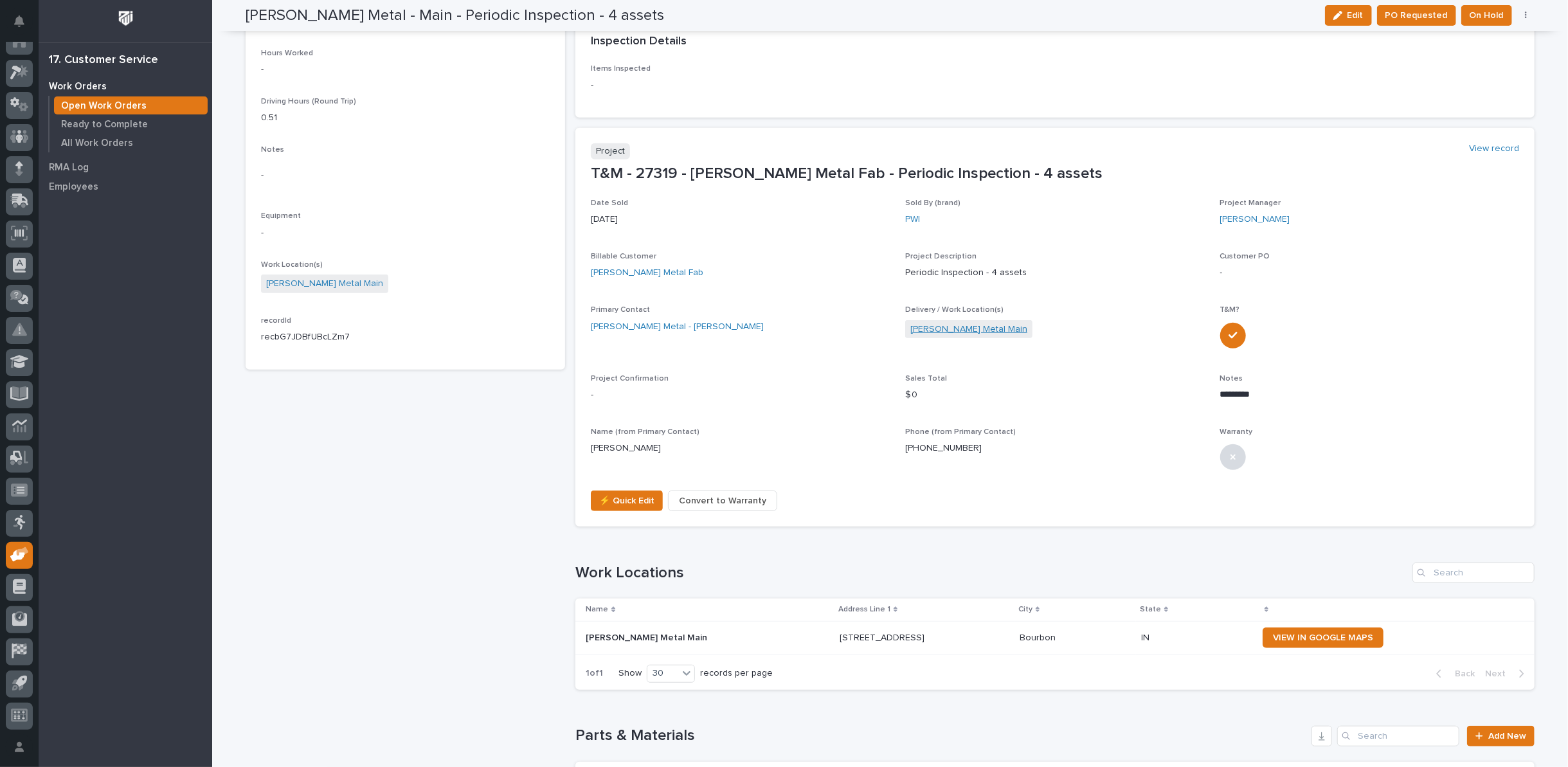
click at [939, 323] on link "Slabaugh Metal Main" at bounding box center [969, 330] width 117 height 13
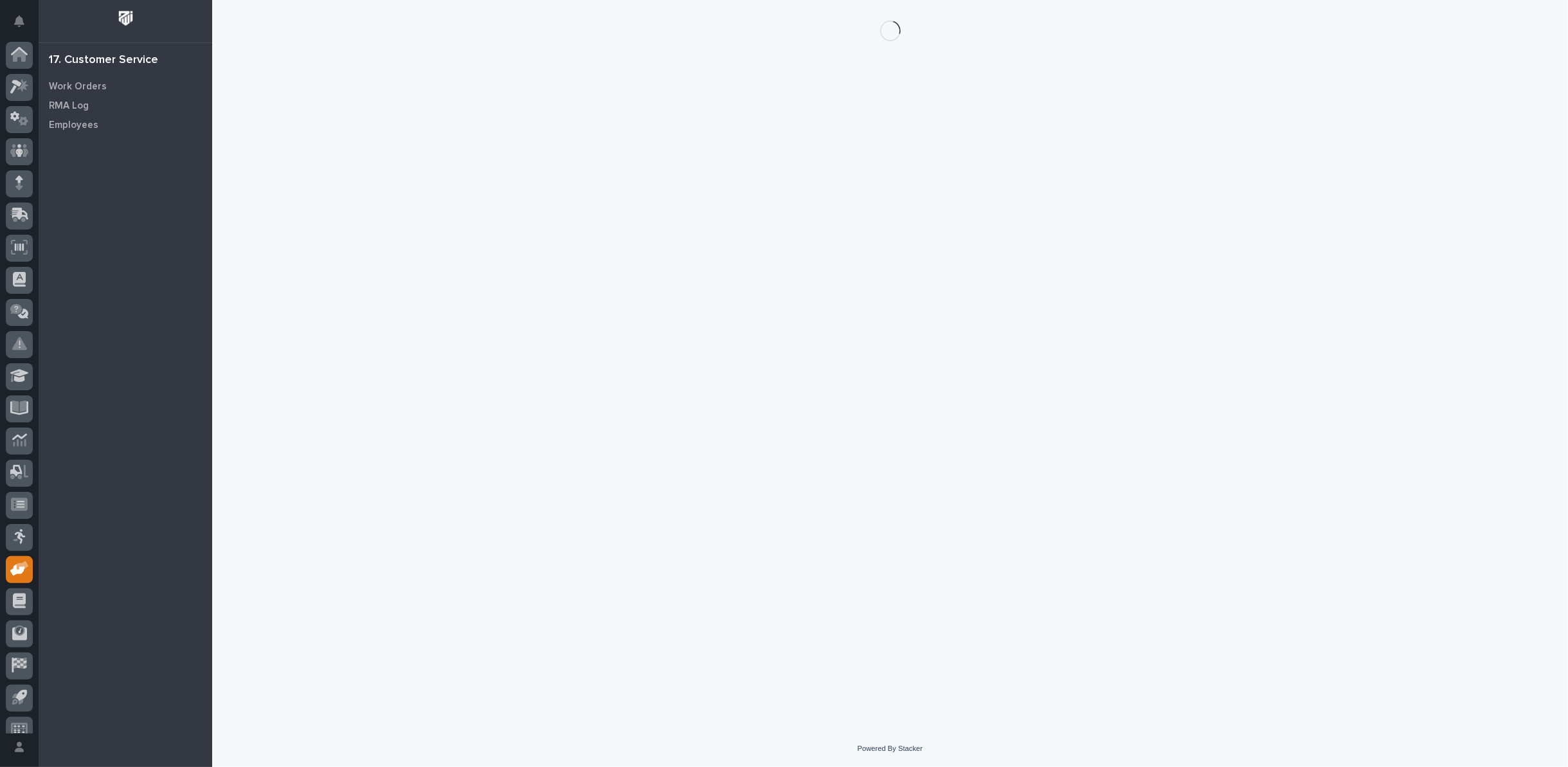
scroll to position [14, 0]
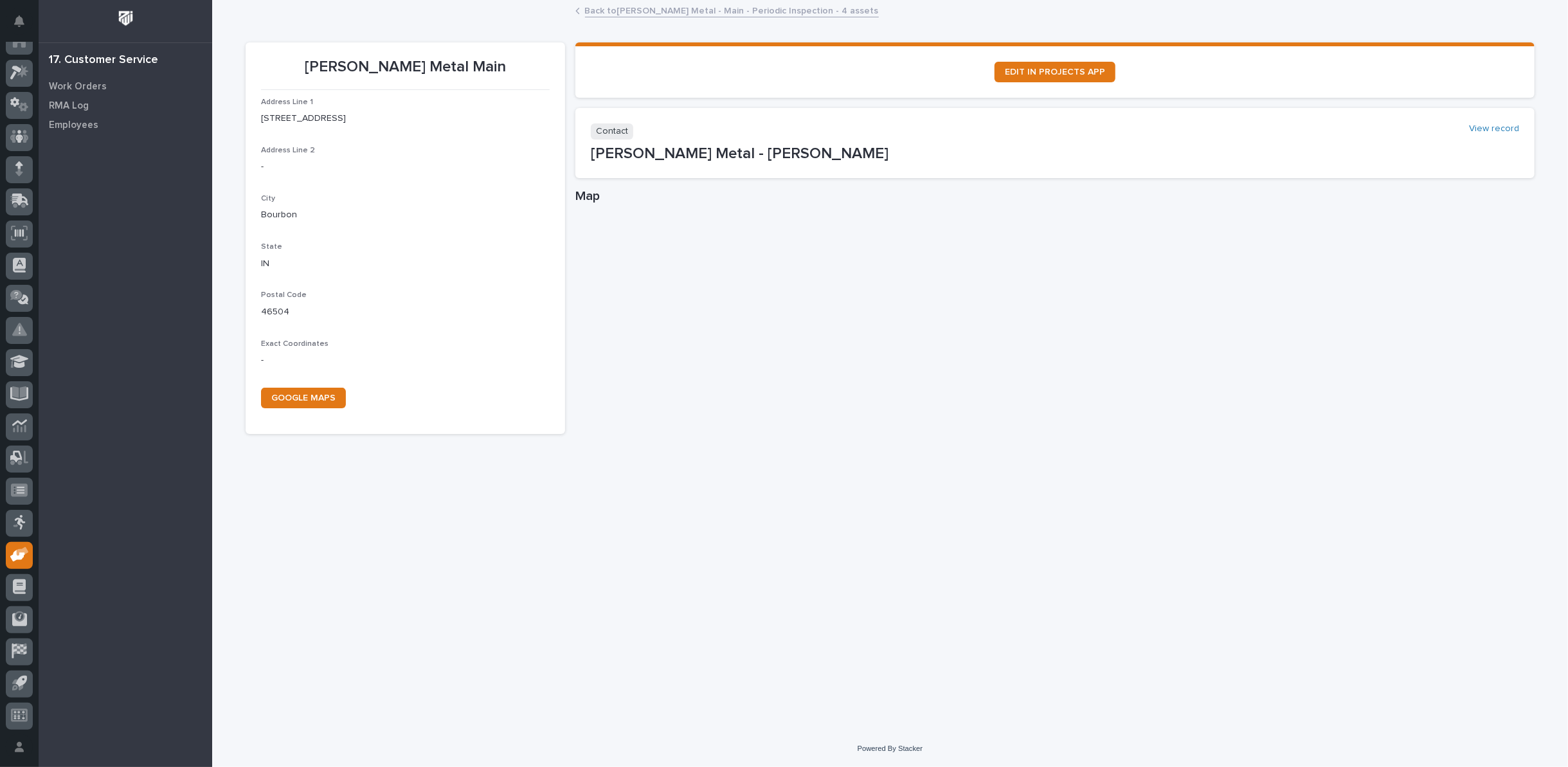
click at [634, 9] on link "Back to Slabaugh Metal - Main - Periodic Inspection - 4 assets" at bounding box center [732, 10] width 294 height 15
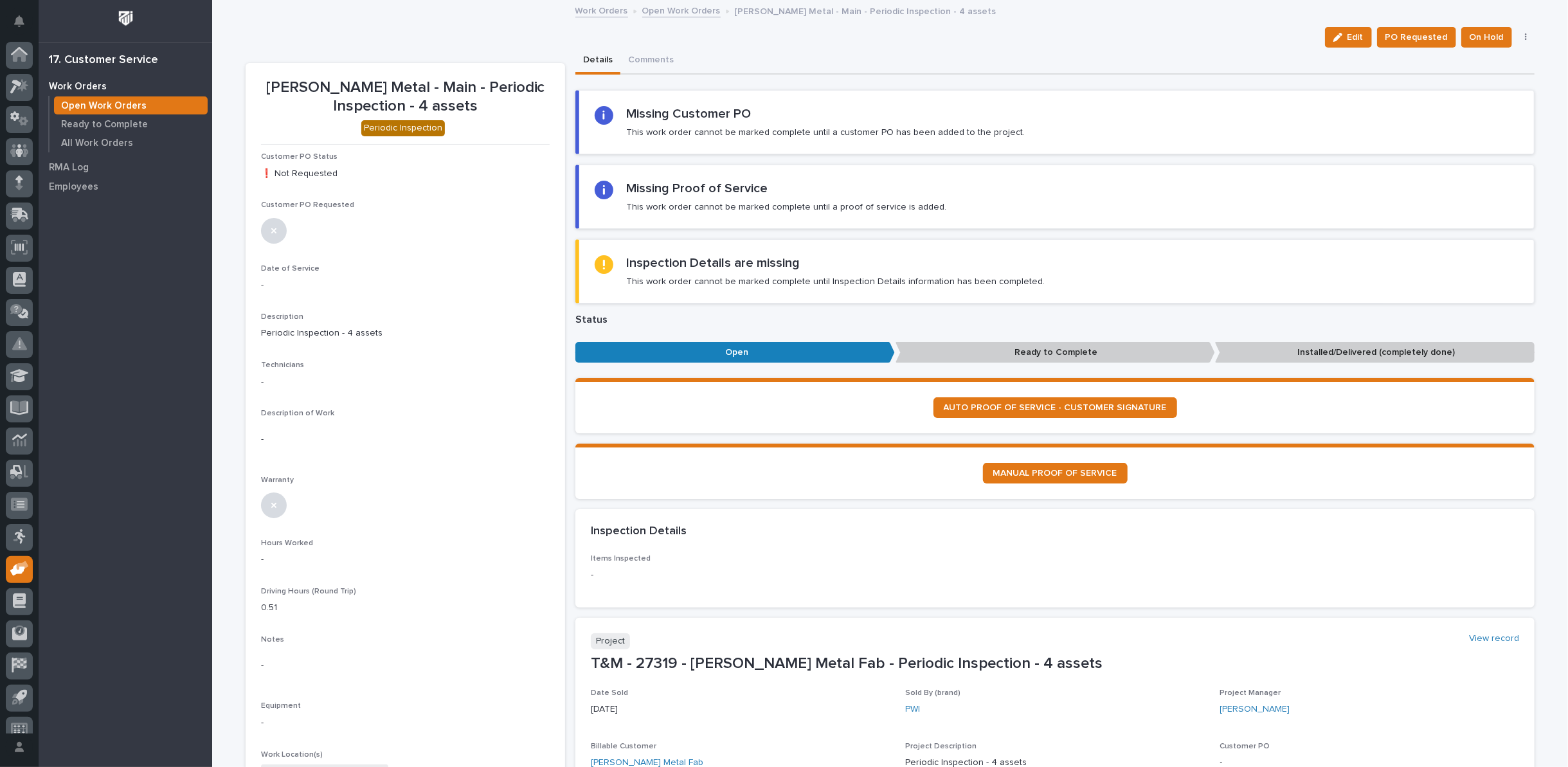
scroll to position [14, 0]
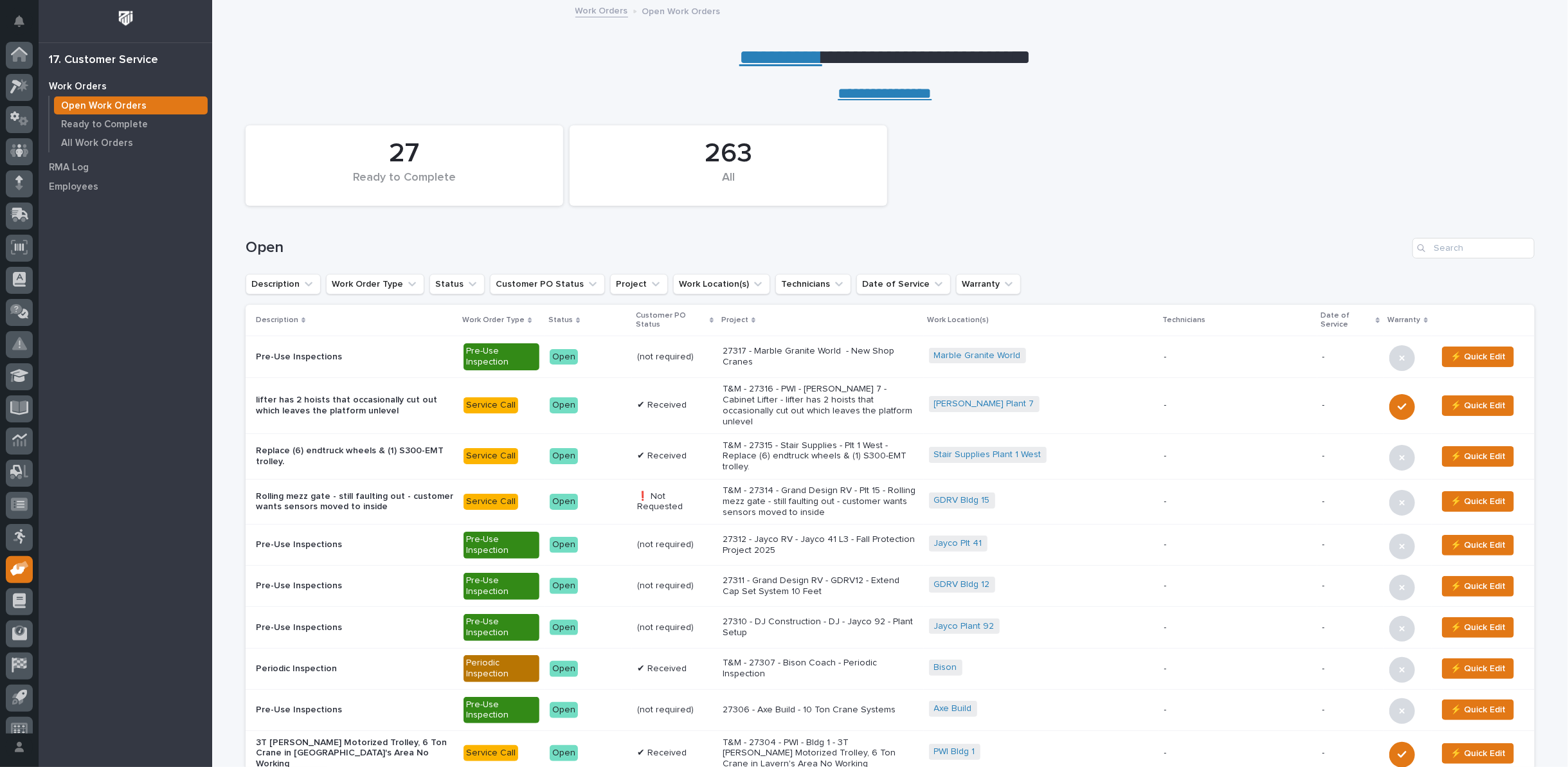
scroll to position [14, 0]
click at [1469, 236] on div "Open" at bounding box center [890, 243] width 1289 height 62
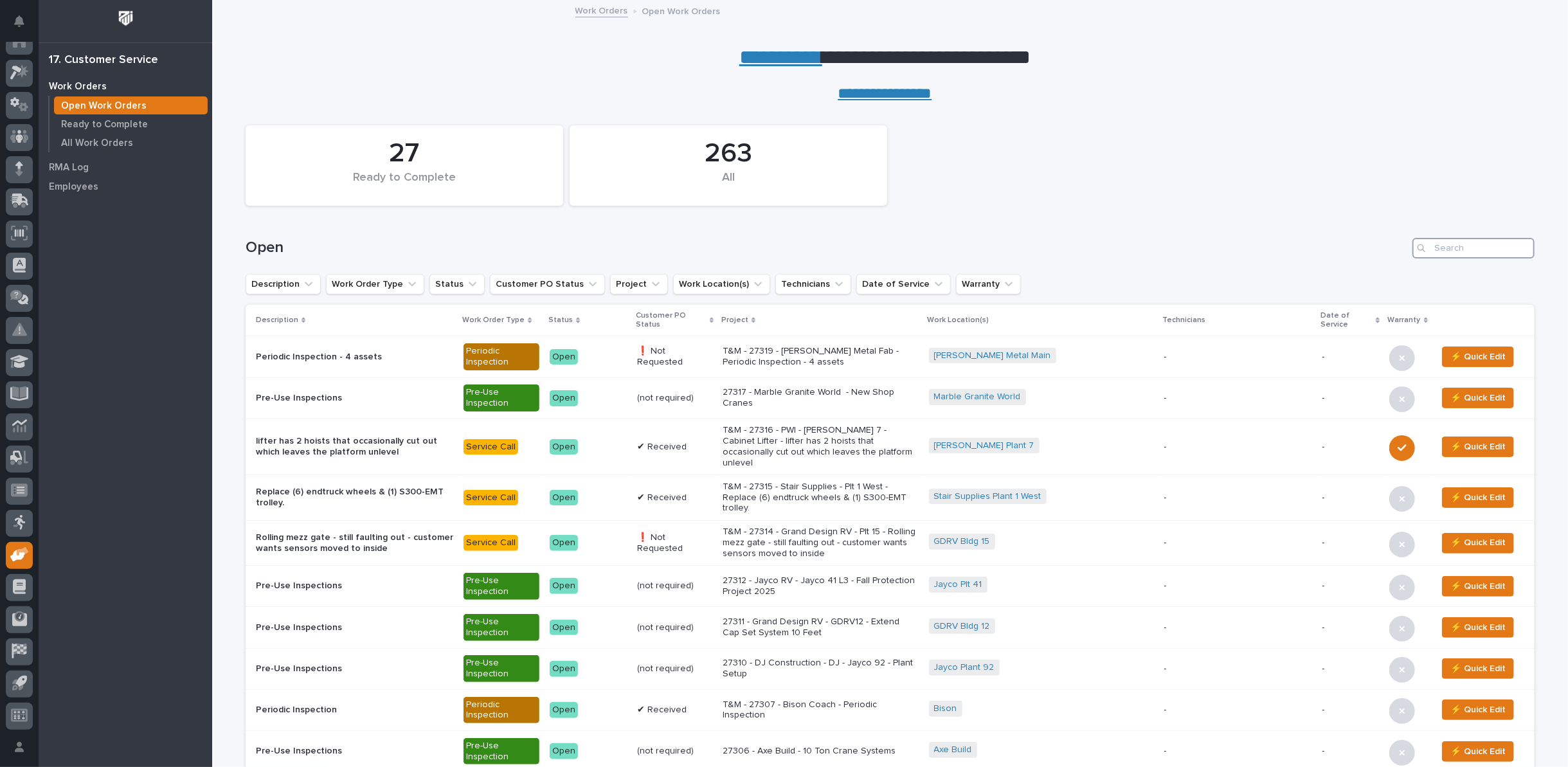
click at [1466, 247] on input "Search" at bounding box center [1473, 248] width 122 height 21
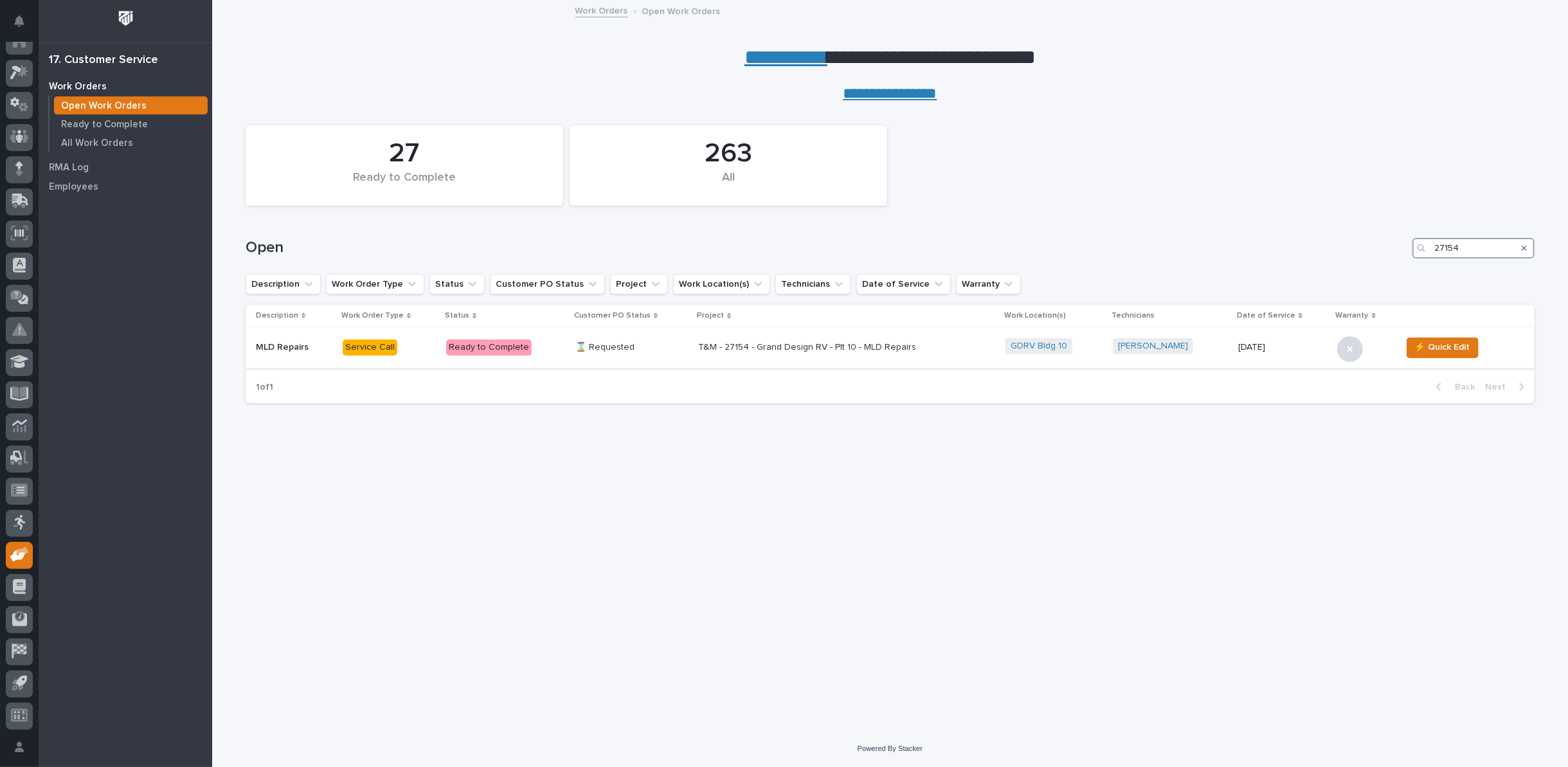
type input "27154"
click at [791, 347] on p "T&M - 27154 - Grand Design RV - Plt 10 - MLD Repairs" at bounding box center [810, 347] width 225 height 11
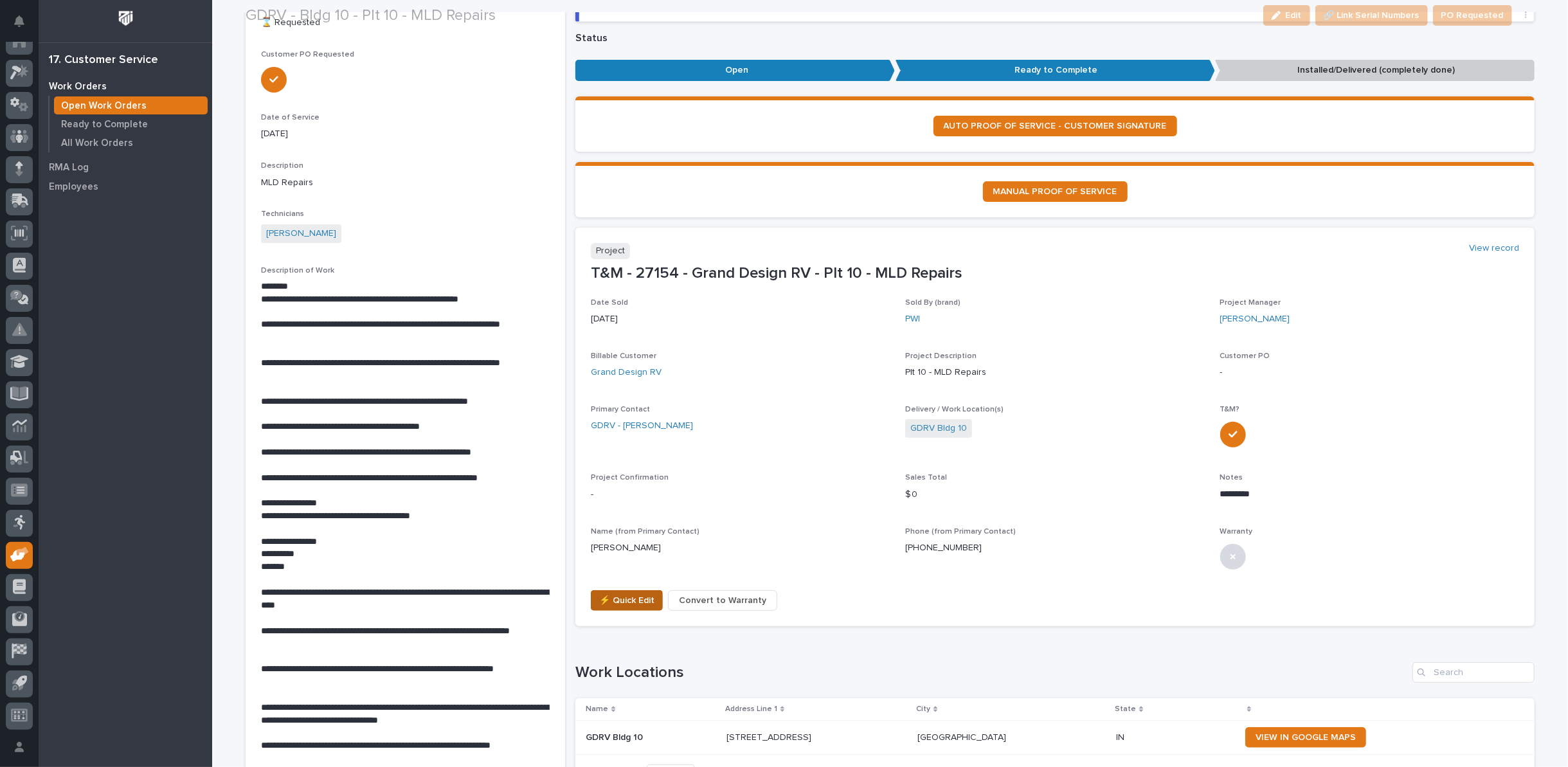
scroll to position [142, 0]
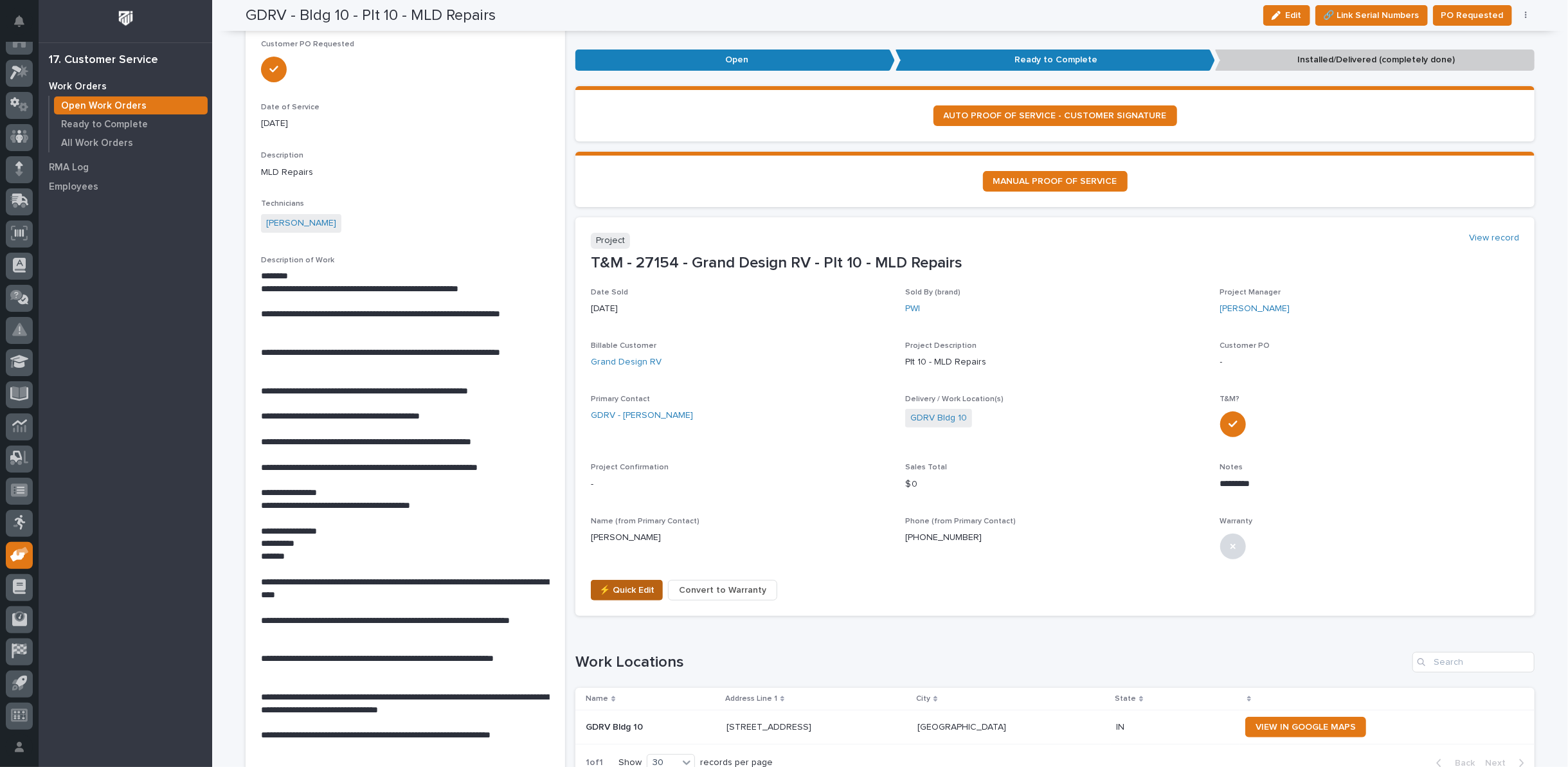
click at [616, 585] on span "⚡ Quick Edit" at bounding box center [627, 590] width 55 height 15
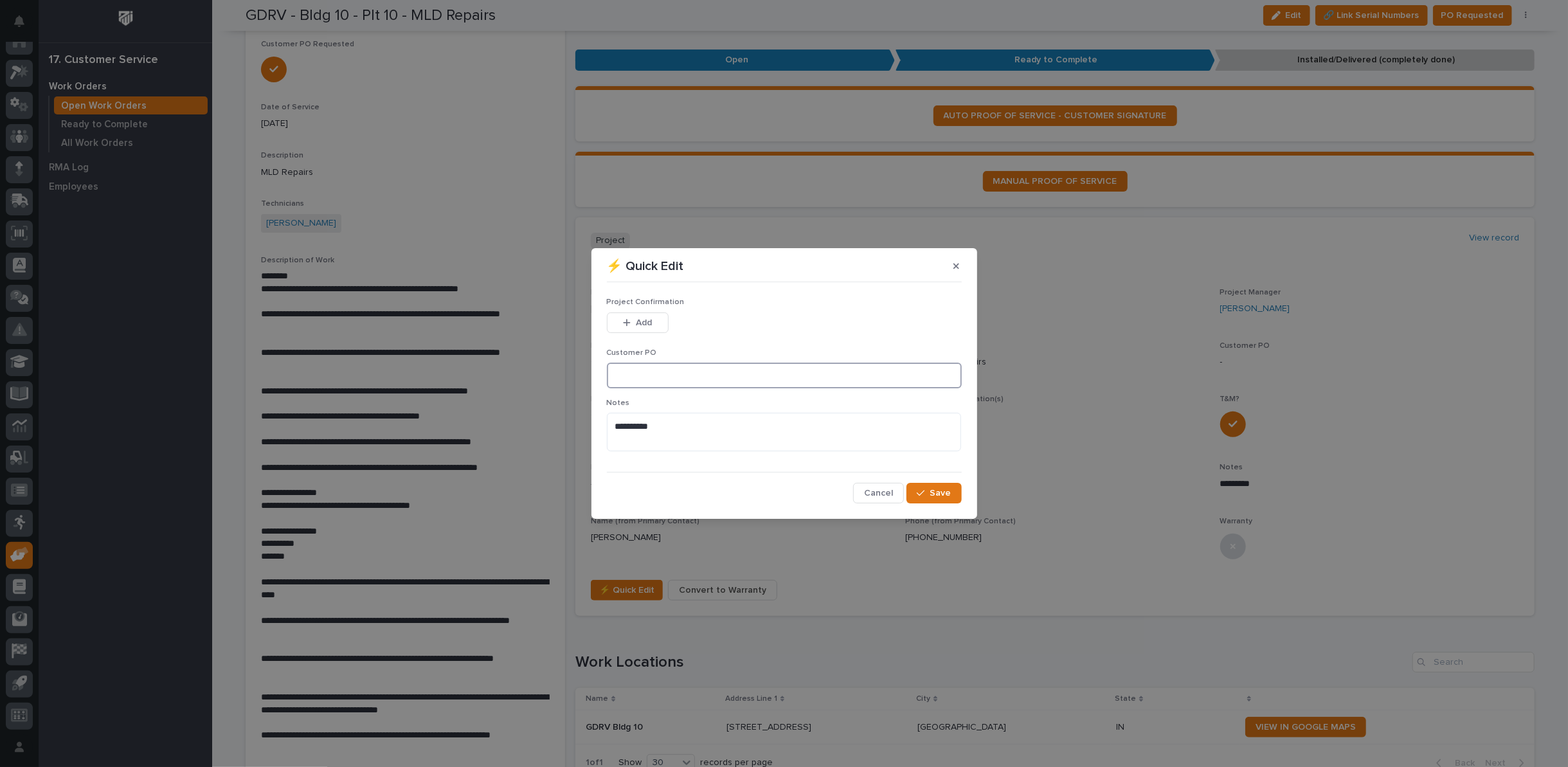
click at [677, 375] on input at bounding box center [784, 375] width 355 height 25
type input "CP10-1065932"
click at [643, 321] on span "Add" at bounding box center [643, 322] width 16 height 11
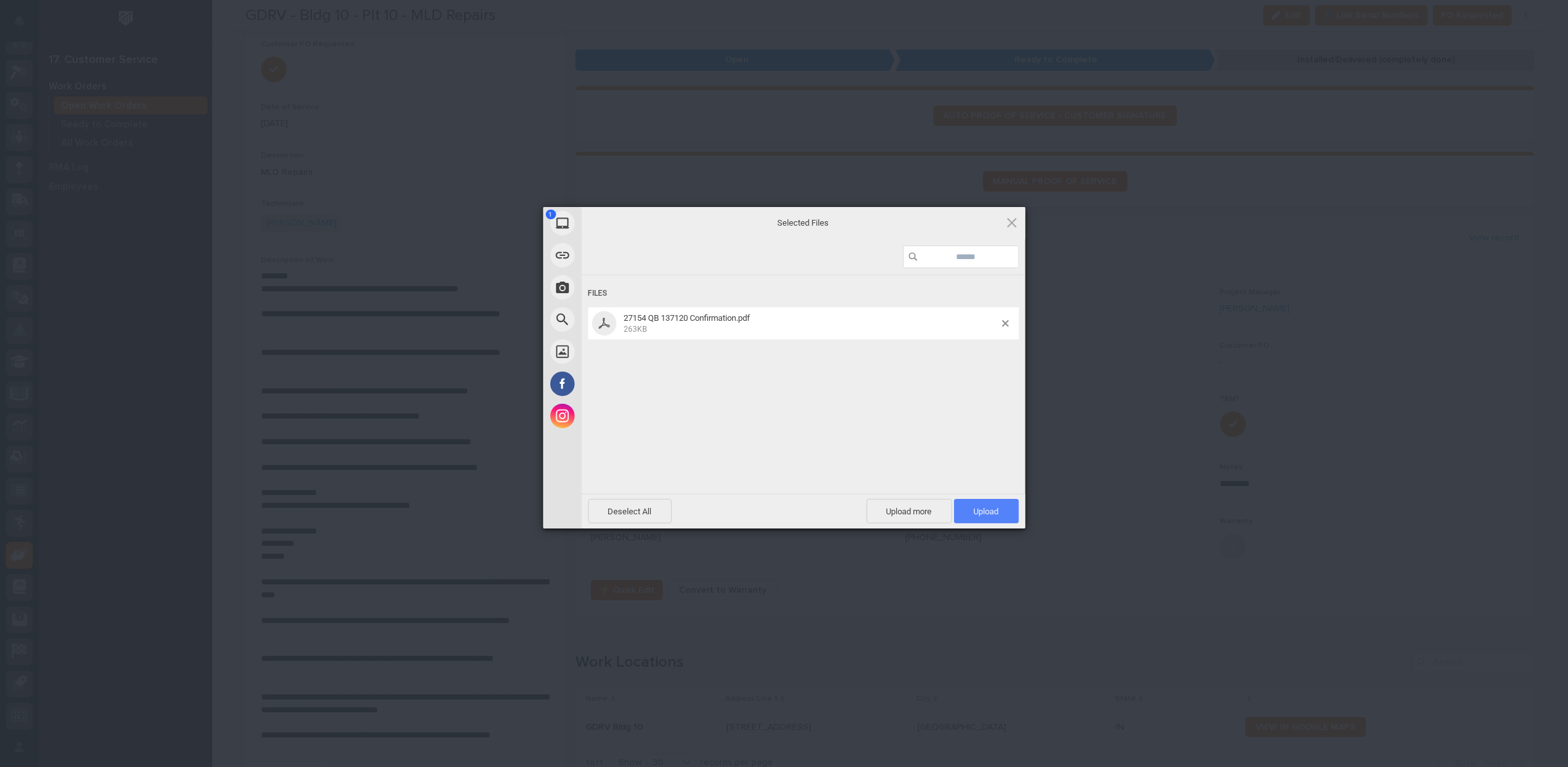
click at [984, 509] on span "Upload 1" at bounding box center [986, 511] width 25 height 9
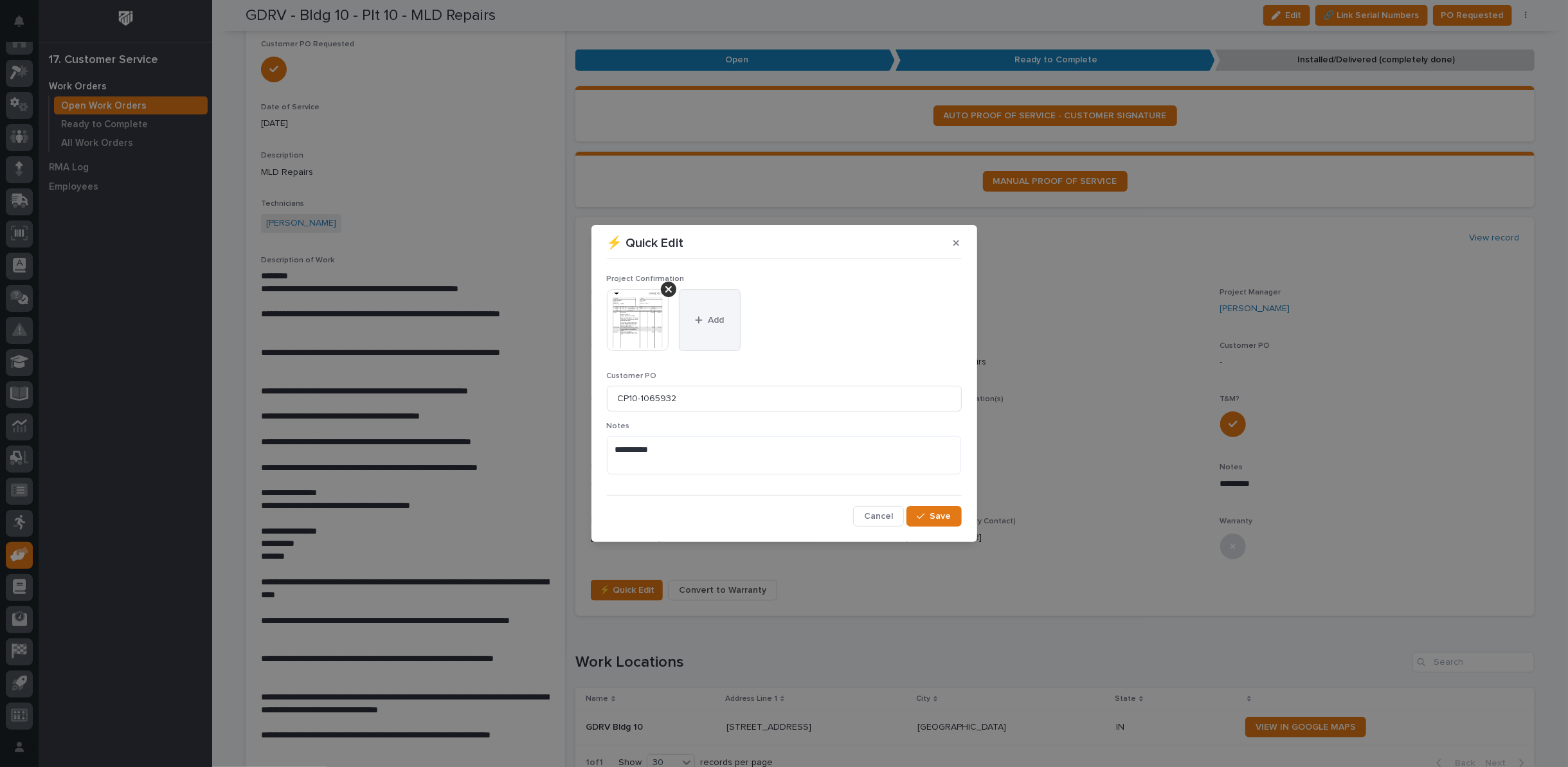
click at [703, 313] on button "Add" at bounding box center [710, 320] width 62 height 62
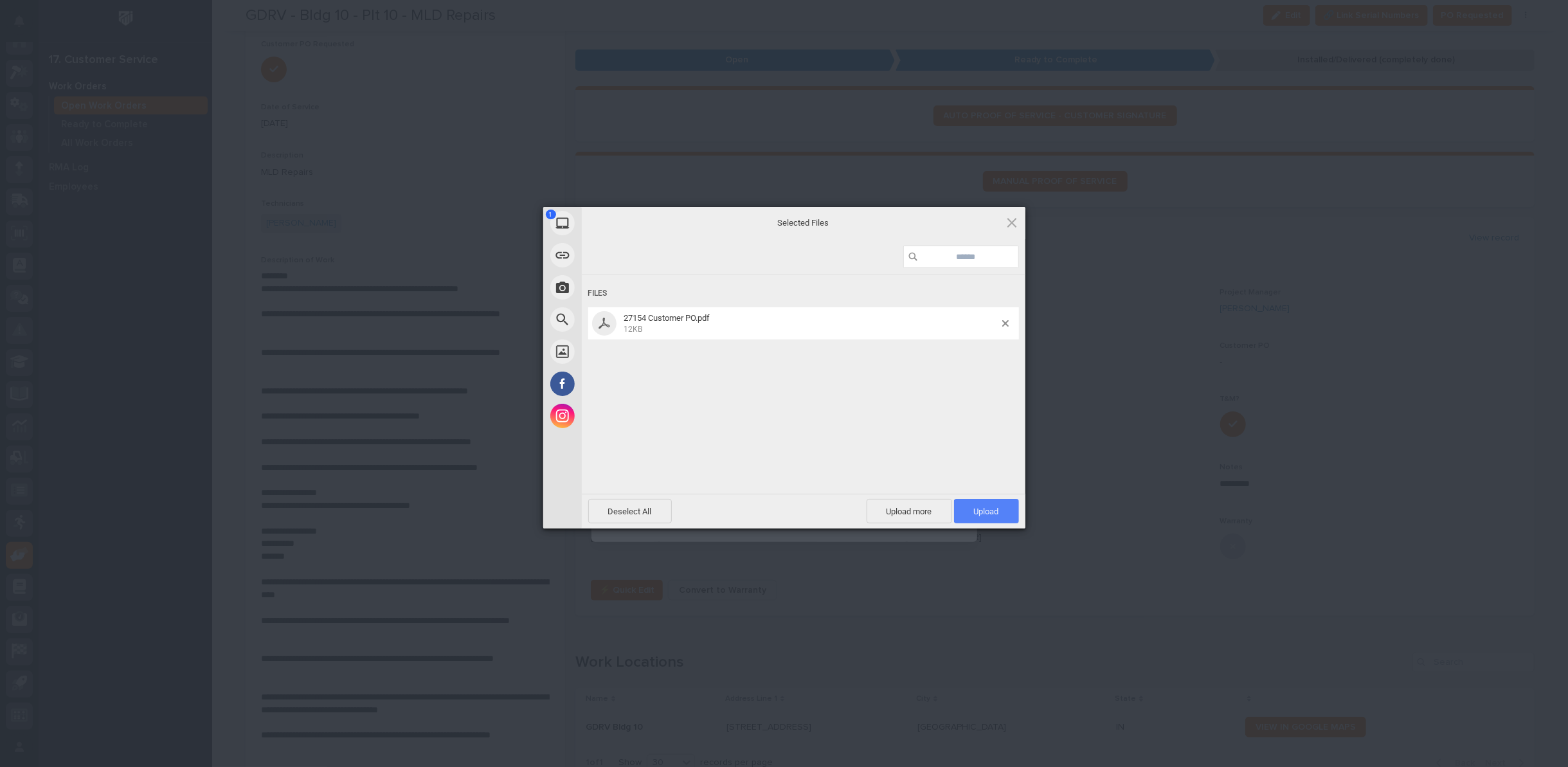
click at [1013, 524] on span "Upload 1" at bounding box center [986, 511] width 65 height 24
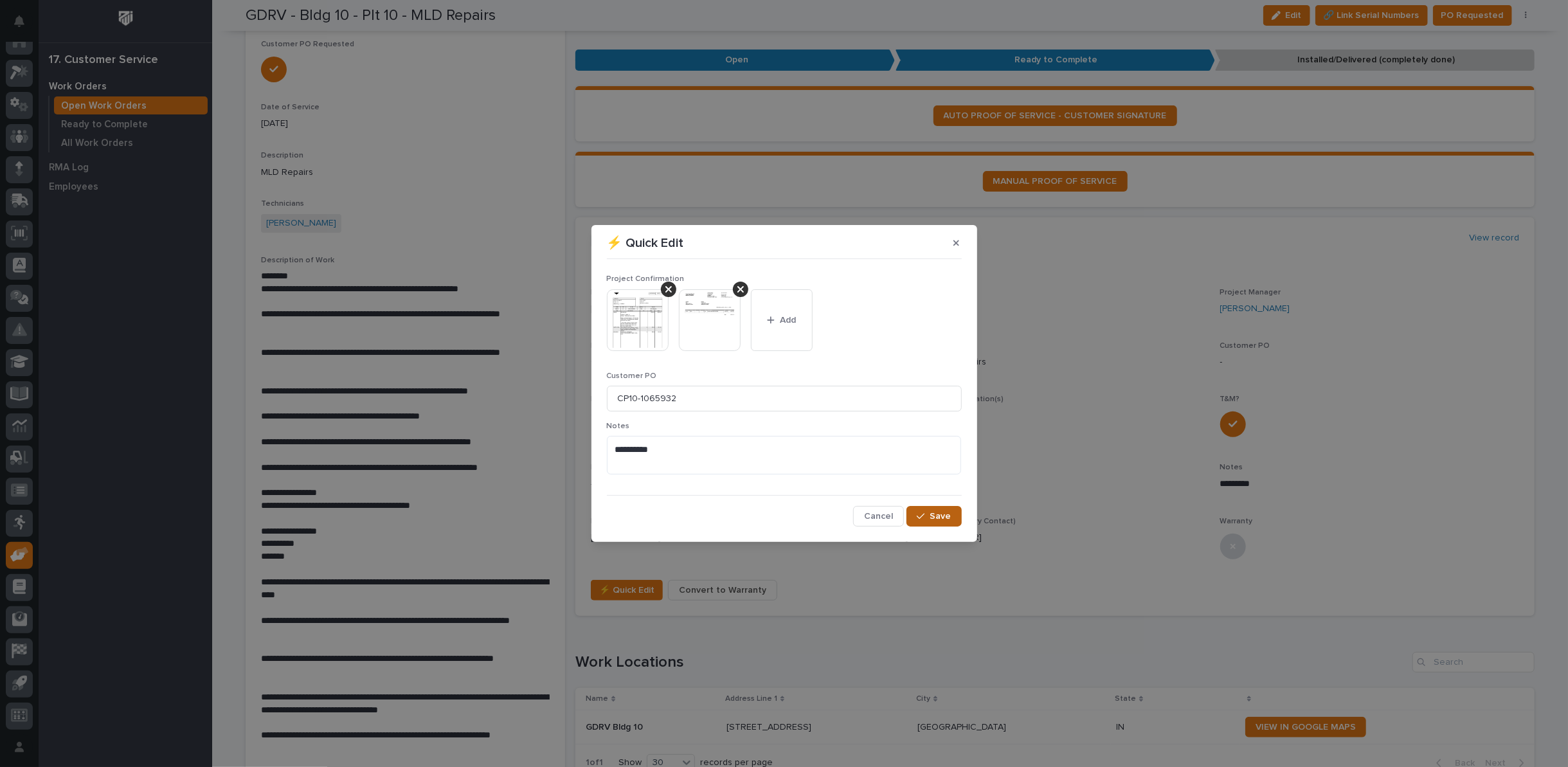
click at [943, 514] on span "Save" at bounding box center [940, 516] width 22 height 11
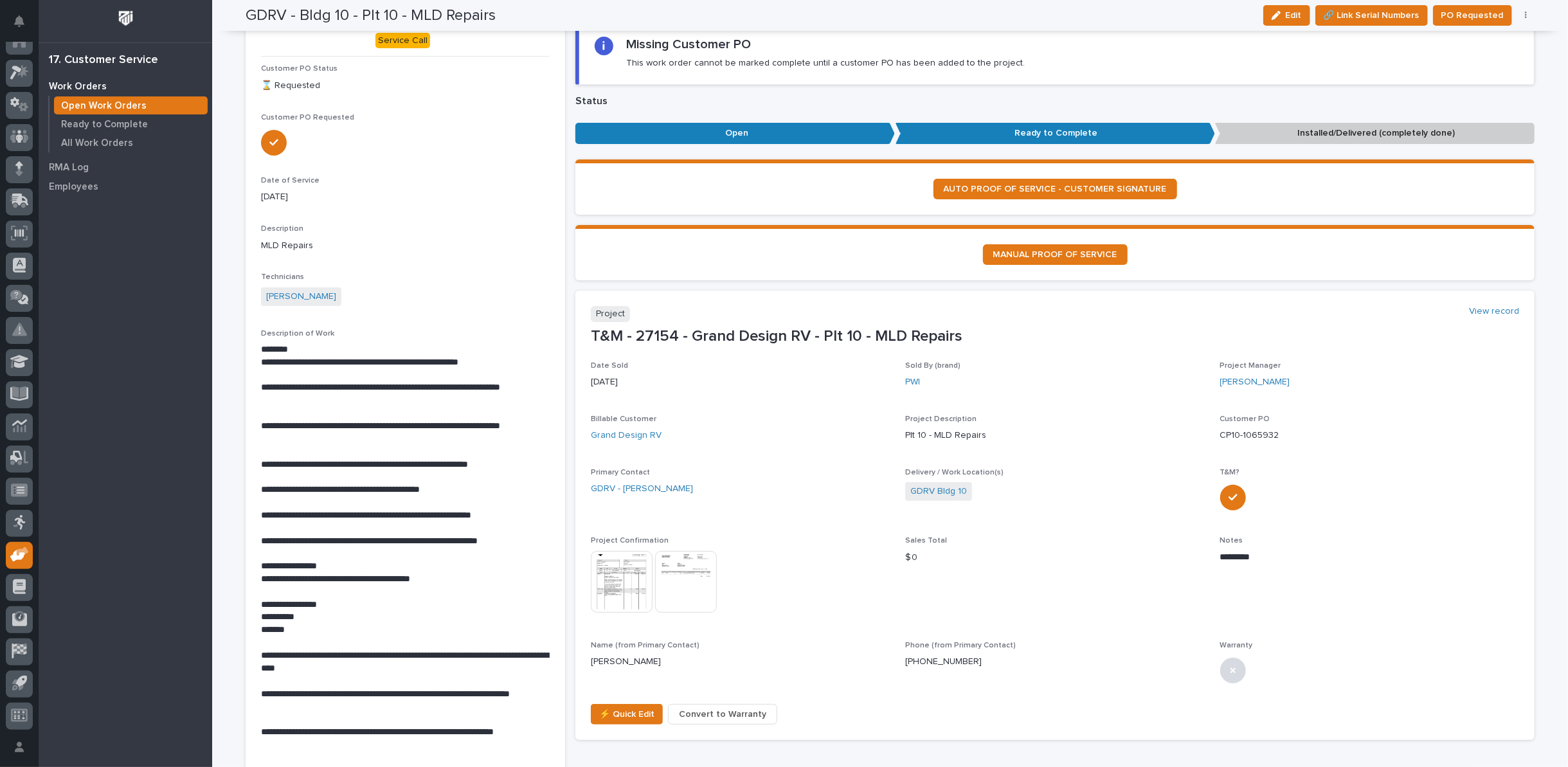
scroll to position [0, 0]
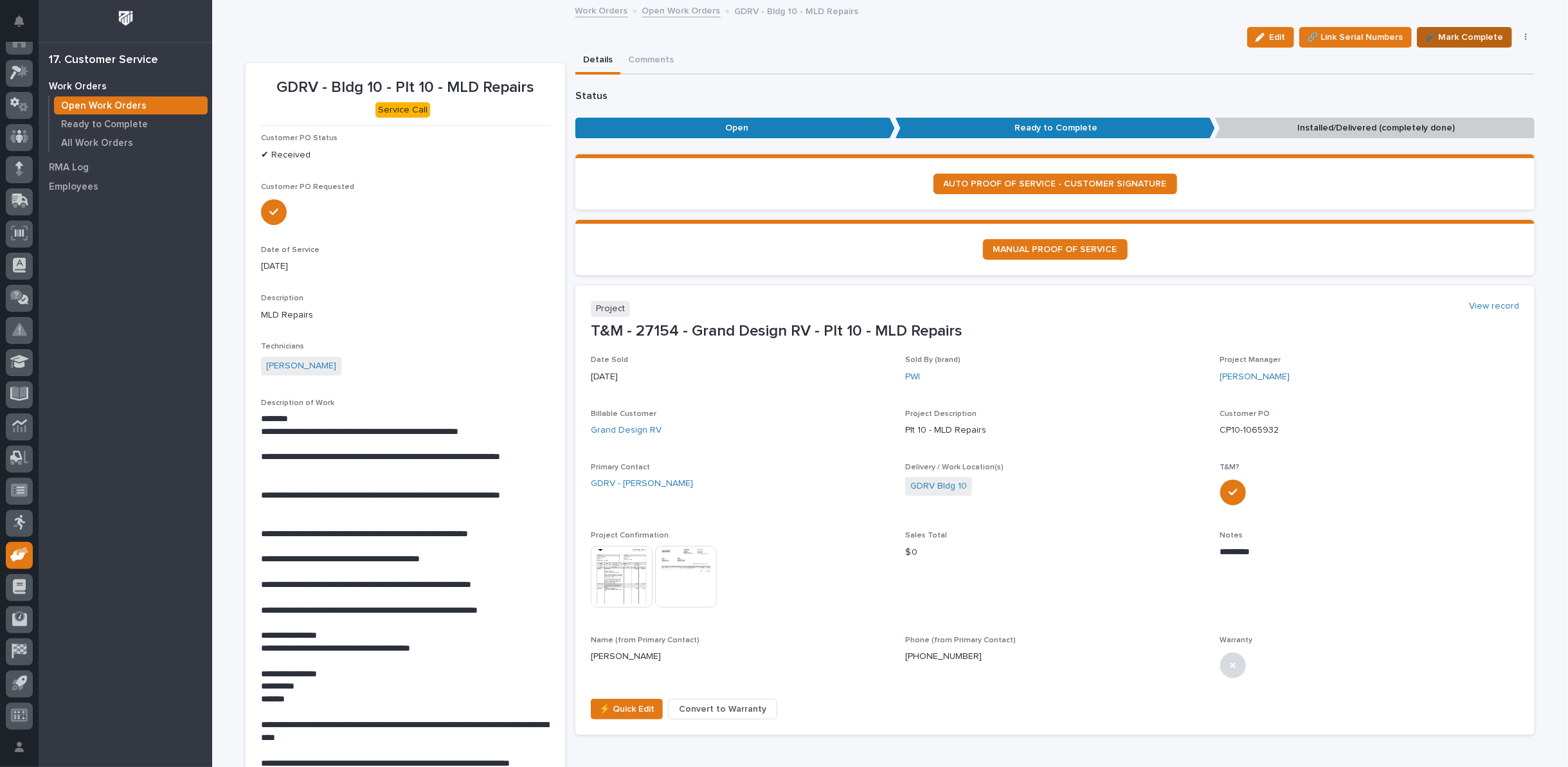
click at [1467, 36] on span "✔️ Mark Complete" at bounding box center [1465, 37] width 79 height 15
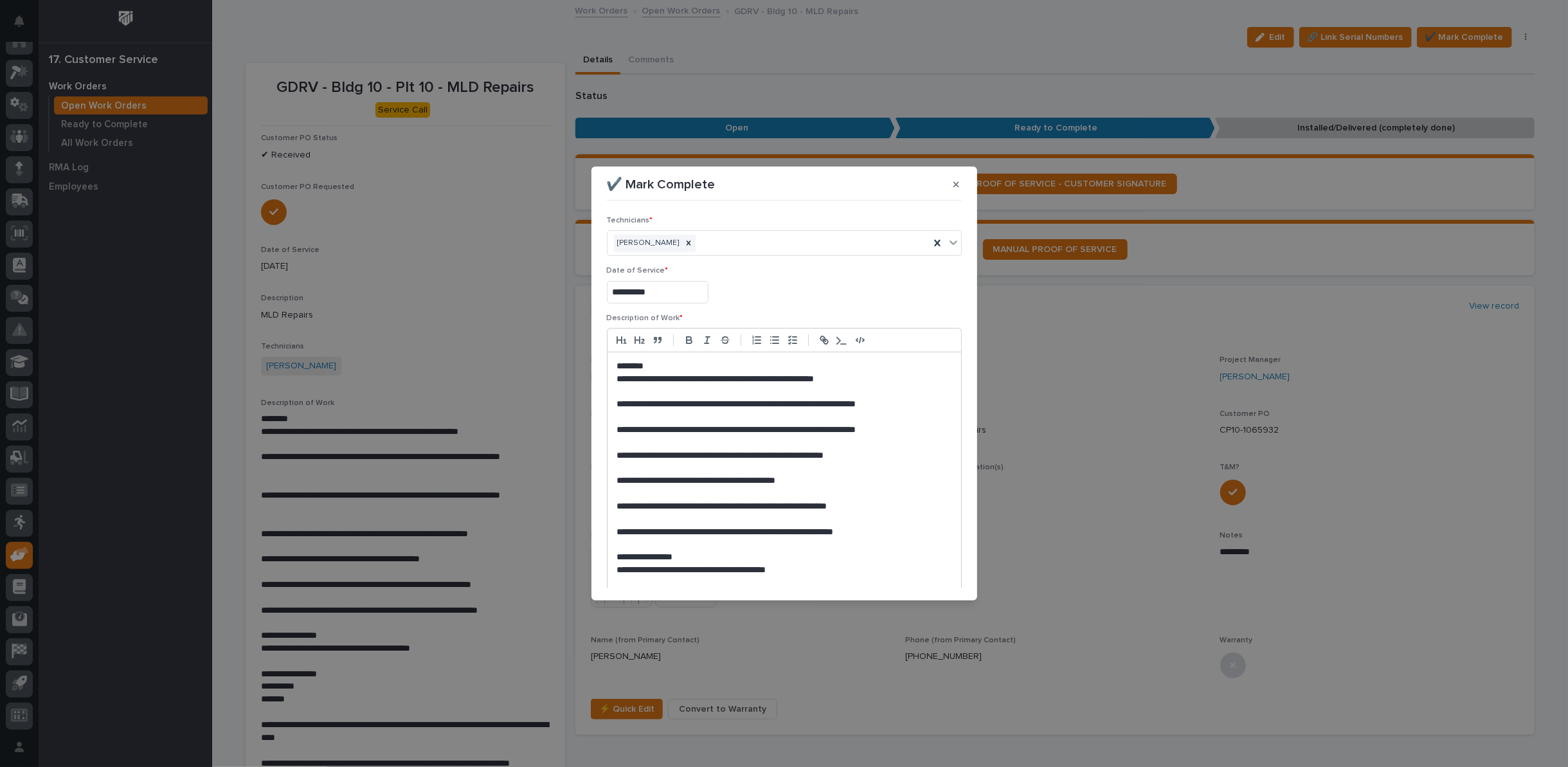
scroll to position [491, 0]
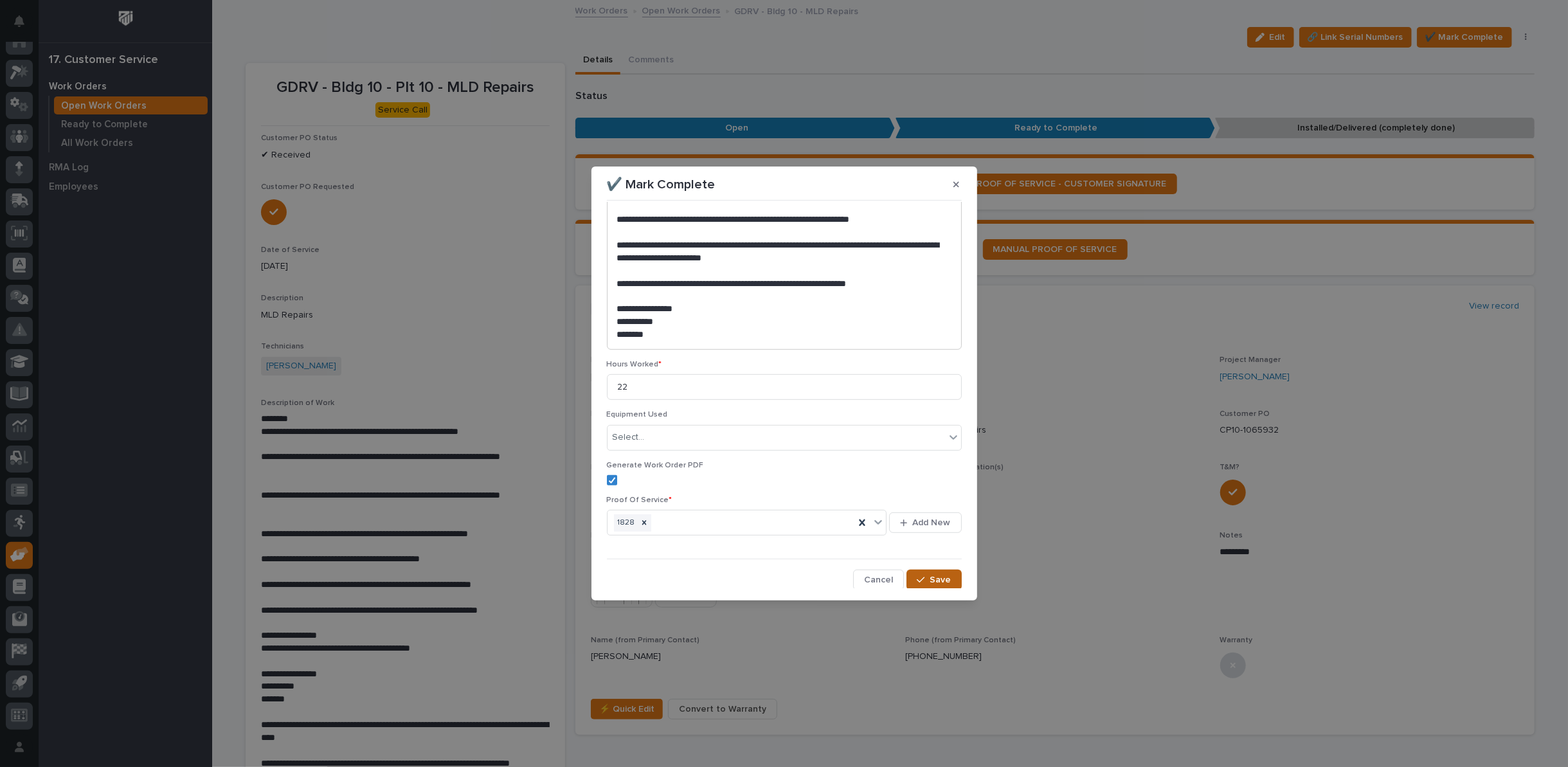
click at [934, 577] on span "Save" at bounding box center [940, 580] width 22 height 11
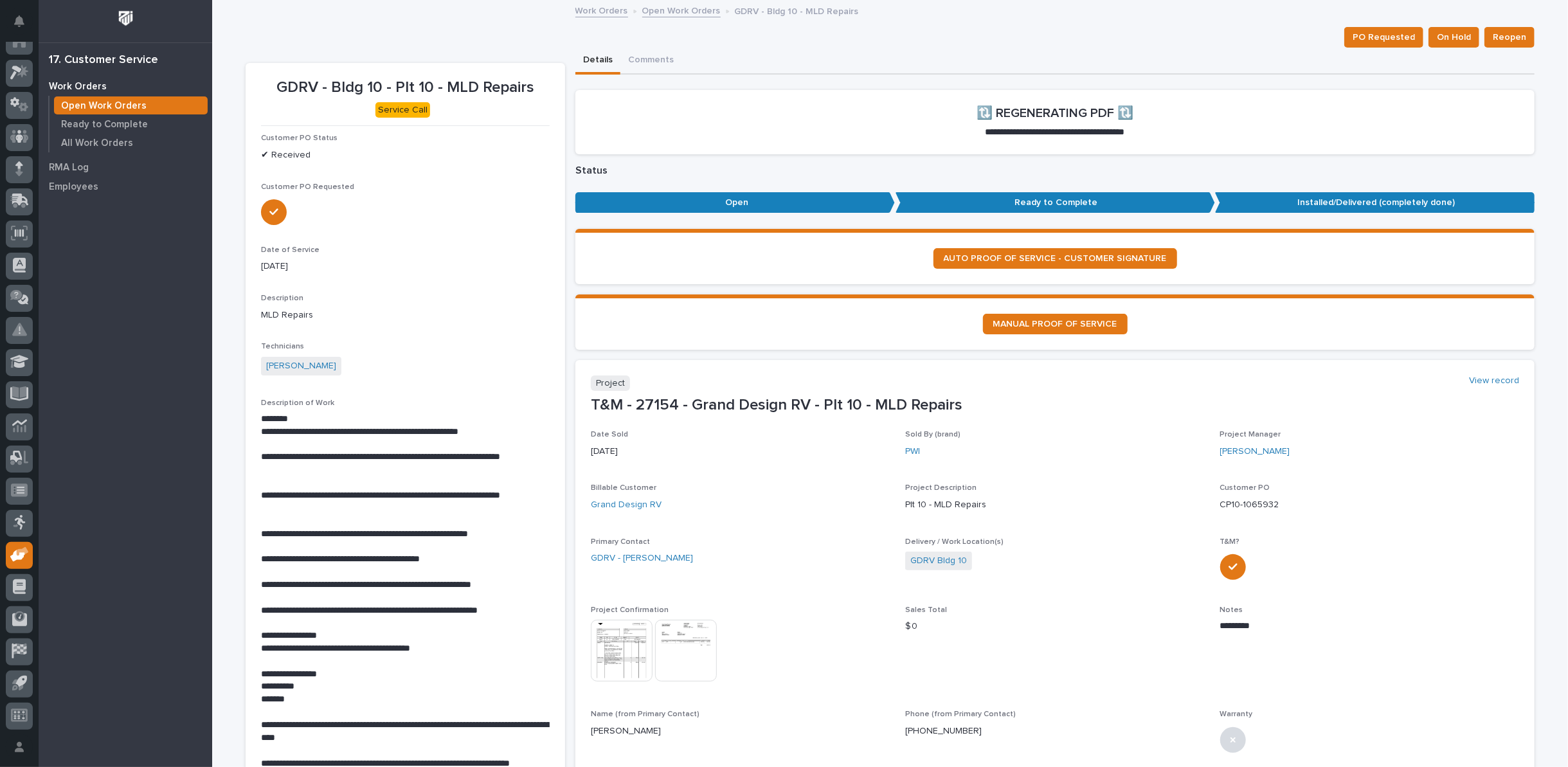
click at [656, 10] on link "Open Work Orders" at bounding box center [682, 10] width 79 height 15
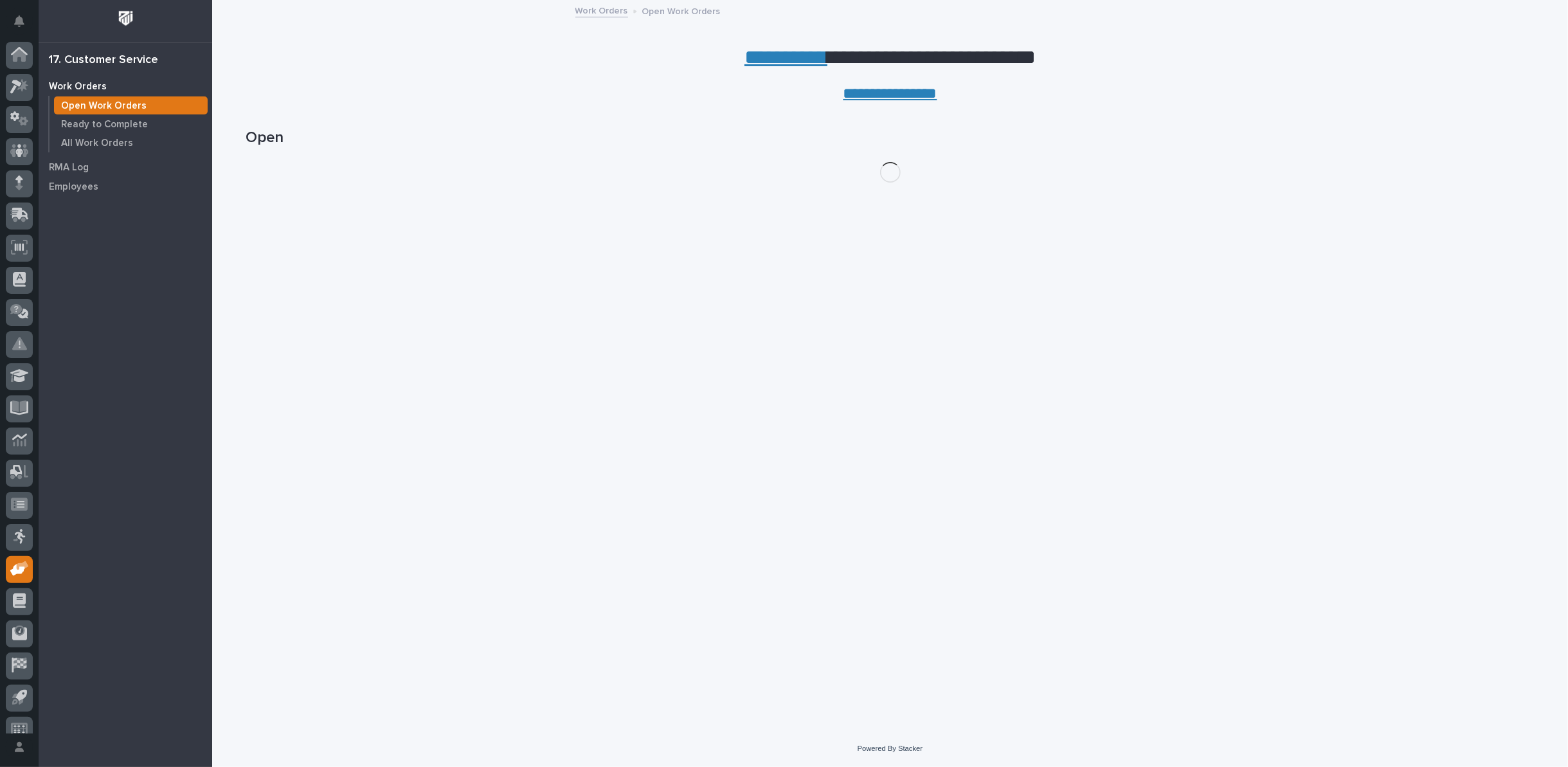
scroll to position [14, 0]
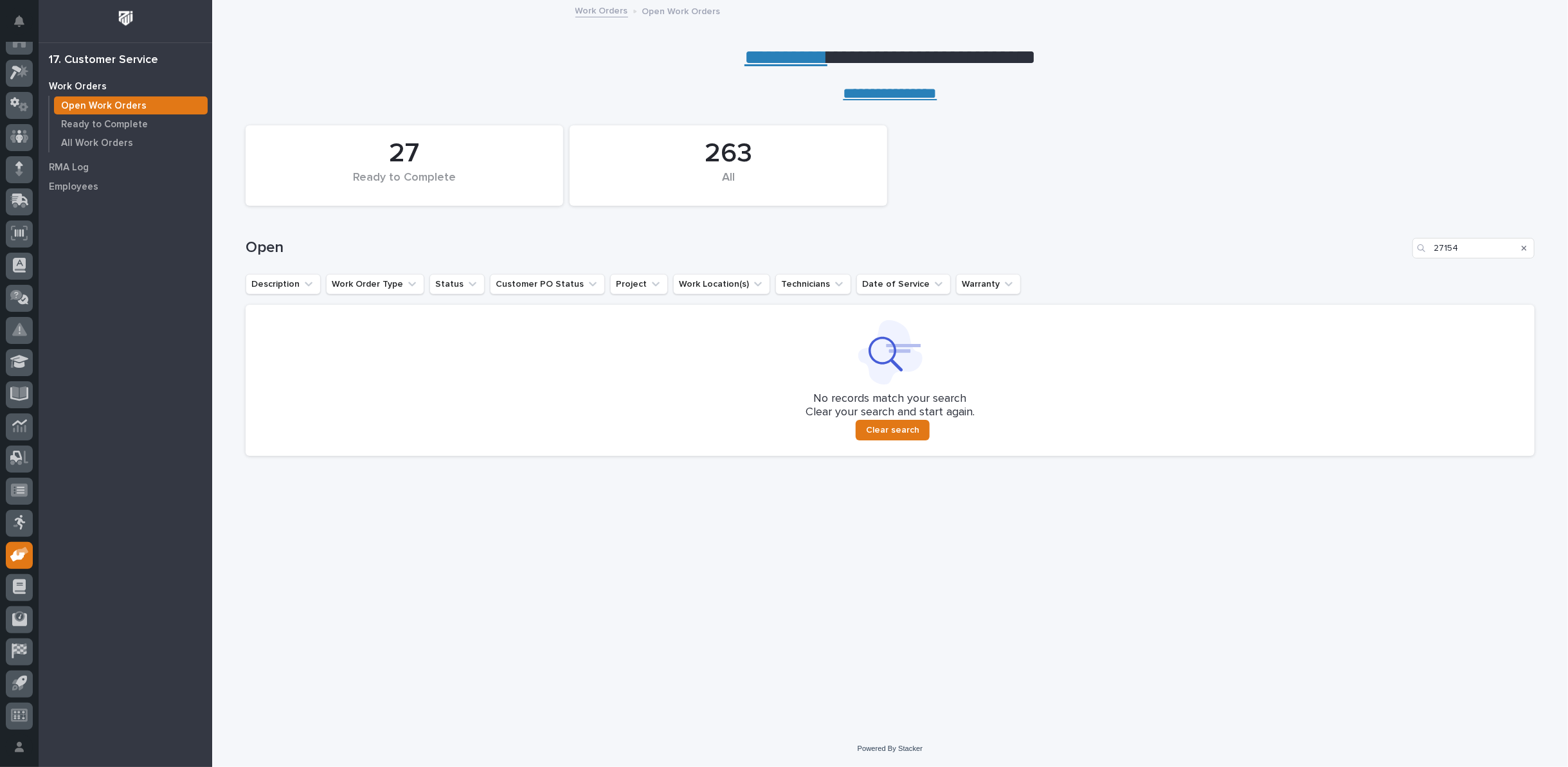
click at [1526, 245] on icon "Search" at bounding box center [1524, 247] width 5 height 5
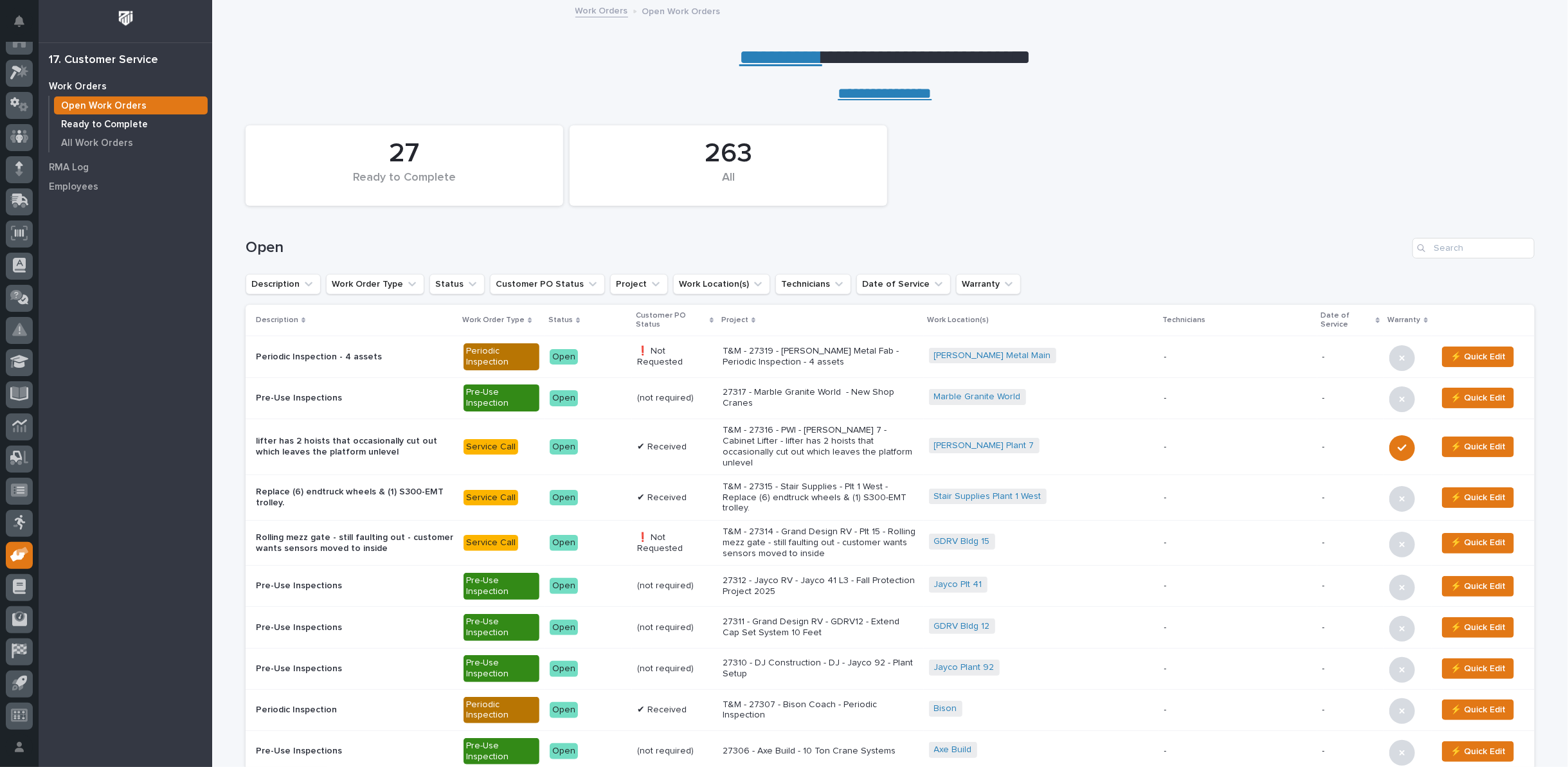
click at [129, 125] on p "Ready to Complete" at bounding box center [104, 125] width 87 height 11
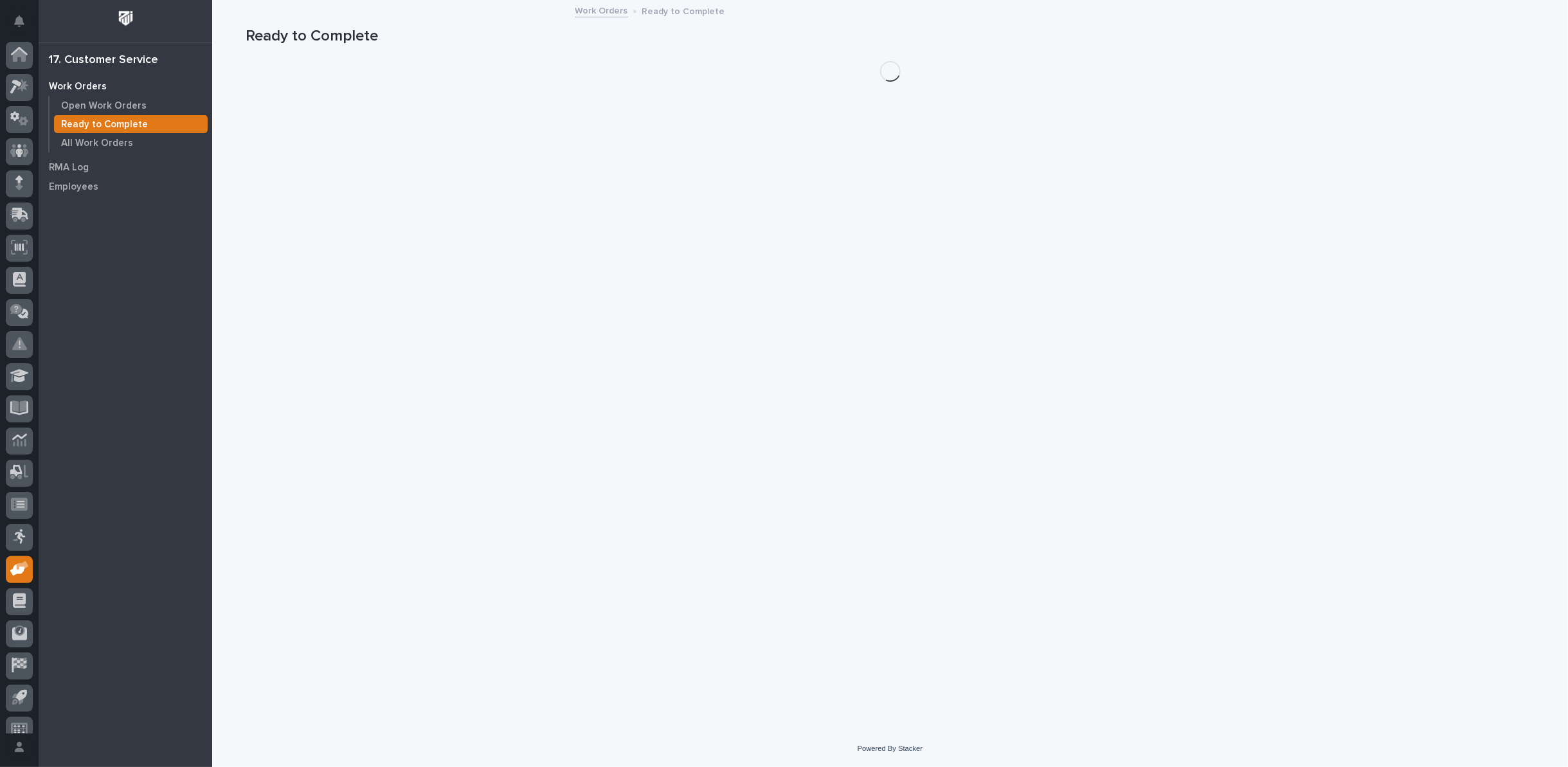
scroll to position [14, 0]
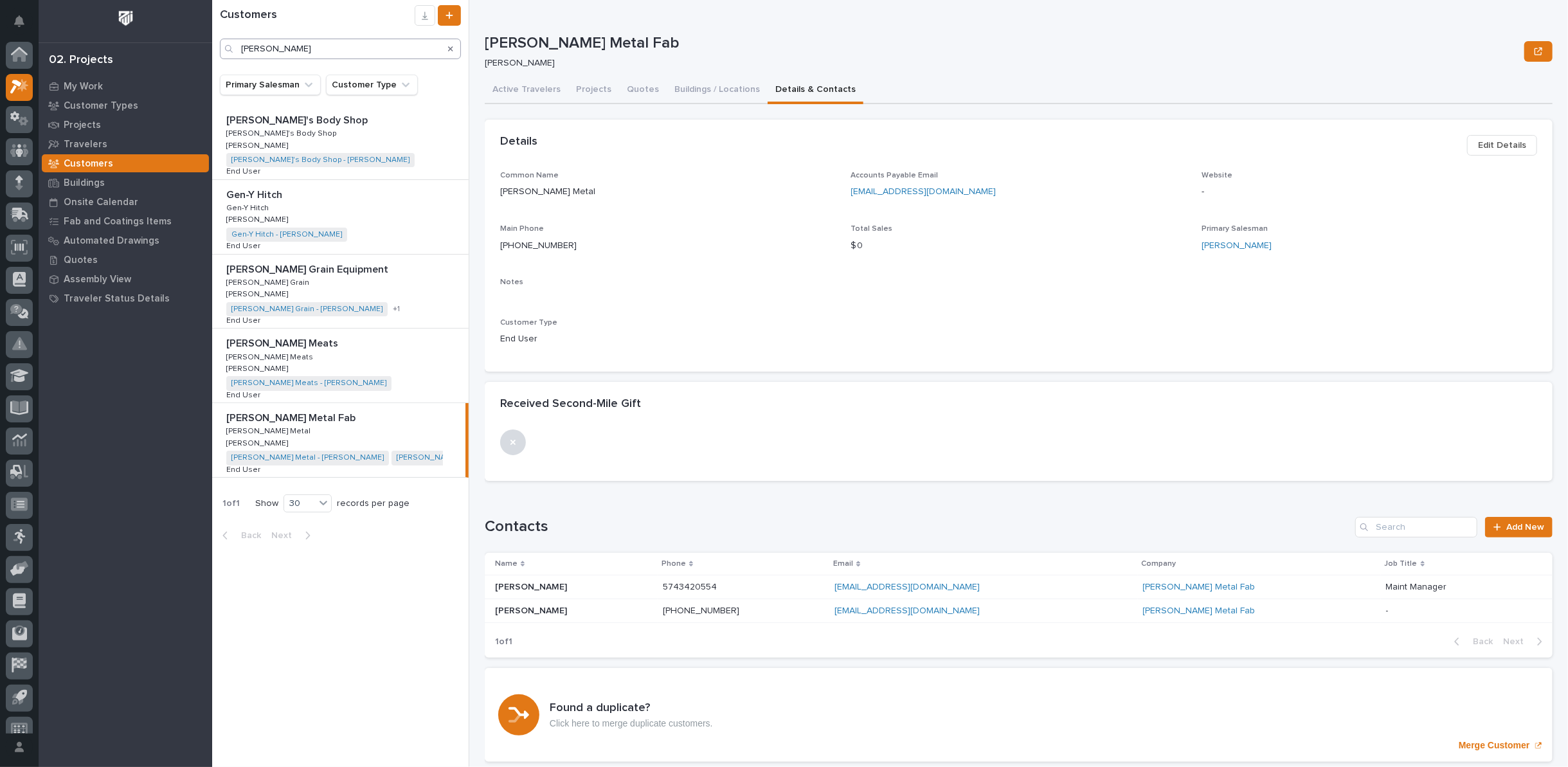
scroll to position [14, 0]
drag, startPoint x: 286, startPoint y: 52, endPoint x: 148, endPoint y: 51, distance: 138.0
click at [212, 51] on div "My Settings Log Out 02. Projects My Work Customer Types Projects Travelers Cust…" at bounding box center [889, 383] width 1355 height 767
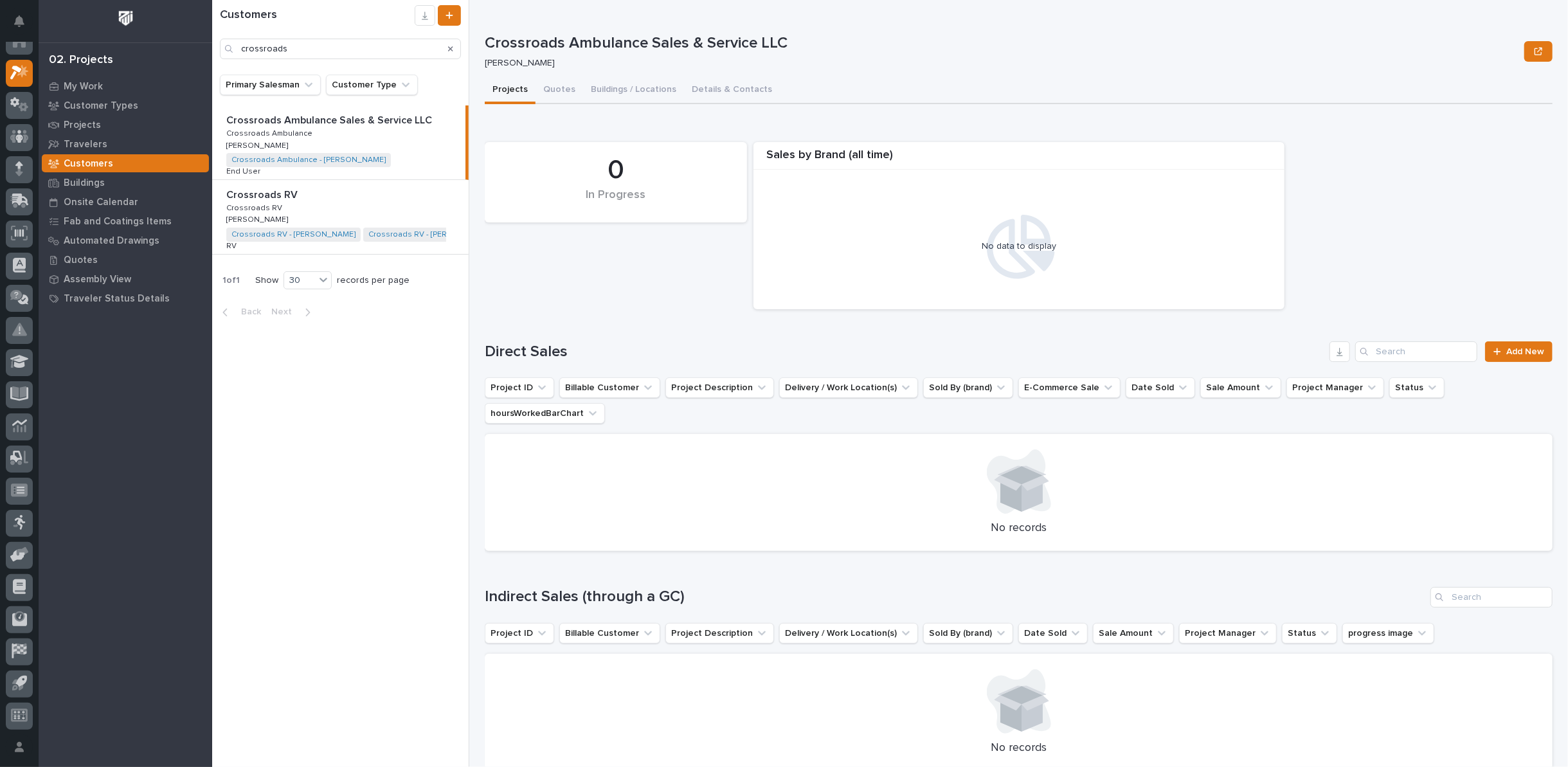
click at [362, 211] on div "Crossroads RV Crossroads RV Crossroads RV Crossroads RV Ken Bajdek Ken Bajdek C…" at bounding box center [340, 216] width 257 height 74
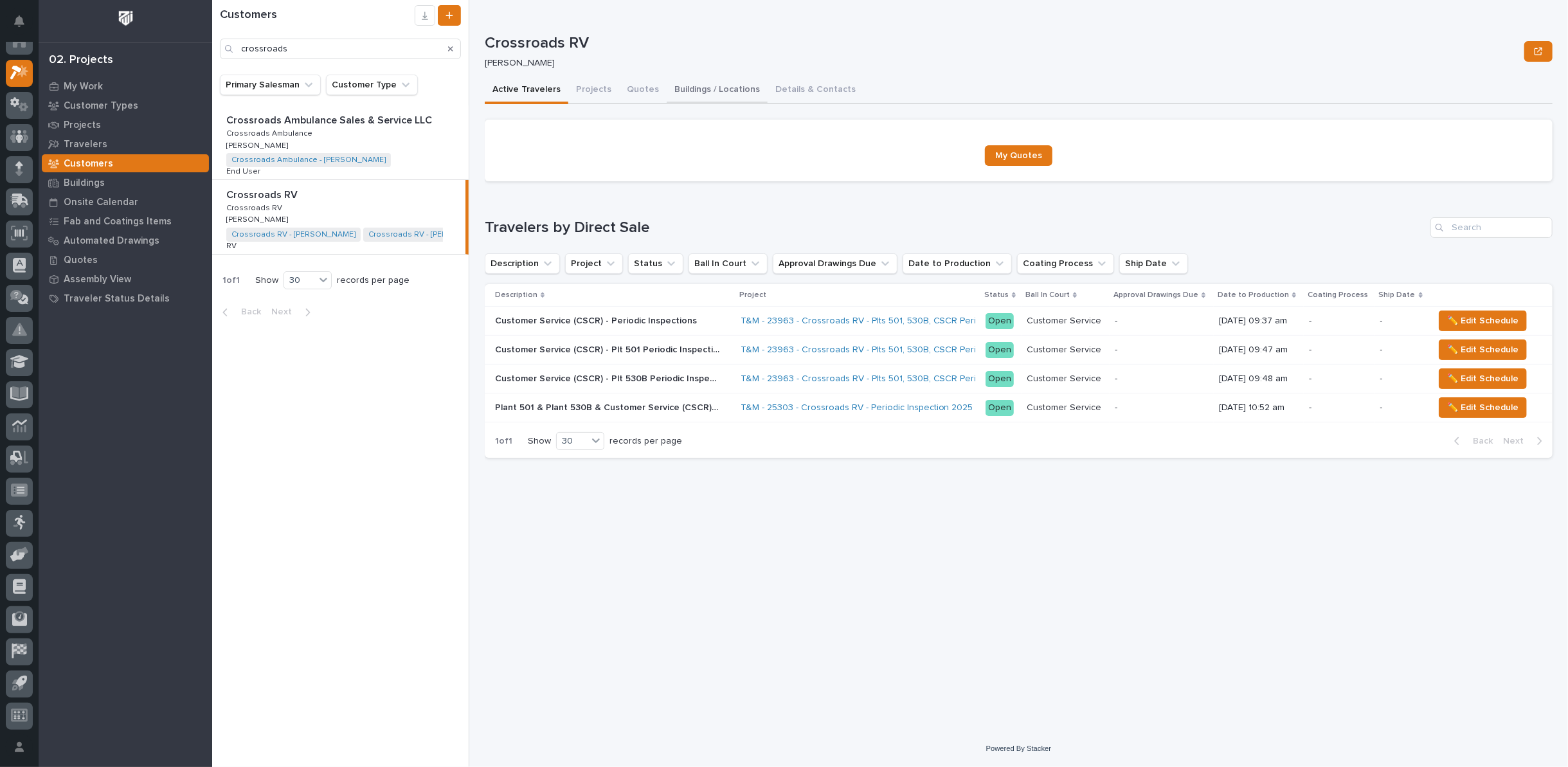
click at [689, 87] on button "Buildings / Locations" at bounding box center [717, 90] width 101 height 27
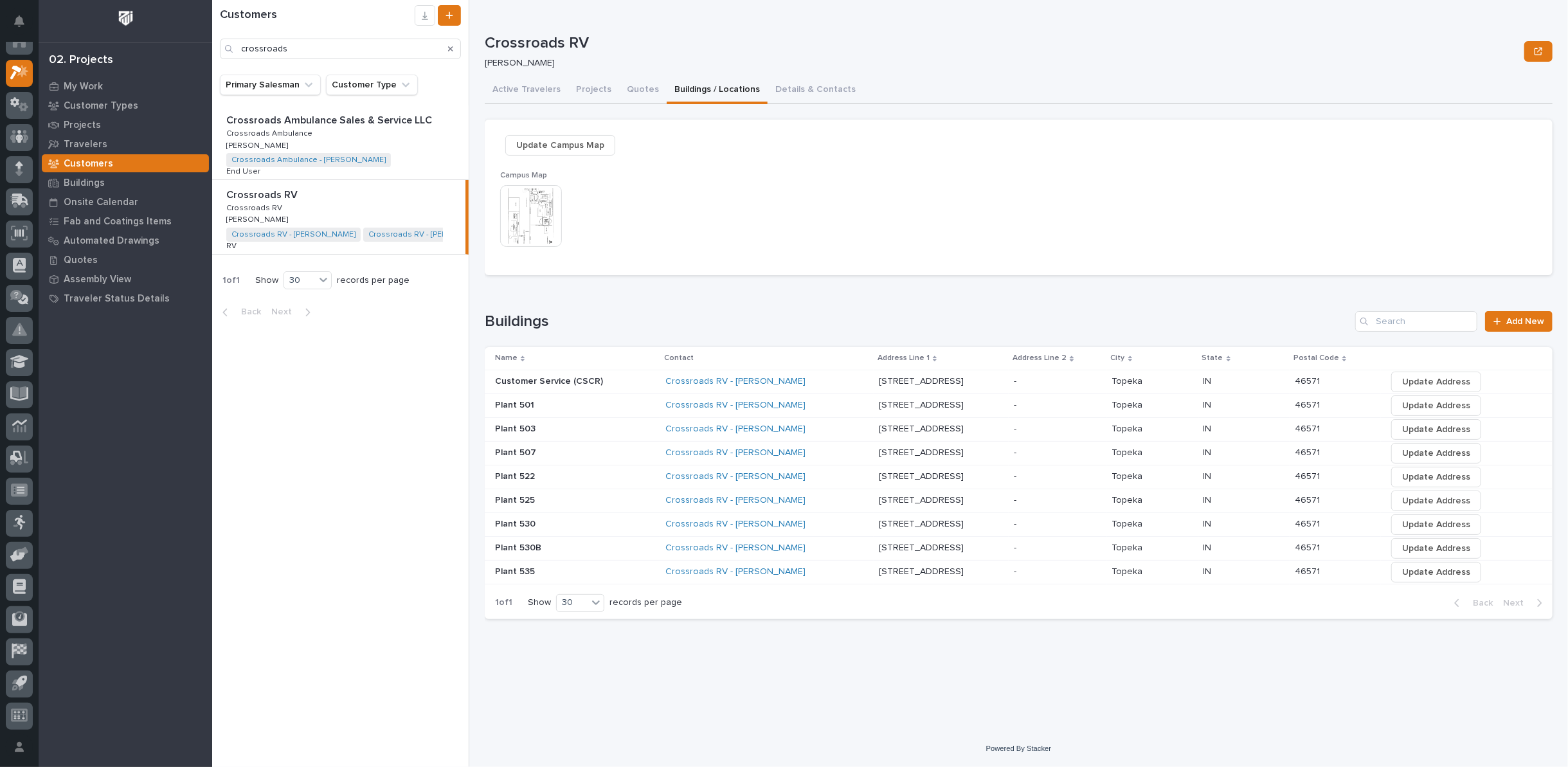
click at [539, 214] on img at bounding box center [531, 216] width 62 height 62
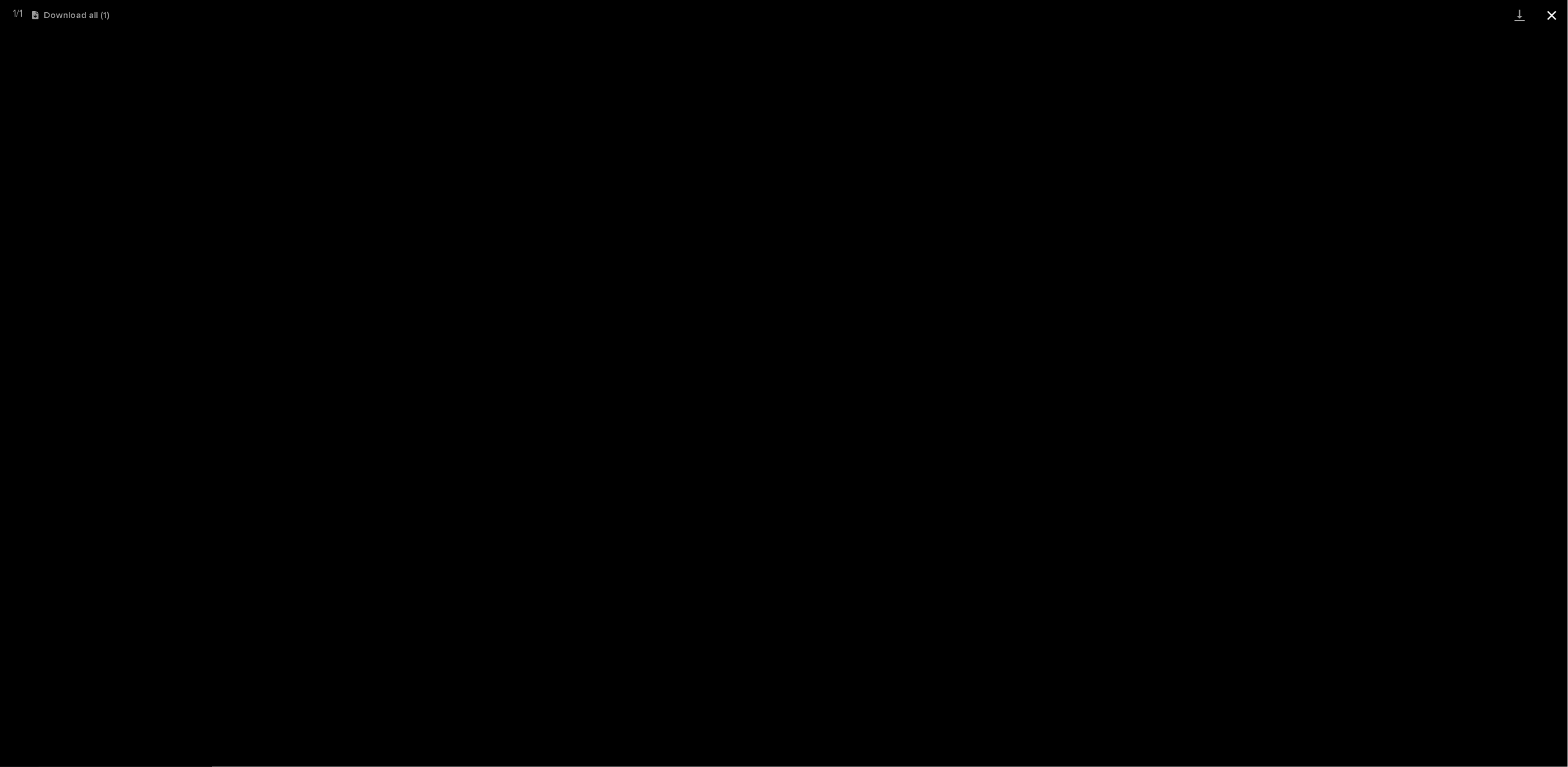
click at [1554, 16] on button "Close gallery" at bounding box center [1552, 15] width 32 height 30
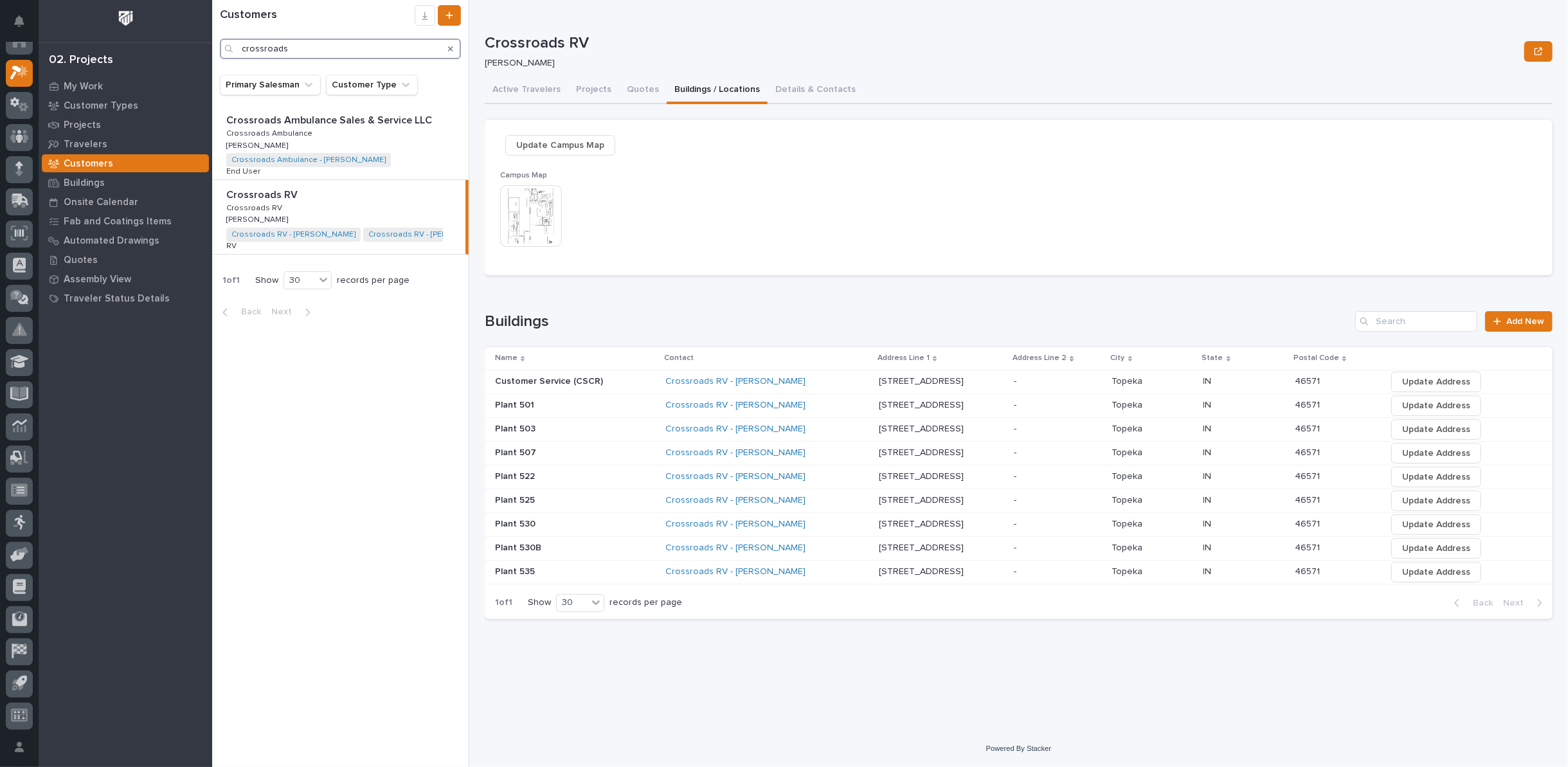
drag, startPoint x: 335, startPoint y: 45, endPoint x: 133, endPoint y: 53, distance: 202.2
click at [212, 53] on div "My Settings Log Out 02. Projects My Work Customer Types Projects Travelers Cust…" at bounding box center [889, 383] width 1355 height 767
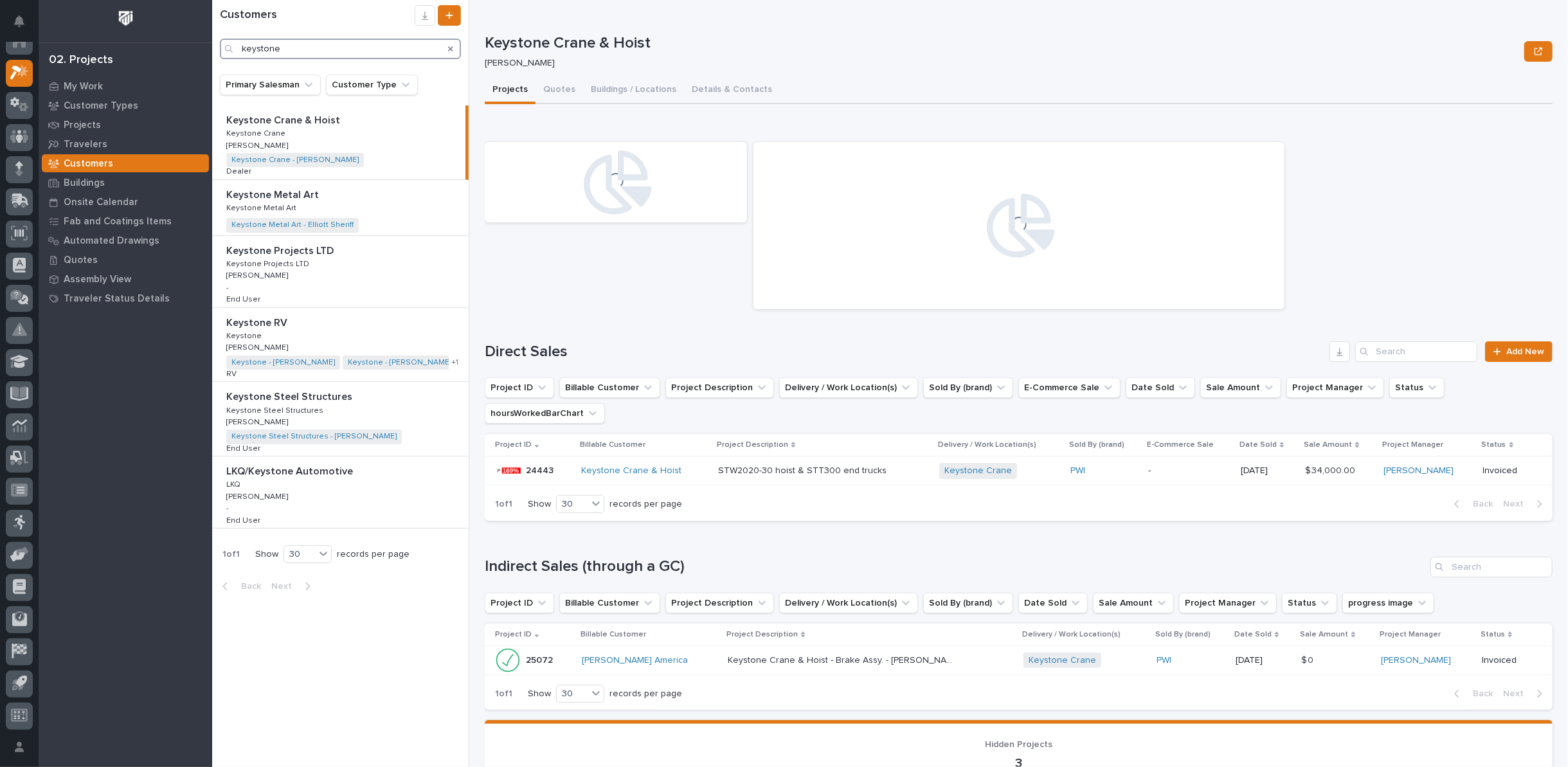
type input "keystone"
click at [450, 327] on p at bounding box center [343, 322] width 233 height 12
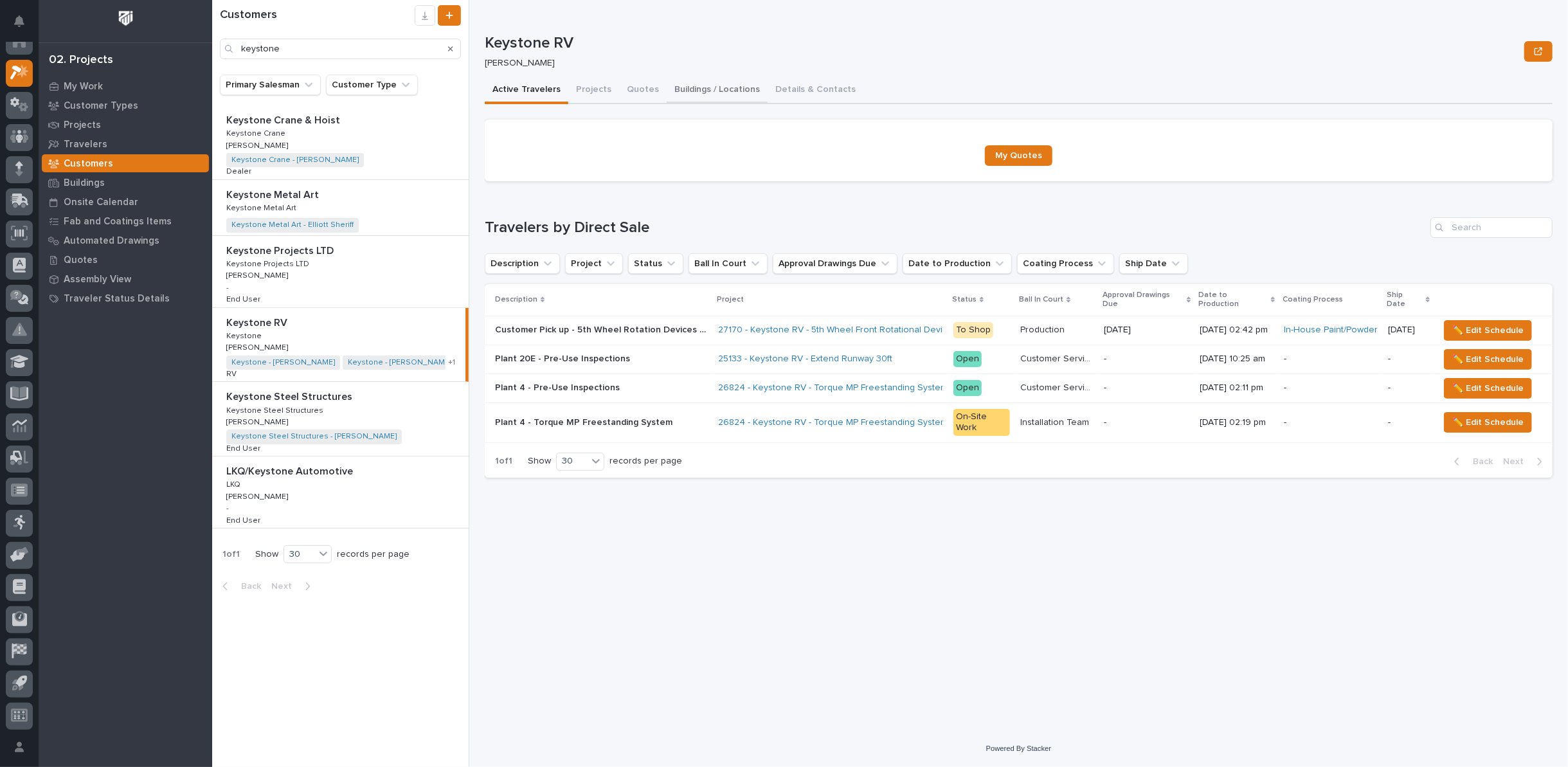
click at [693, 87] on button "Buildings / Locations" at bounding box center [717, 90] width 101 height 27
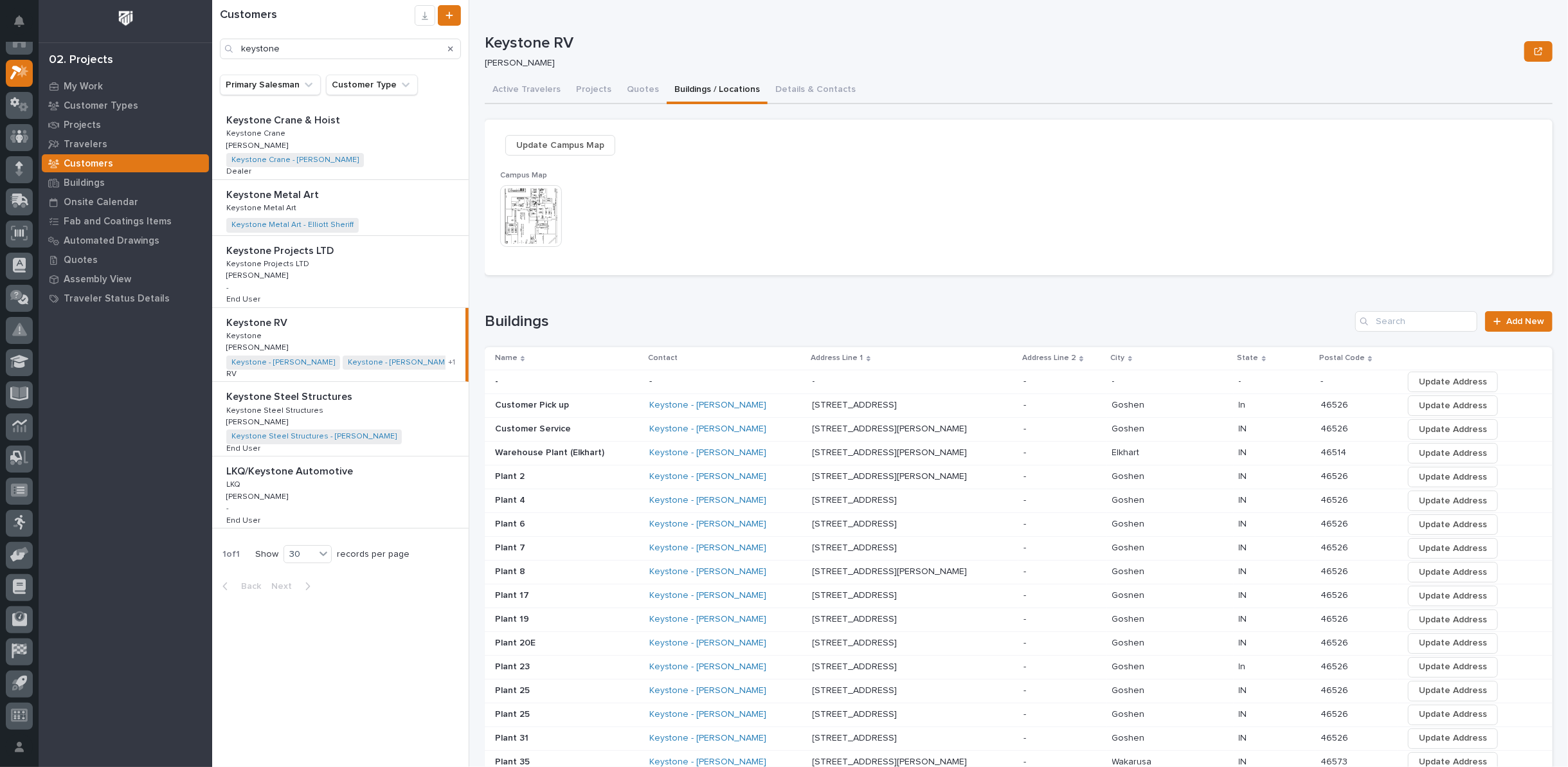
click at [524, 218] on img at bounding box center [531, 216] width 62 height 62
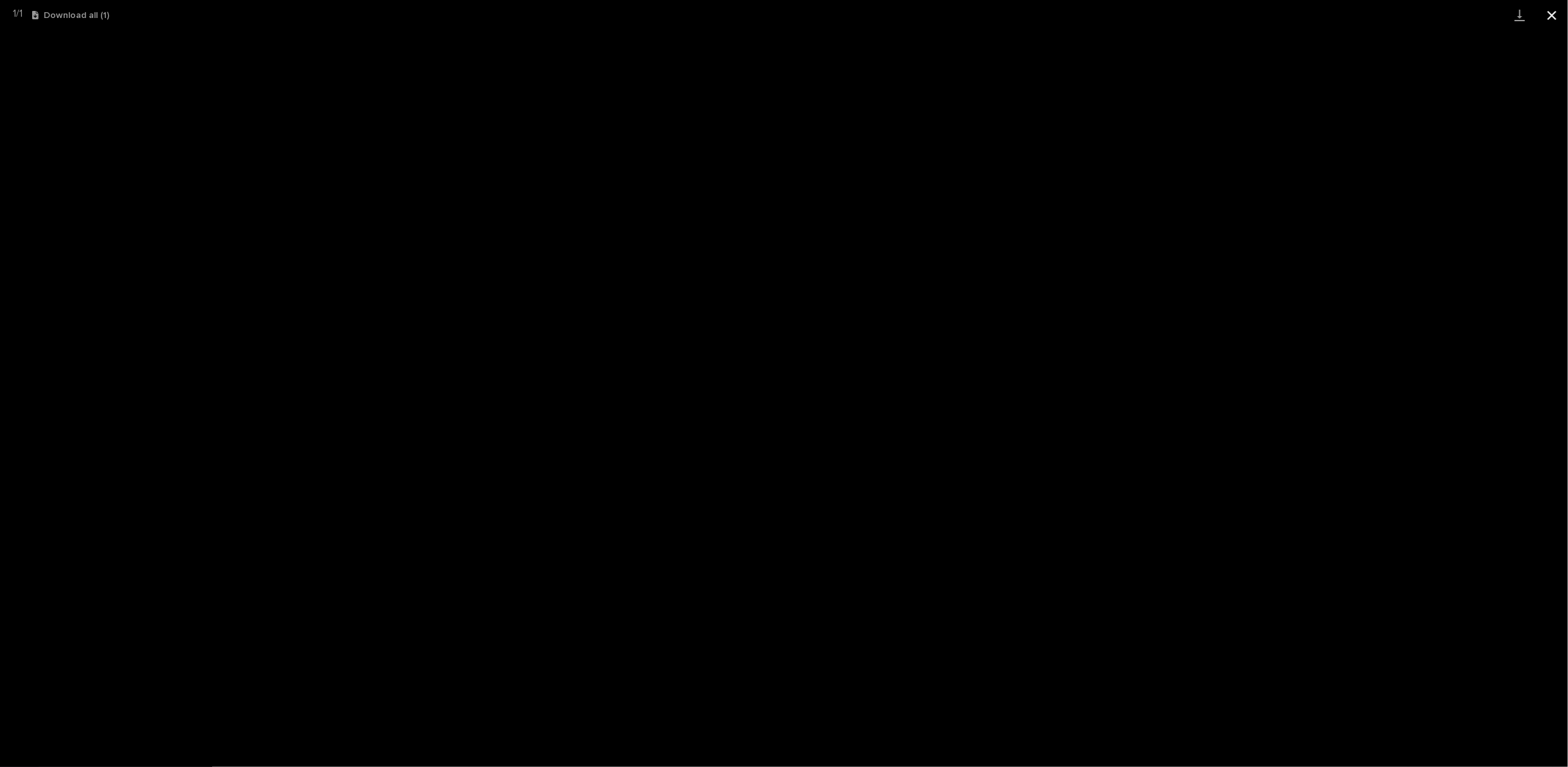
click at [1553, 13] on button "Close gallery" at bounding box center [1552, 15] width 32 height 30
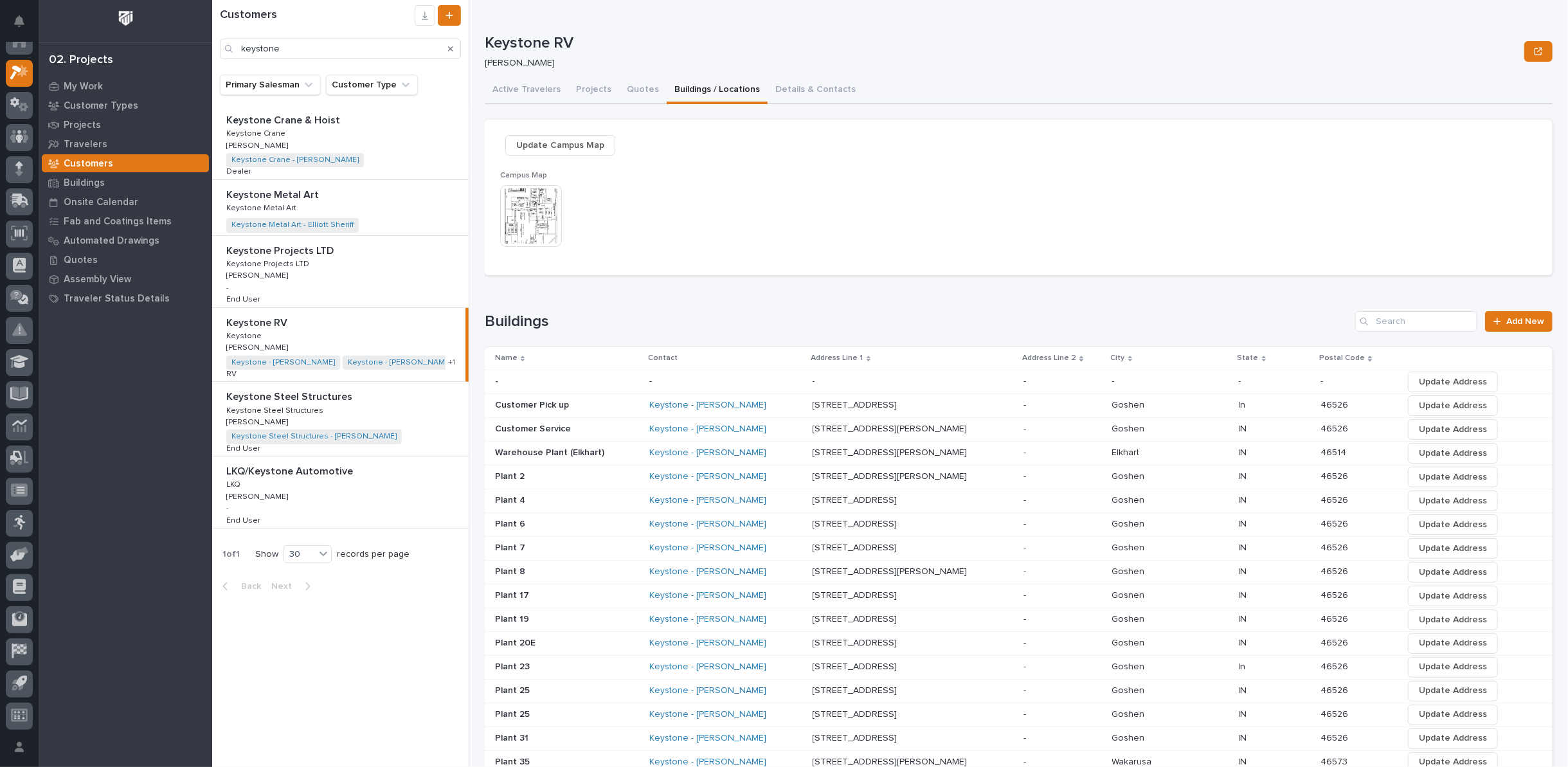
click at [556, 146] on span "Update Campus Map" at bounding box center [560, 145] width 88 height 15
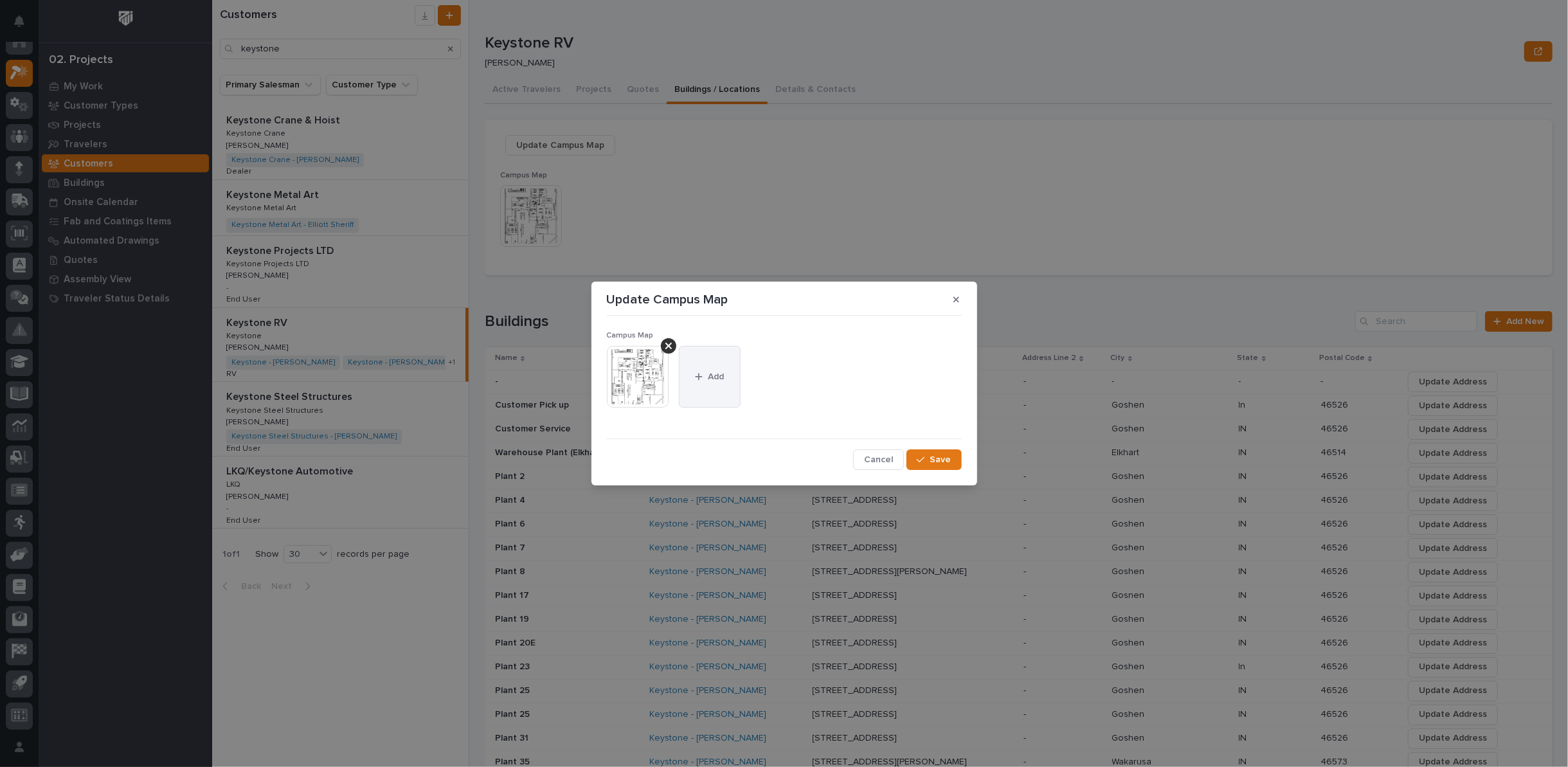
click at [690, 368] on button "Add" at bounding box center [710, 376] width 62 height 62
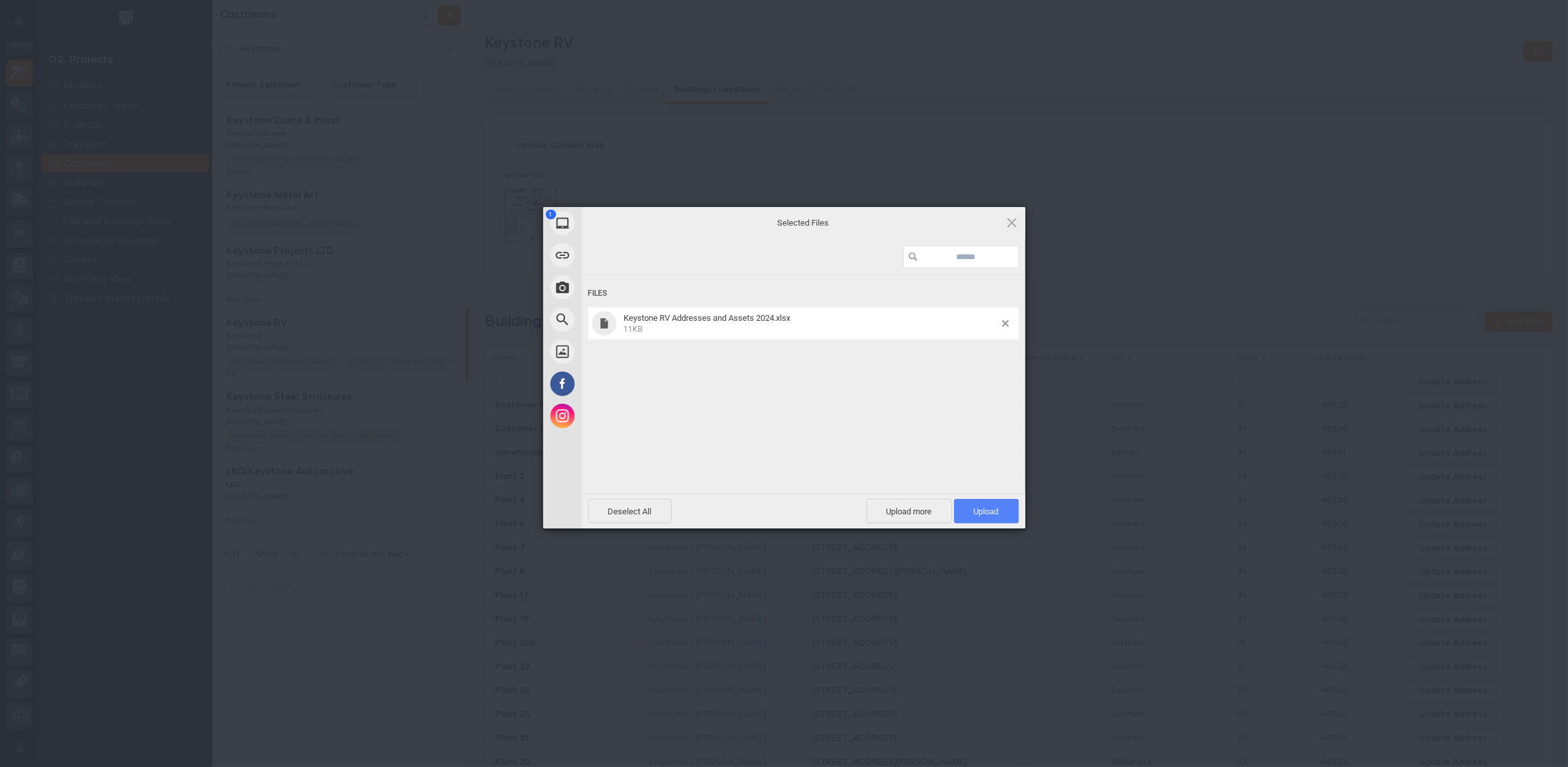
click at [970, 511] on span "Upload 1" at bounding box center [986, 511] width 65 height 24
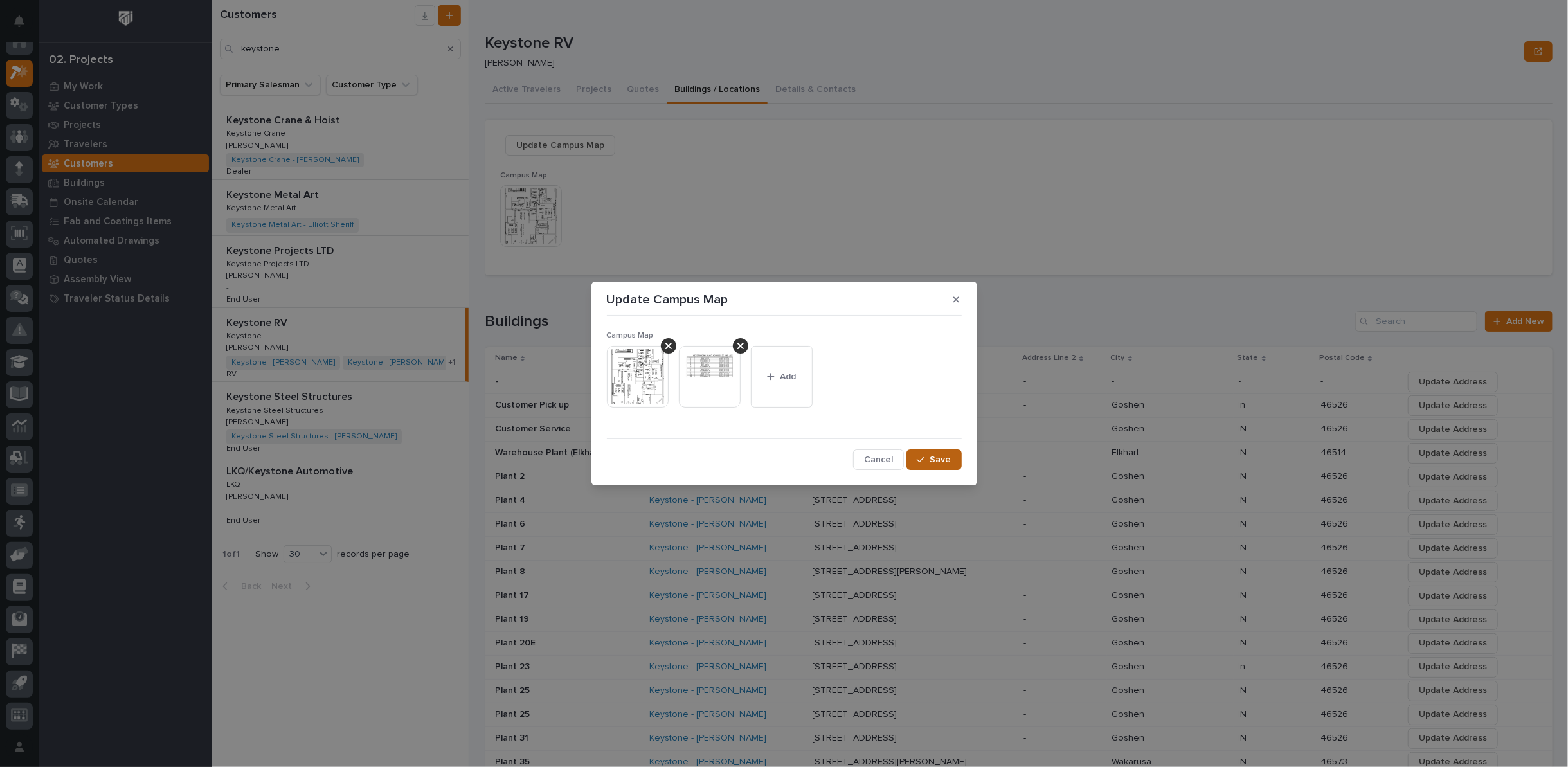
click at [939, 460] on span "Save" at bounding box center [940, 460] width 22 height 11
